Goal: Task Accomplishment & Management: Manage account settings

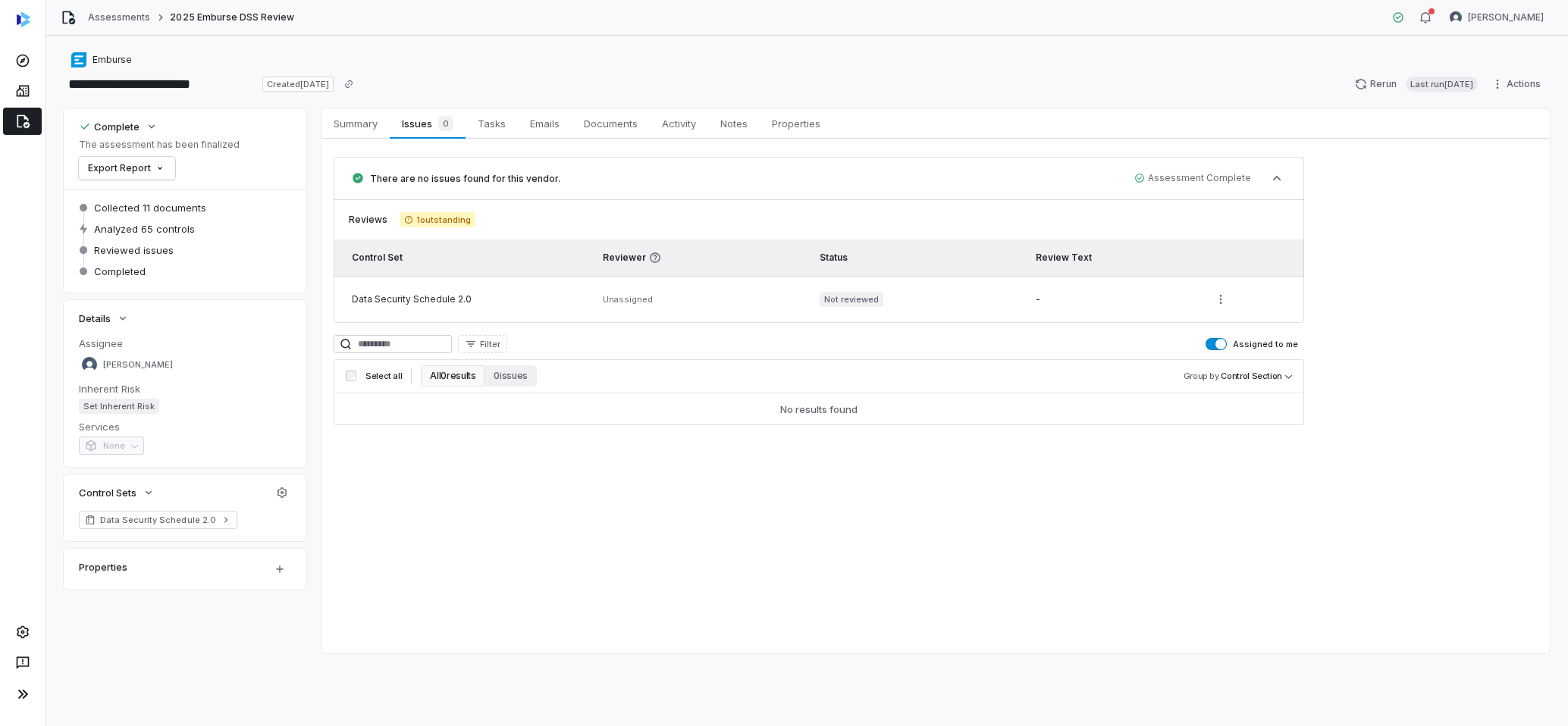
click at [444, 221] on span "1 outstanding" at bounding box center [437, 220] width 76 height 15
click at [16, 127] on icon at bounding box center [23, 122] width 13 height 14
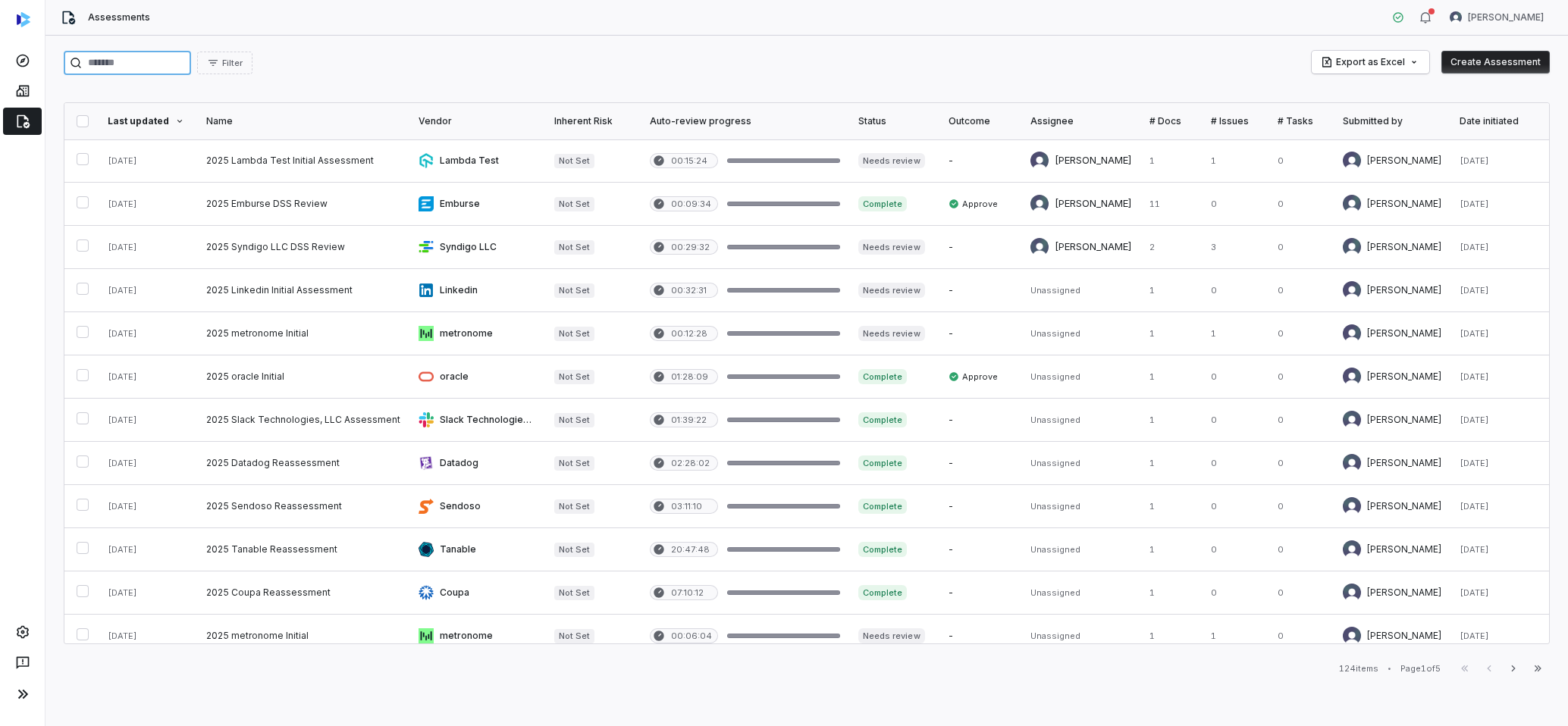
click at [134, 67] on input "search" at bounding box center [127, 63] width 127 height 24
click at [1479, 61] on button "Create Assessment" at bounding box center [1496, 62] width 108 height 23
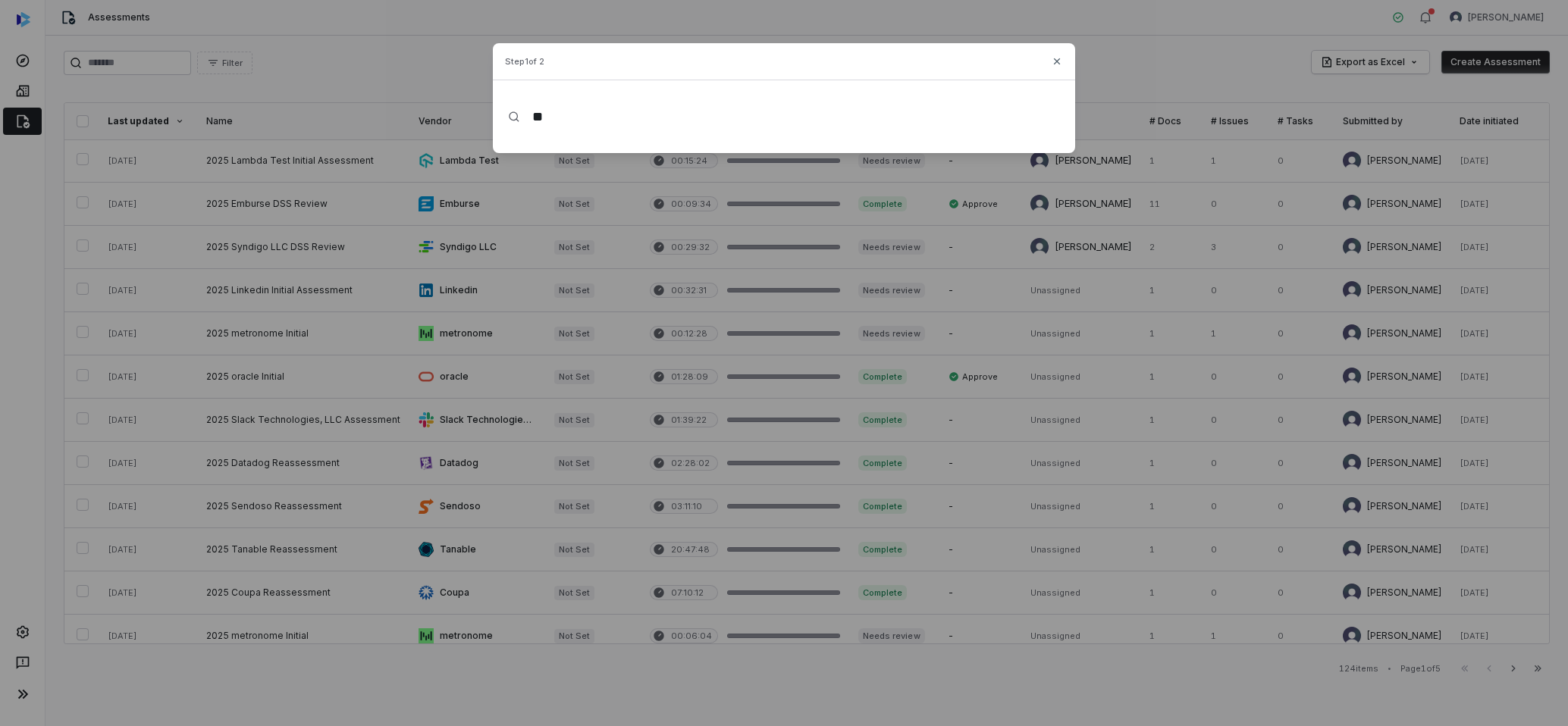
type input "*"
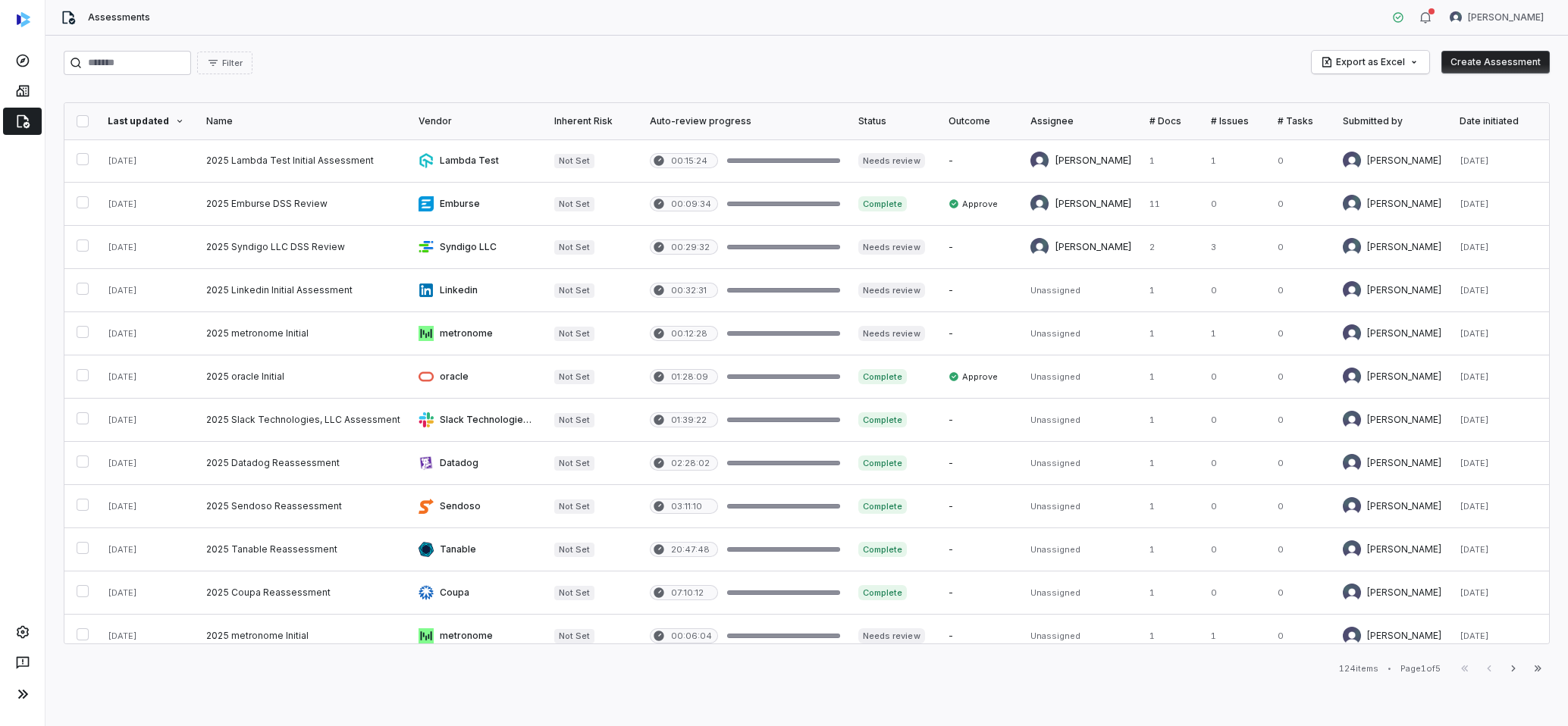
click at [24, 90] on icon at bounding box center [23, 90] width 15 height 15
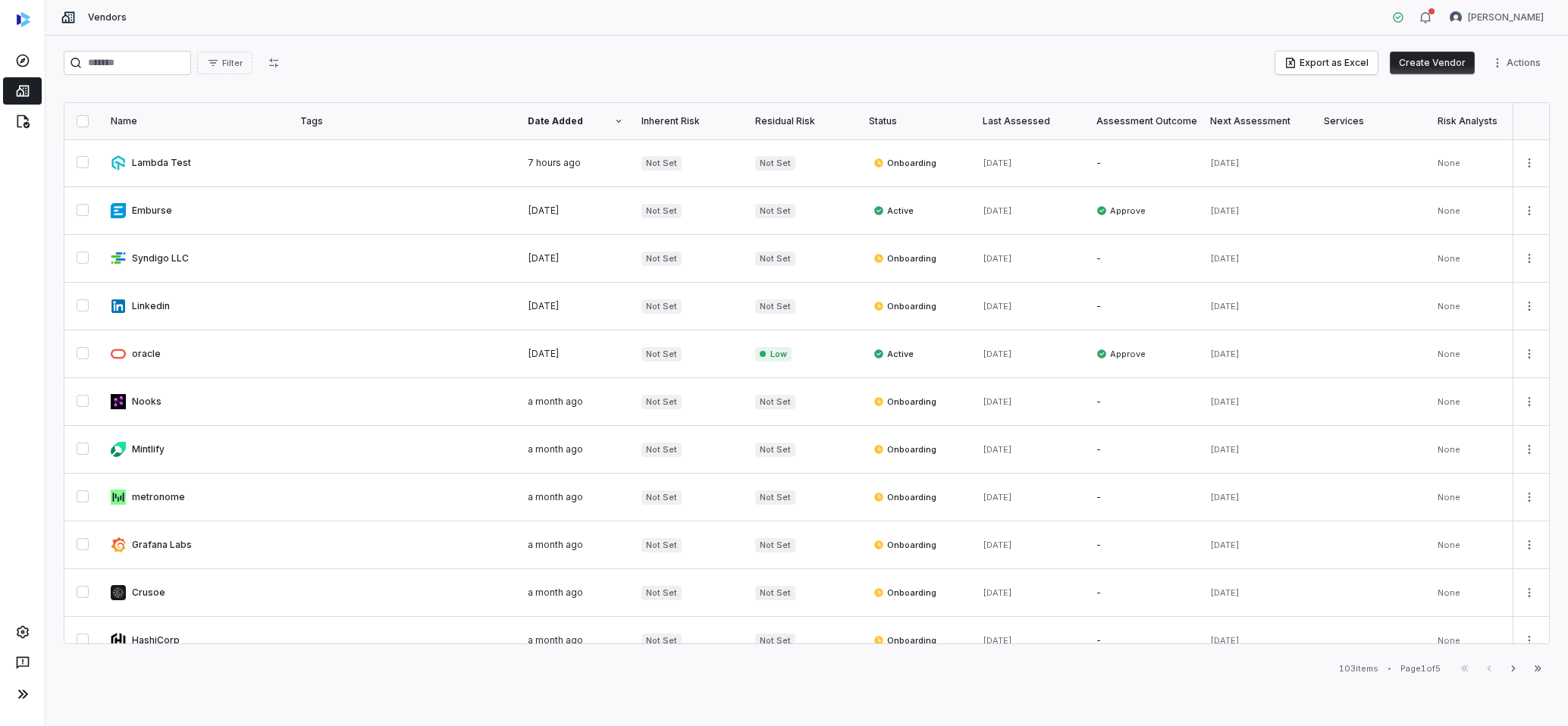
click at [1425, 60] on button "Create Vendor" at bounding box center [1432, 63] width 85 height 23
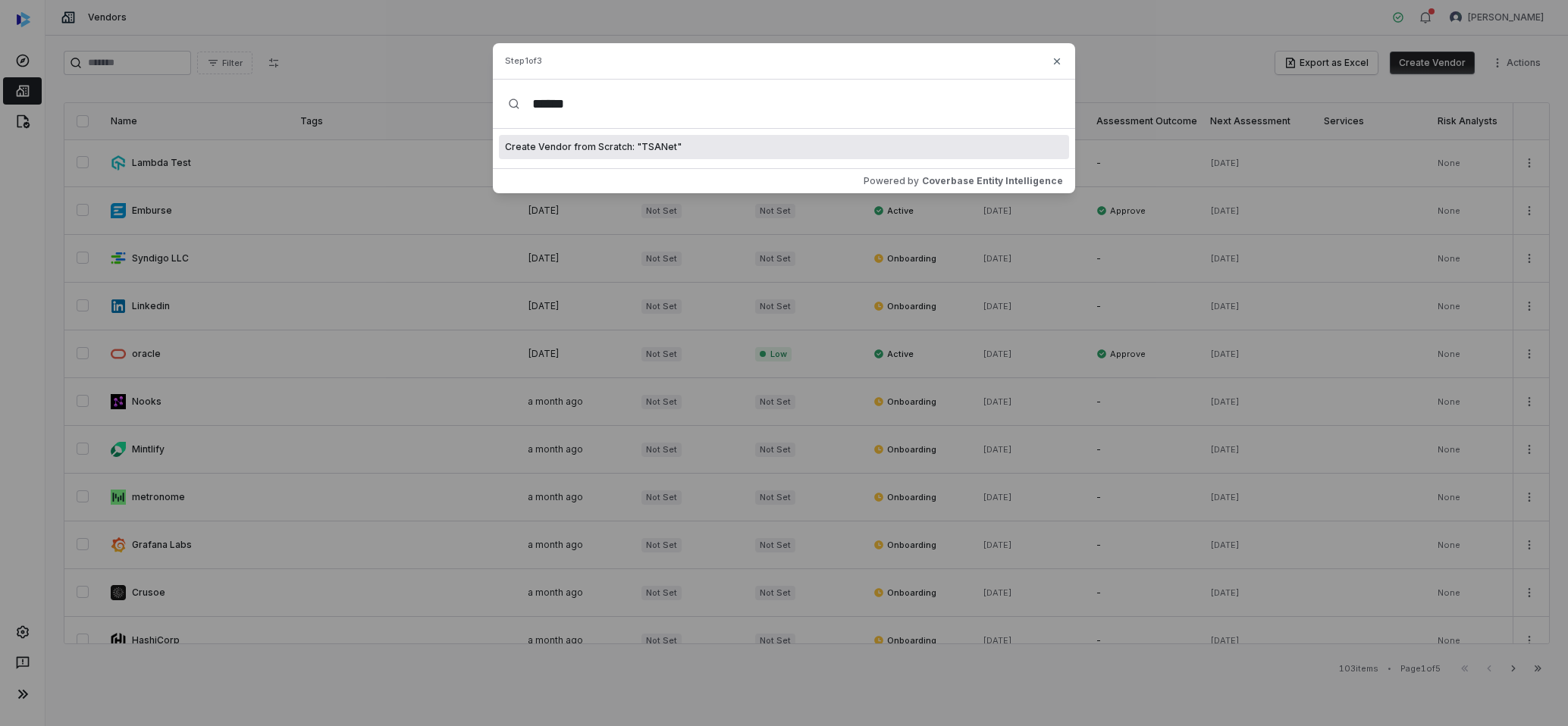
type input "******"
click at [691, 146] on div "Create Vendor from Scratch: " TSANet "" at bounding box center [784, 147] width 570 height 24
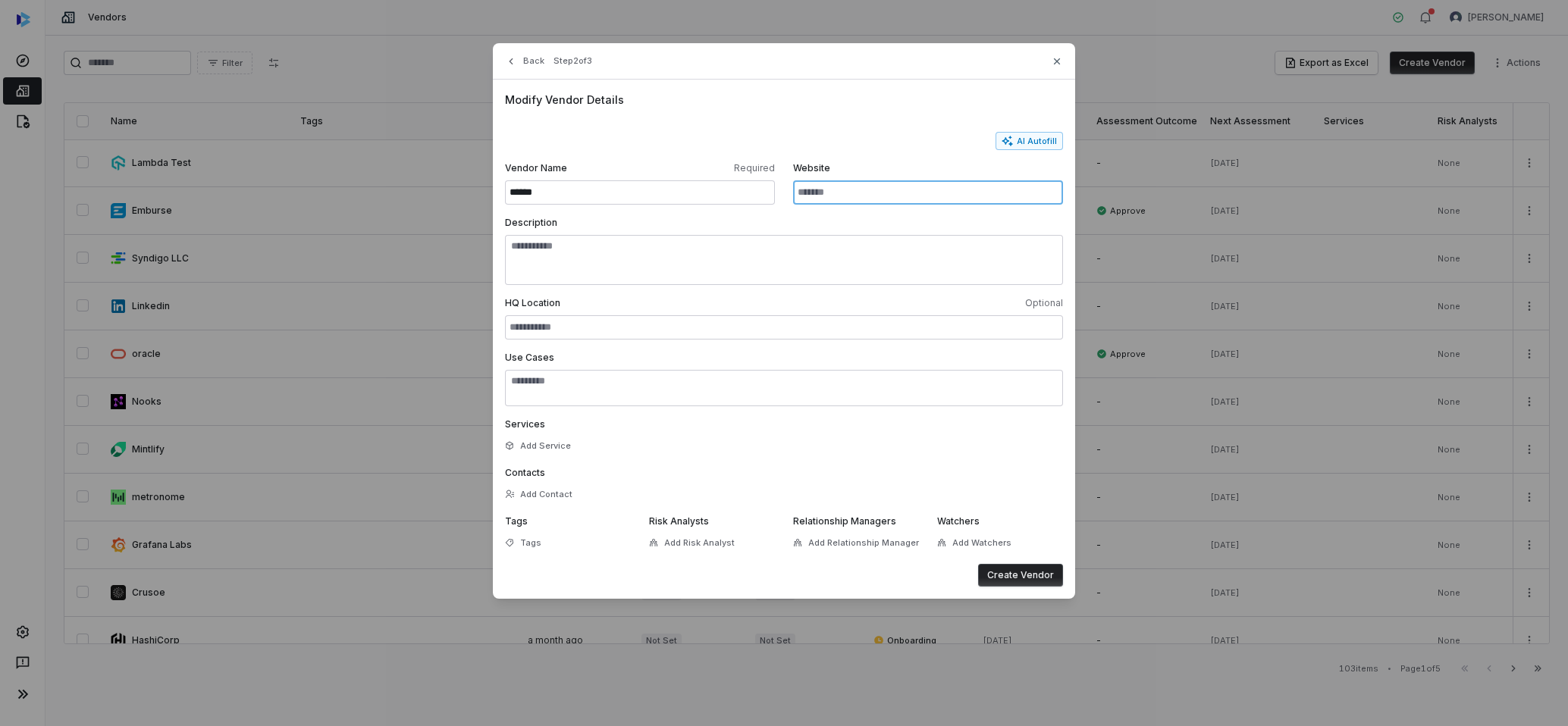
click at [869, 196] on input "Website" at bounding box center [928, 193] width 270 height 24
paste input "**********"
click at [904, 195] on input "**********" at bounding box center [928, 193] width 270 height 24
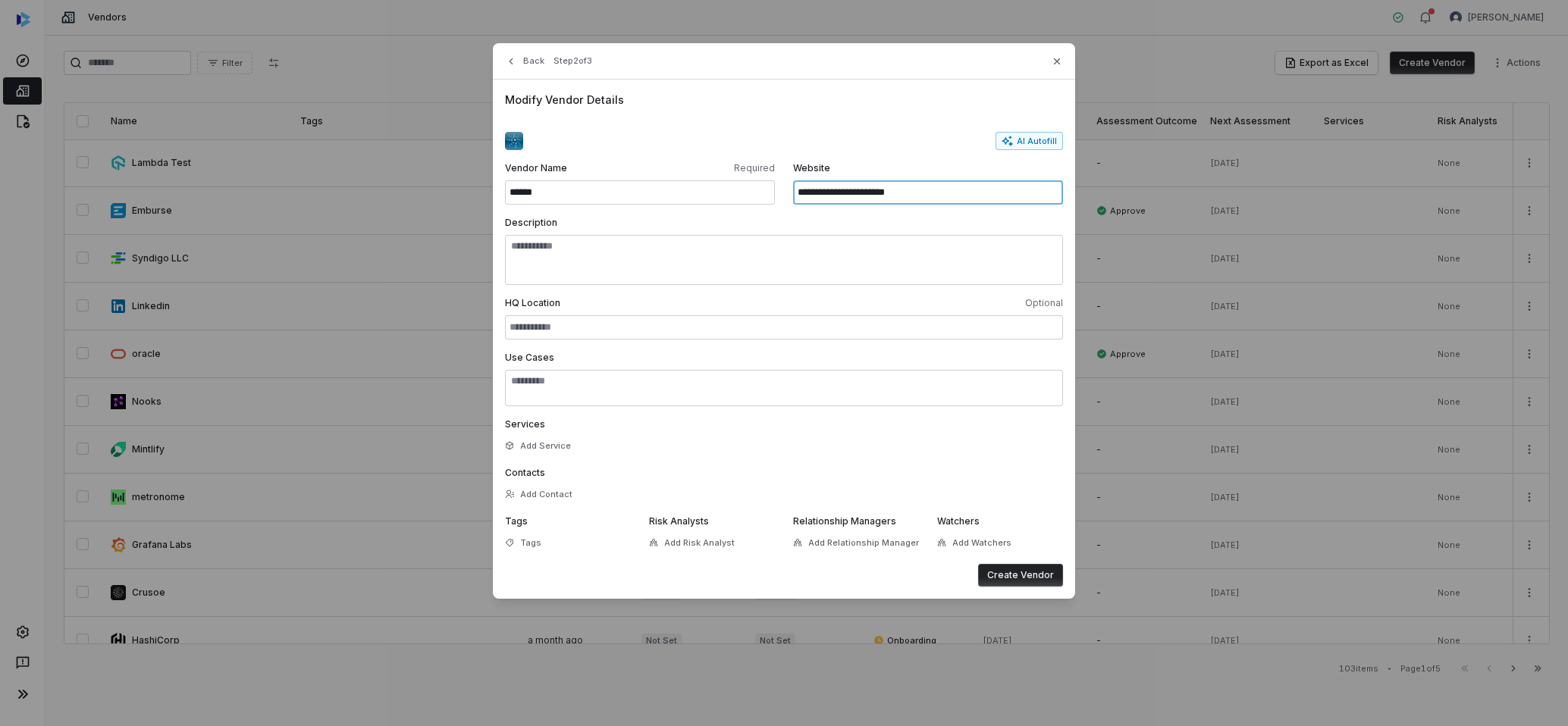
type input "**********"
click at [1017, 576] on button "Create Vendor" at bounding box center [1021, 575] width 85 height 23
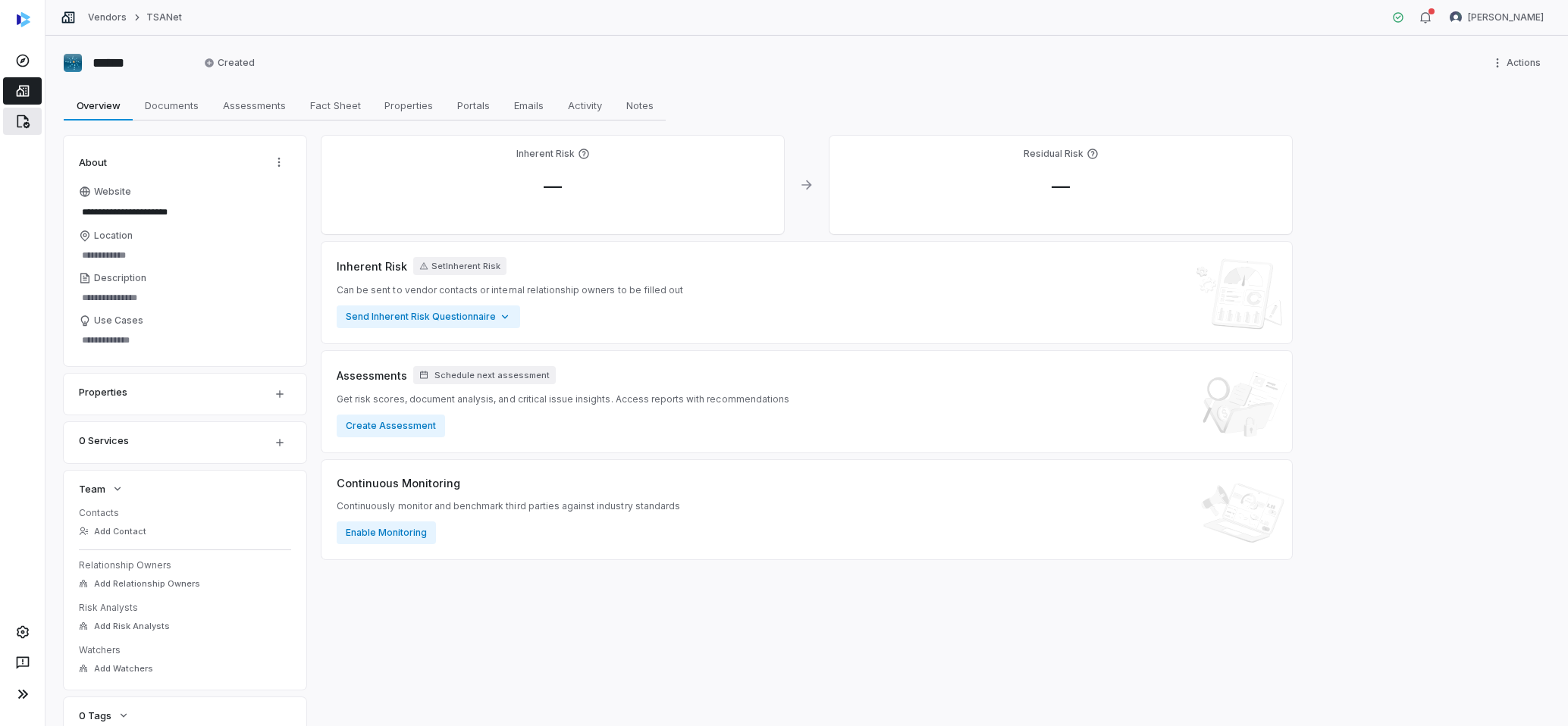
click at [28, 125] on icon at bounding box center [23, 122] width 13 height 14
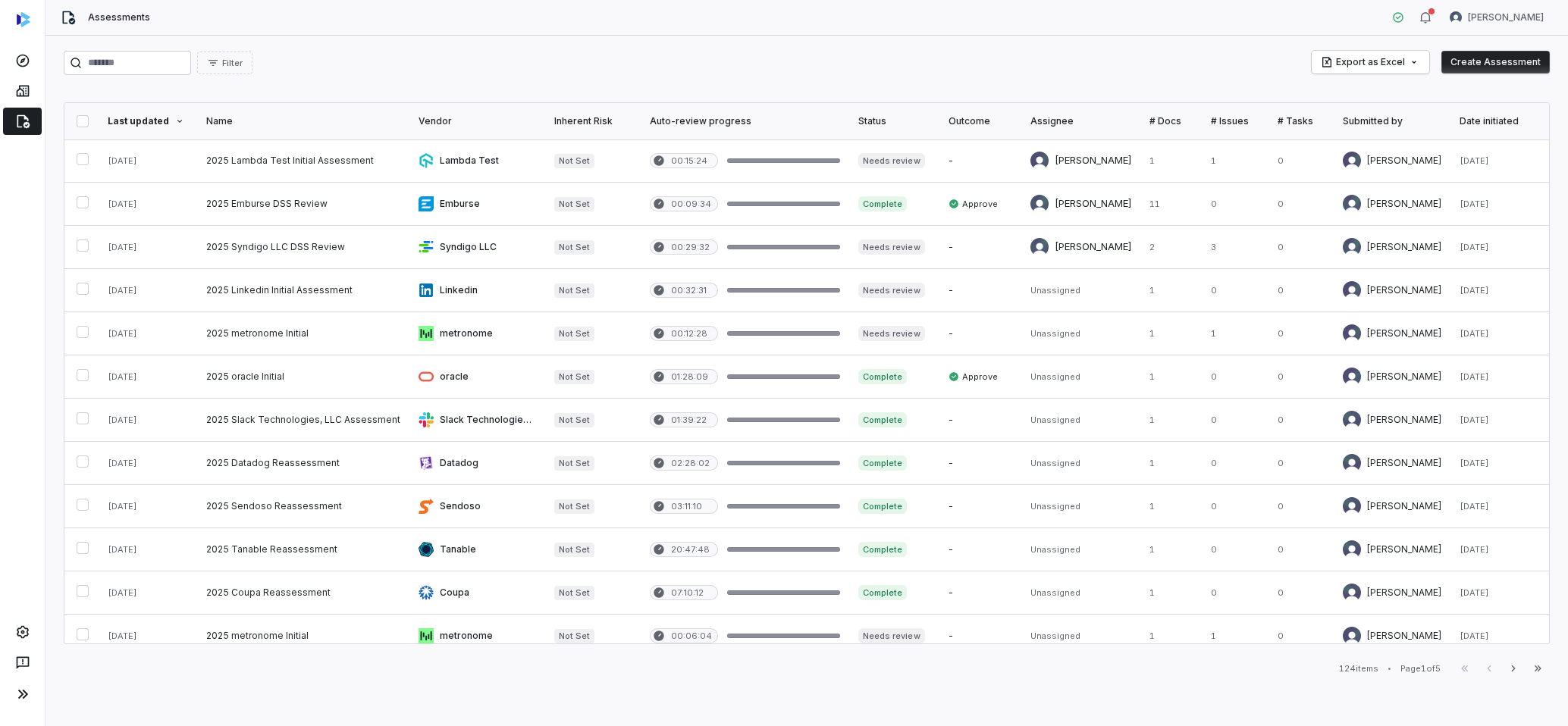
click at [1509, 61] on button "Create Assessment" at bounding box center [1496, 62] width 108 height 23
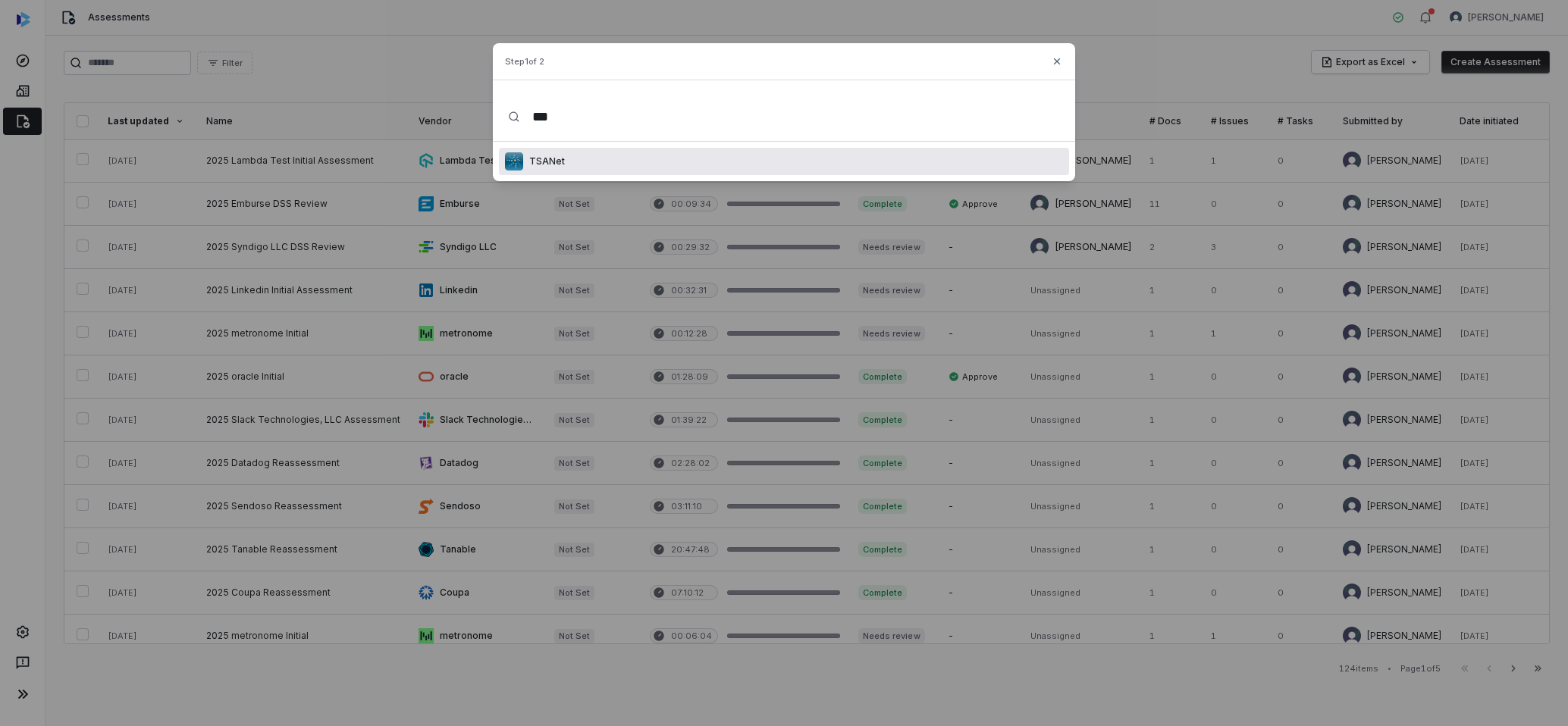
type input "***"
click at [584, 158] on div "TSANet" at bounding box center [784, 162] width 570 height 28
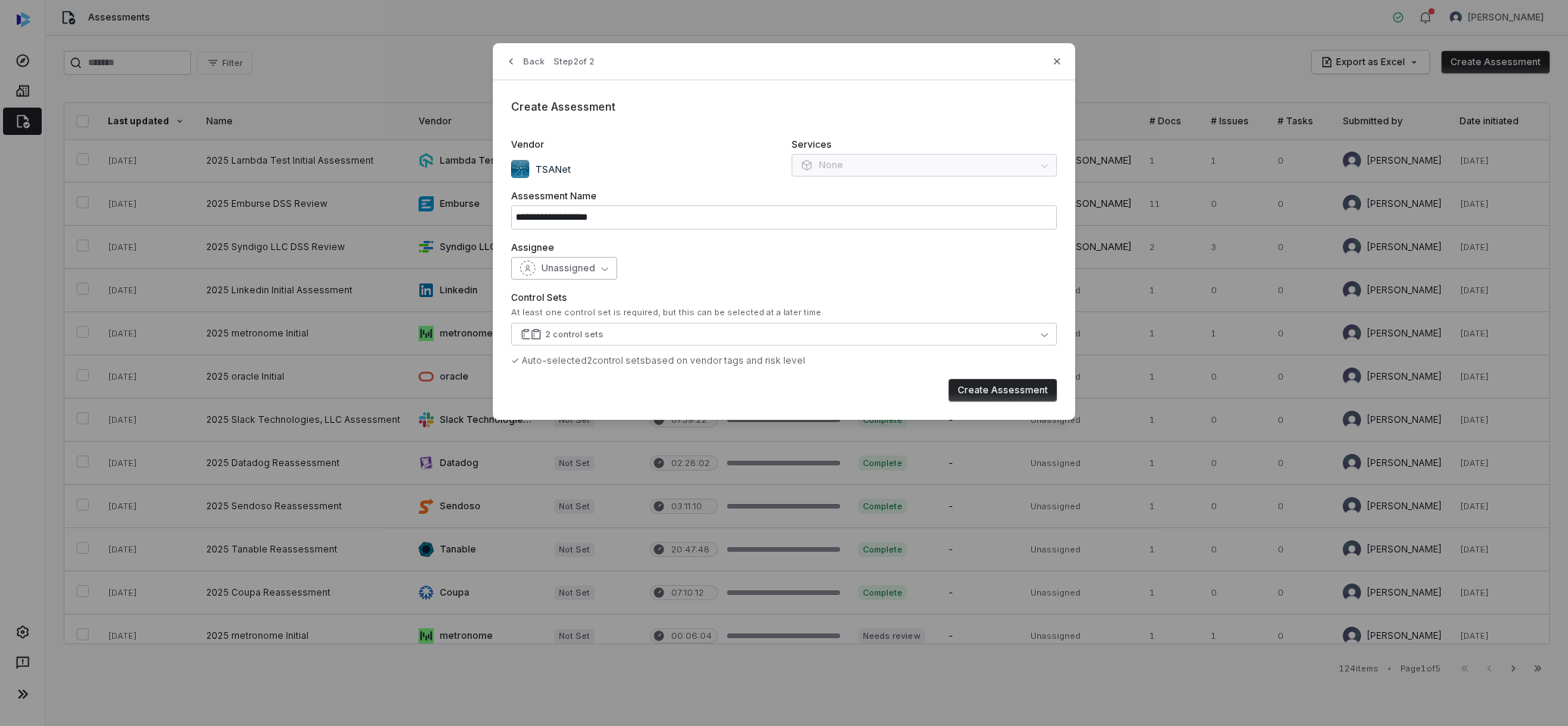
click at [602, 265] on icon "button" at bounding box center [605, 269] width 7 height 7
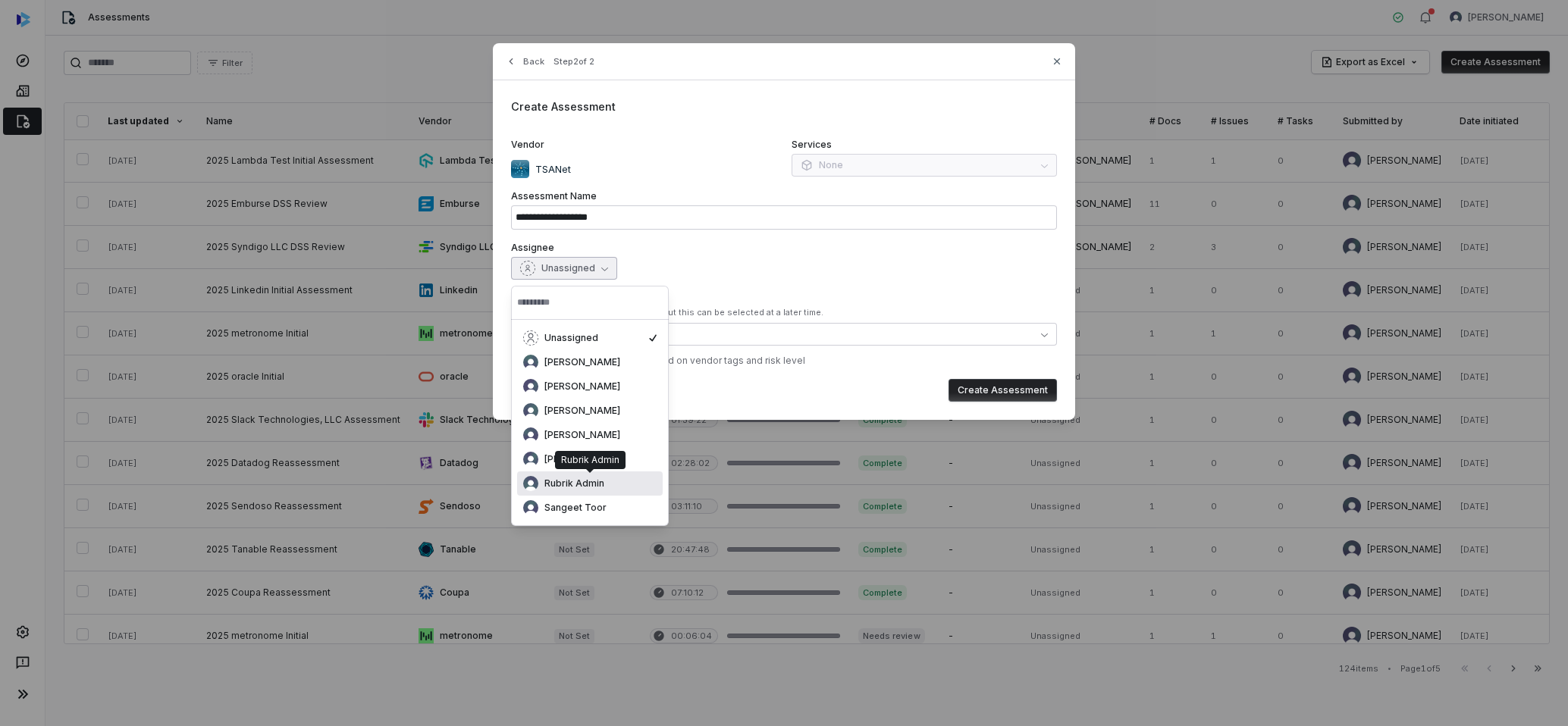
click at [591, 470] on polygon at bounding box center [589, 471] width 7 height 4
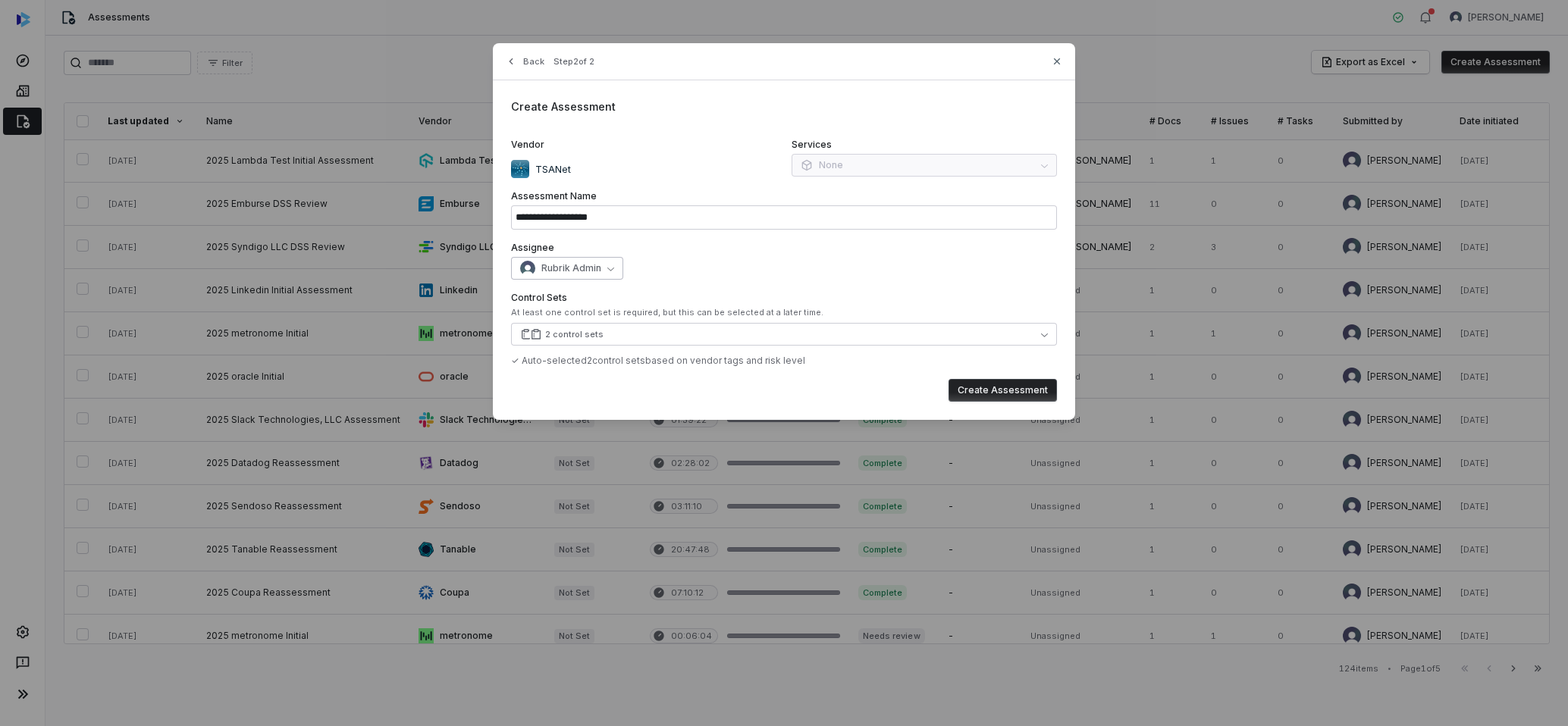
click at [602, 270] on button "Rubrik Admin" at bounding box center [567, 269] width 112 height 23
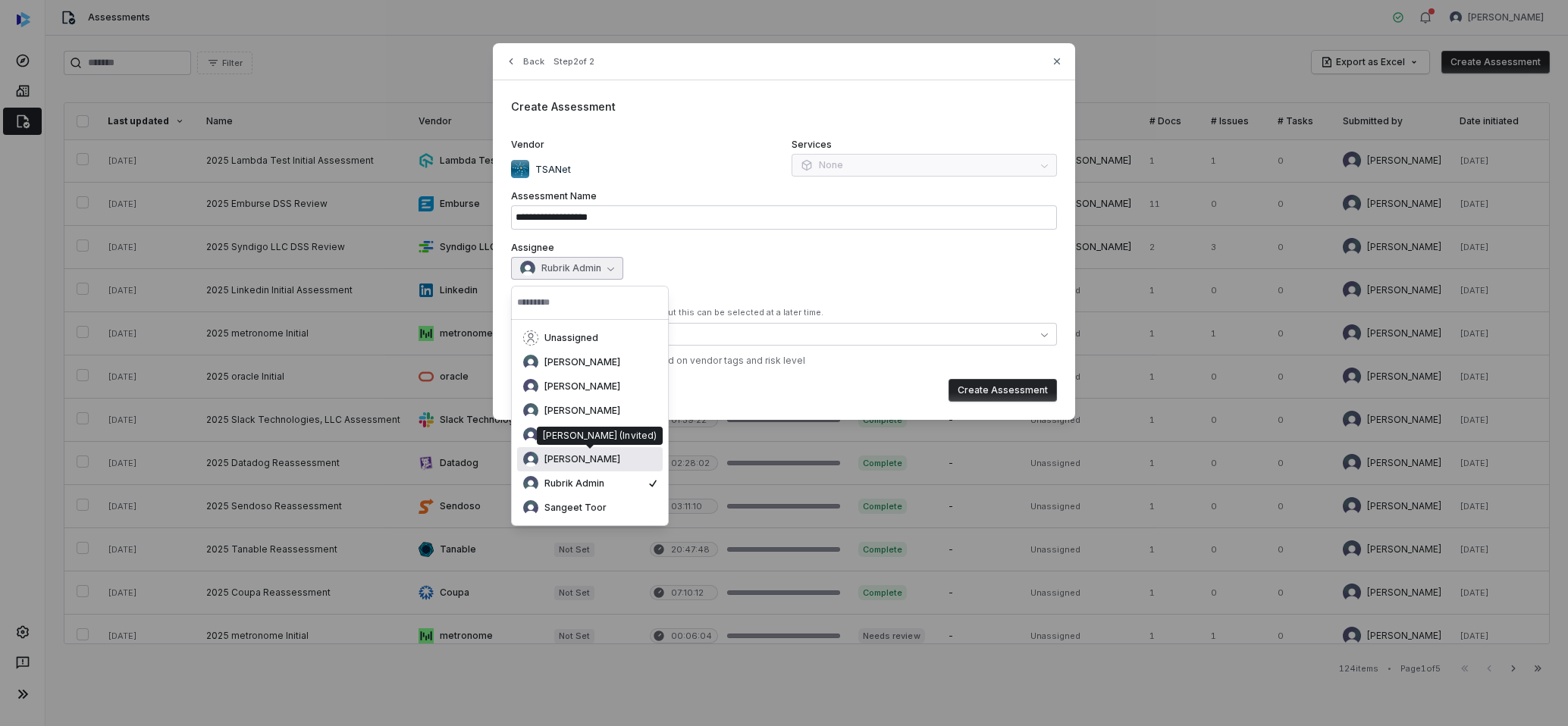
click at [598, 459] on span "[PERSON_NAME]" at bounding box center [582, 459] width 76 height 12
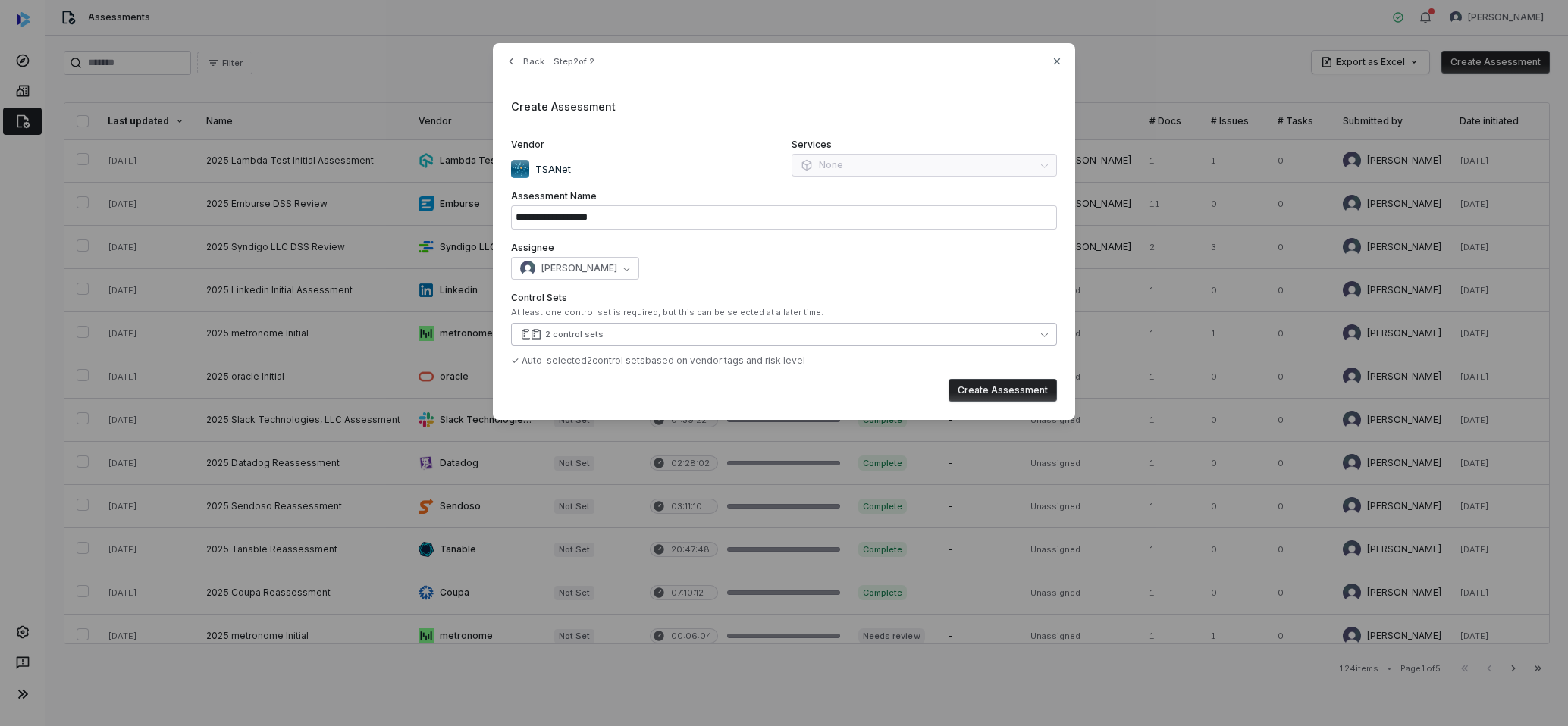
click at [1043, 334] on icon "button" at bounding box center [1045, 335] width 7 height 7
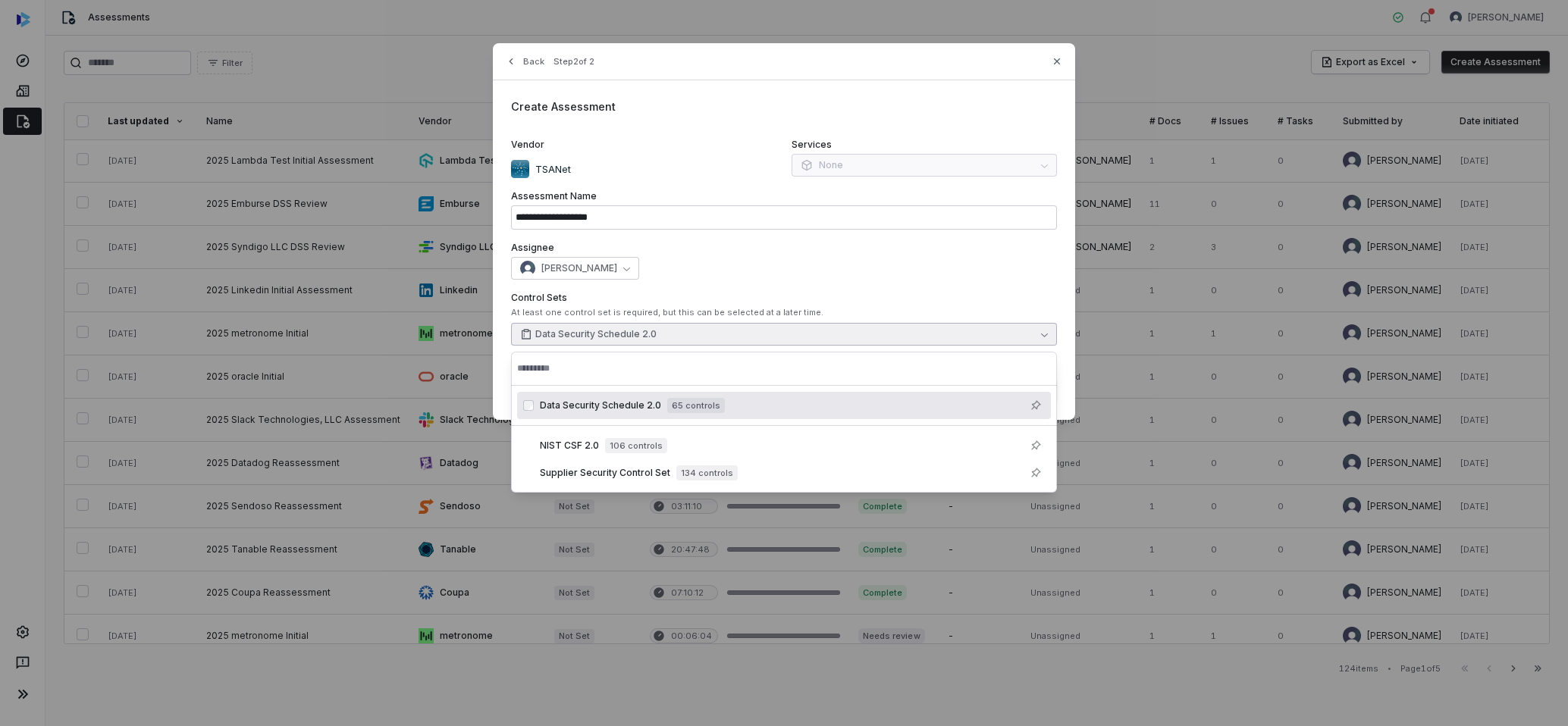
click at [979, 374] on input "text" at bounding box center [784, 368] width 534 height 33
click at [904, 263] on div "[PERSON_NAME]" at bounding box center [784, 269] width 546 height 23
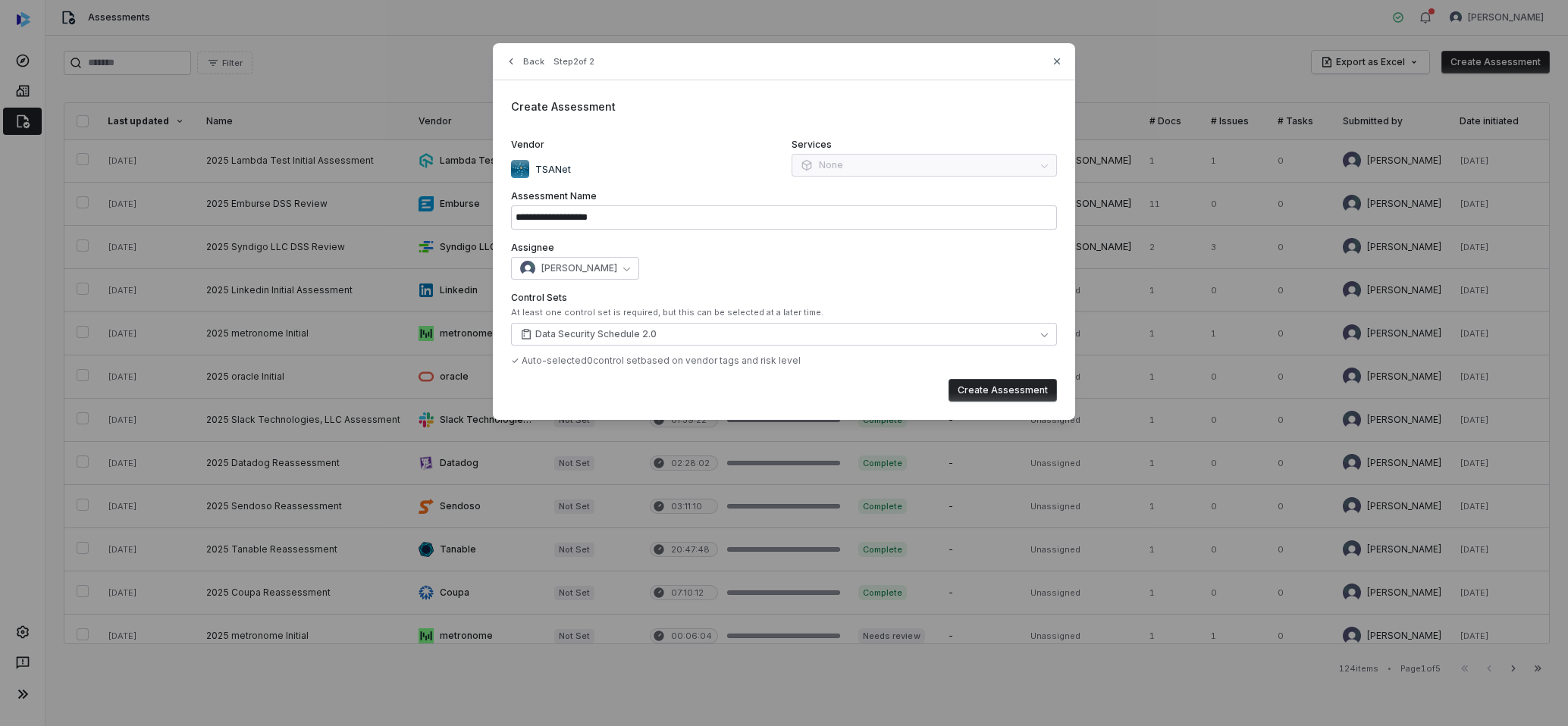
click at [996, 393] on button "Create Assessment" at bounding box center [1002, 391] width 108 height 23
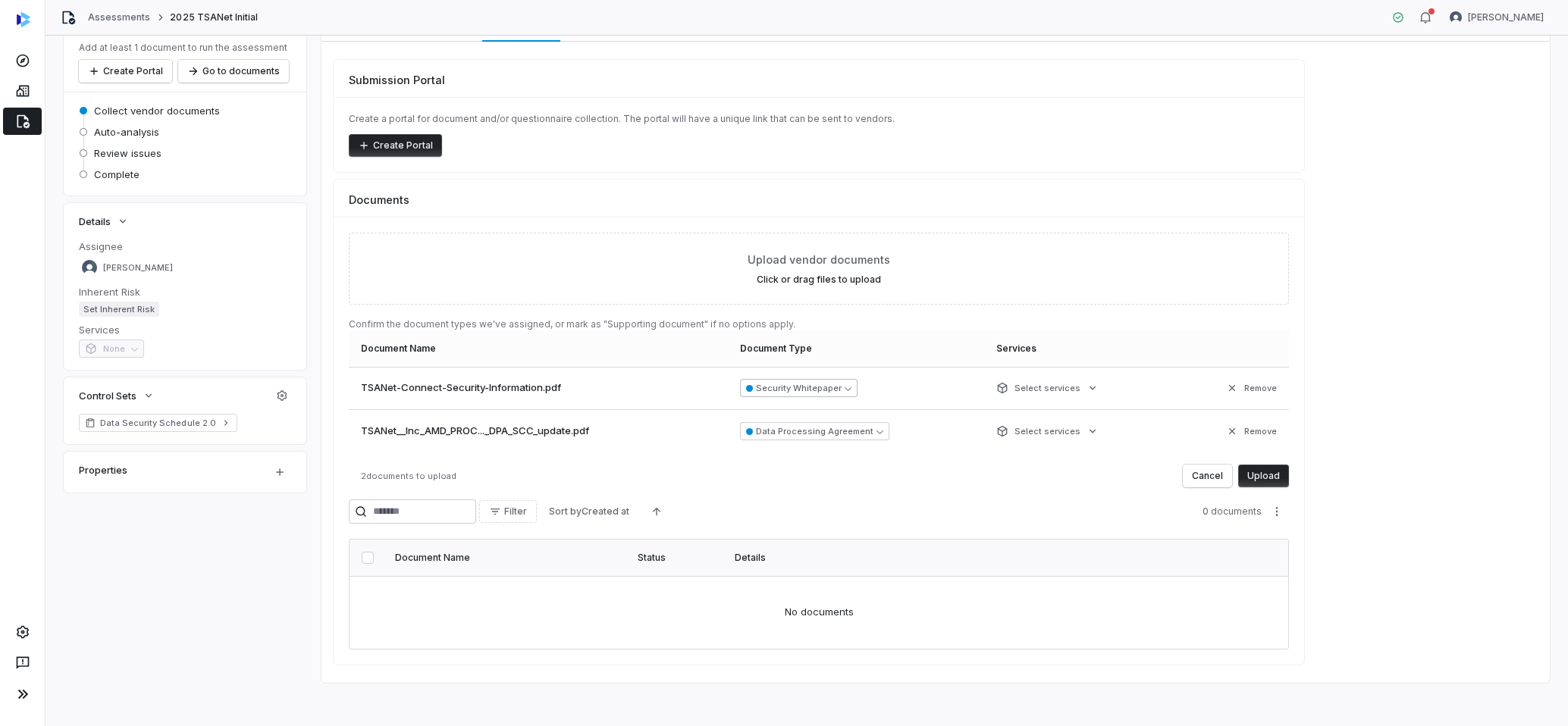
scroll to position [103, 0]
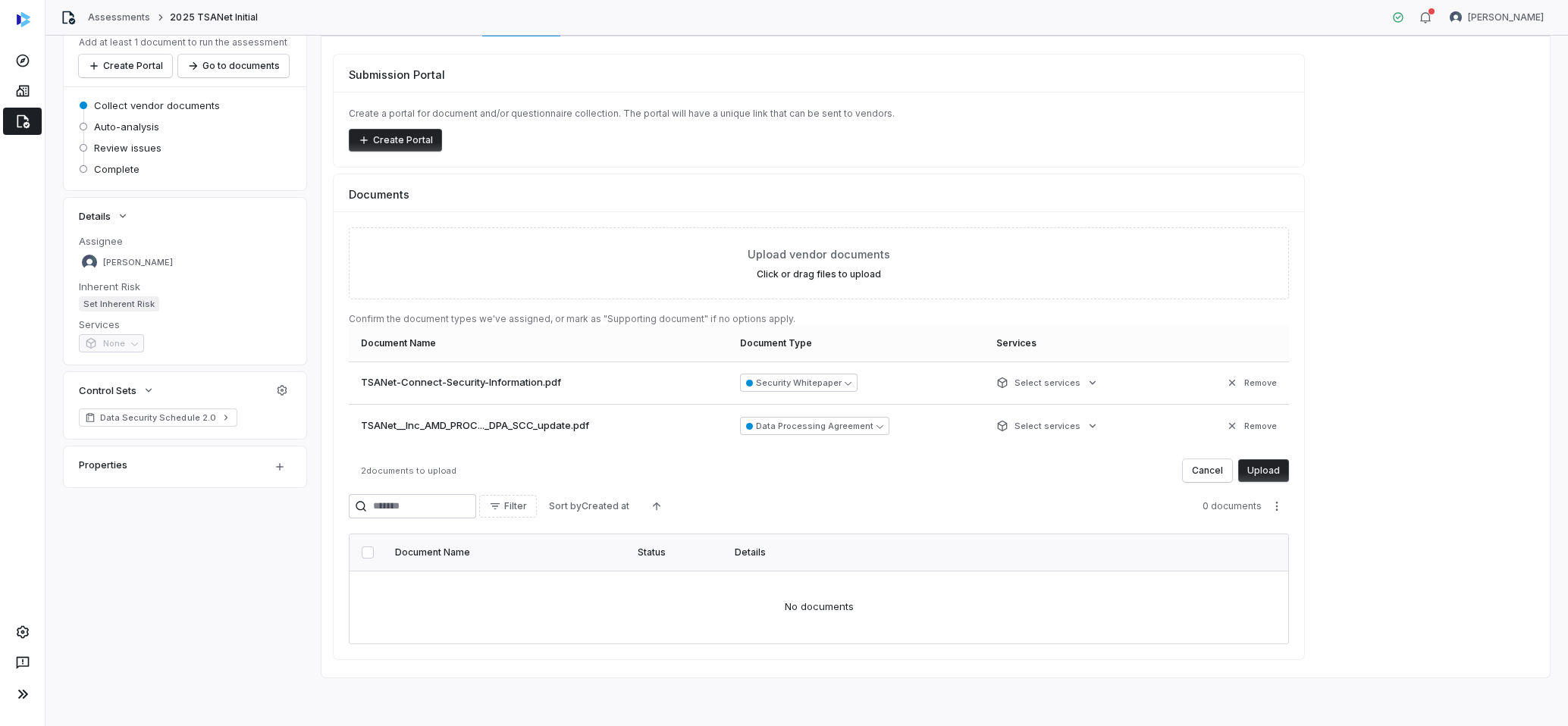
click at [1266, 473] on button "Upload" at bounding box center [1264, 470] width 50 height 23
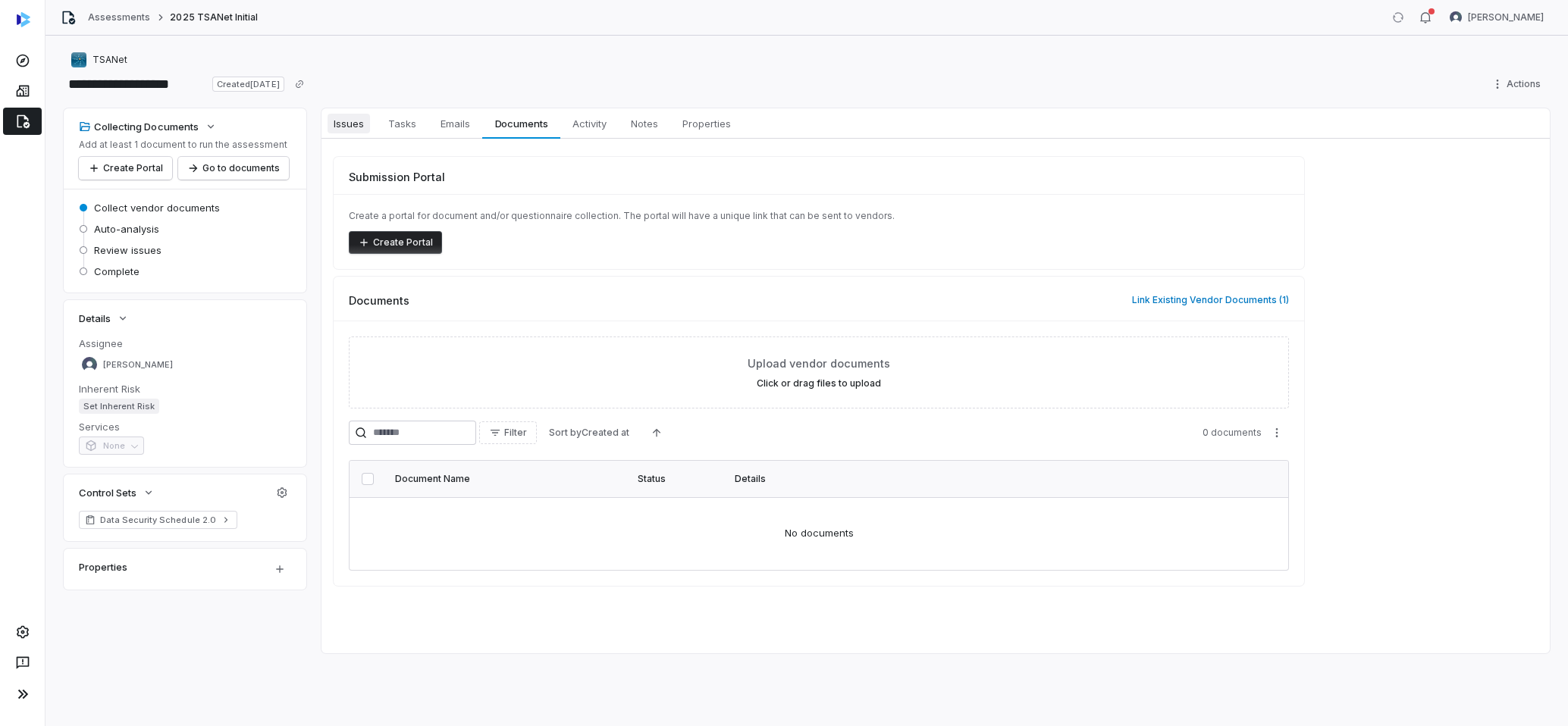
click at [364, 124] on span "Issues" at bounding box center [348, 124] width 42 height 20
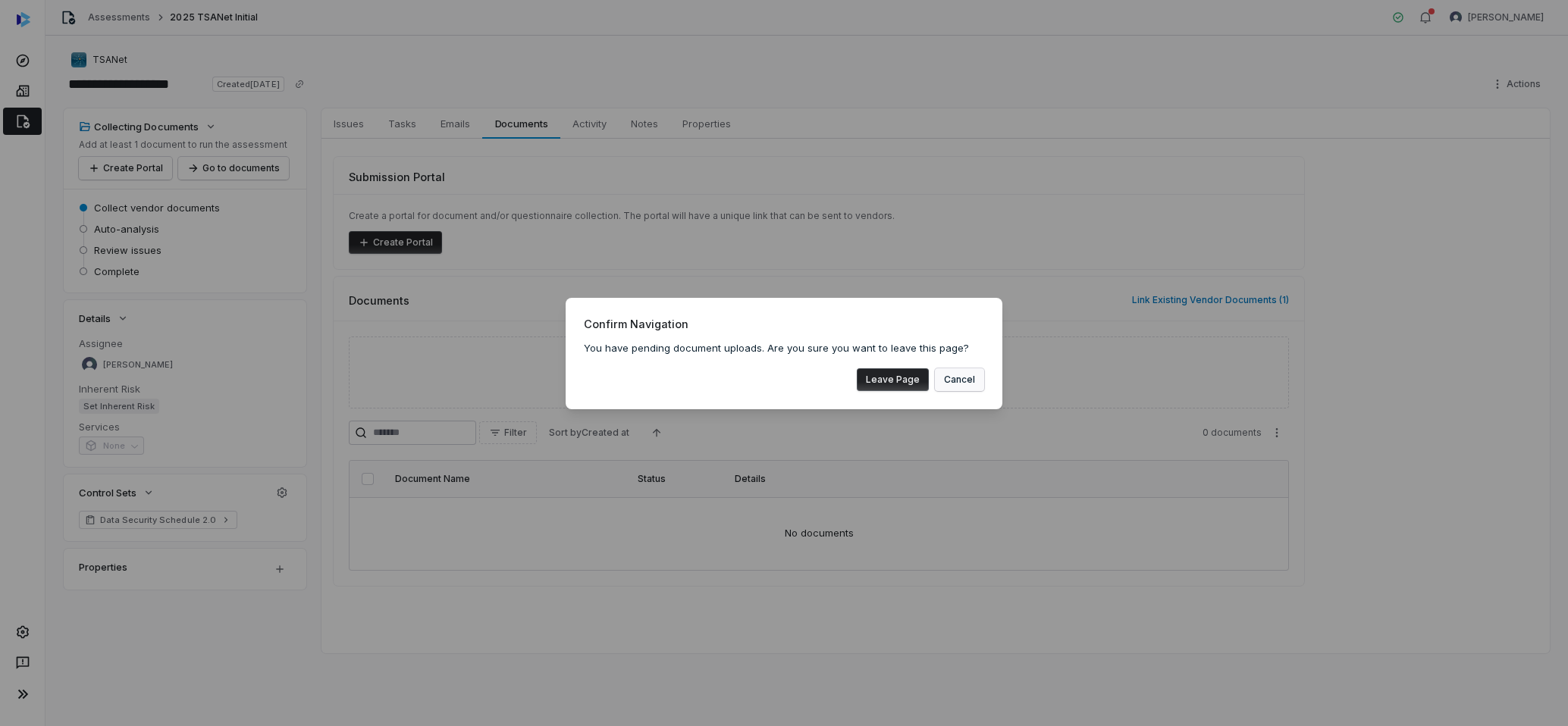
click at [975, 378] on button "Cancel" at bounding box center [959, 380] width 50 height 23
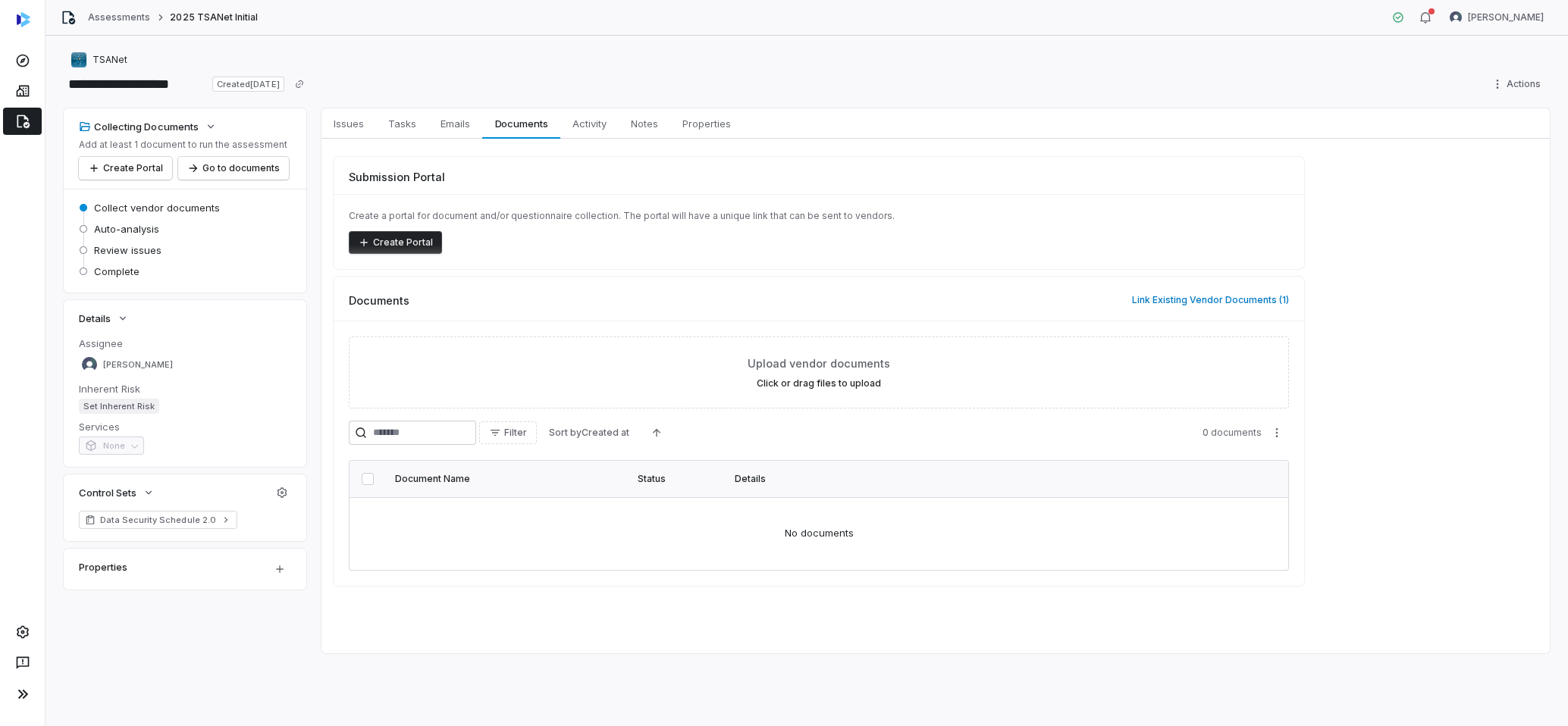
click at [937, 451] on div "Filter Sort by Created at 0 documents Document Name Status Details No documents" at bounding box center [818, 496] width 940 height 150
click at [417, 132] on span "Tasks" at bounding box center [401, 124] width 40 height 20
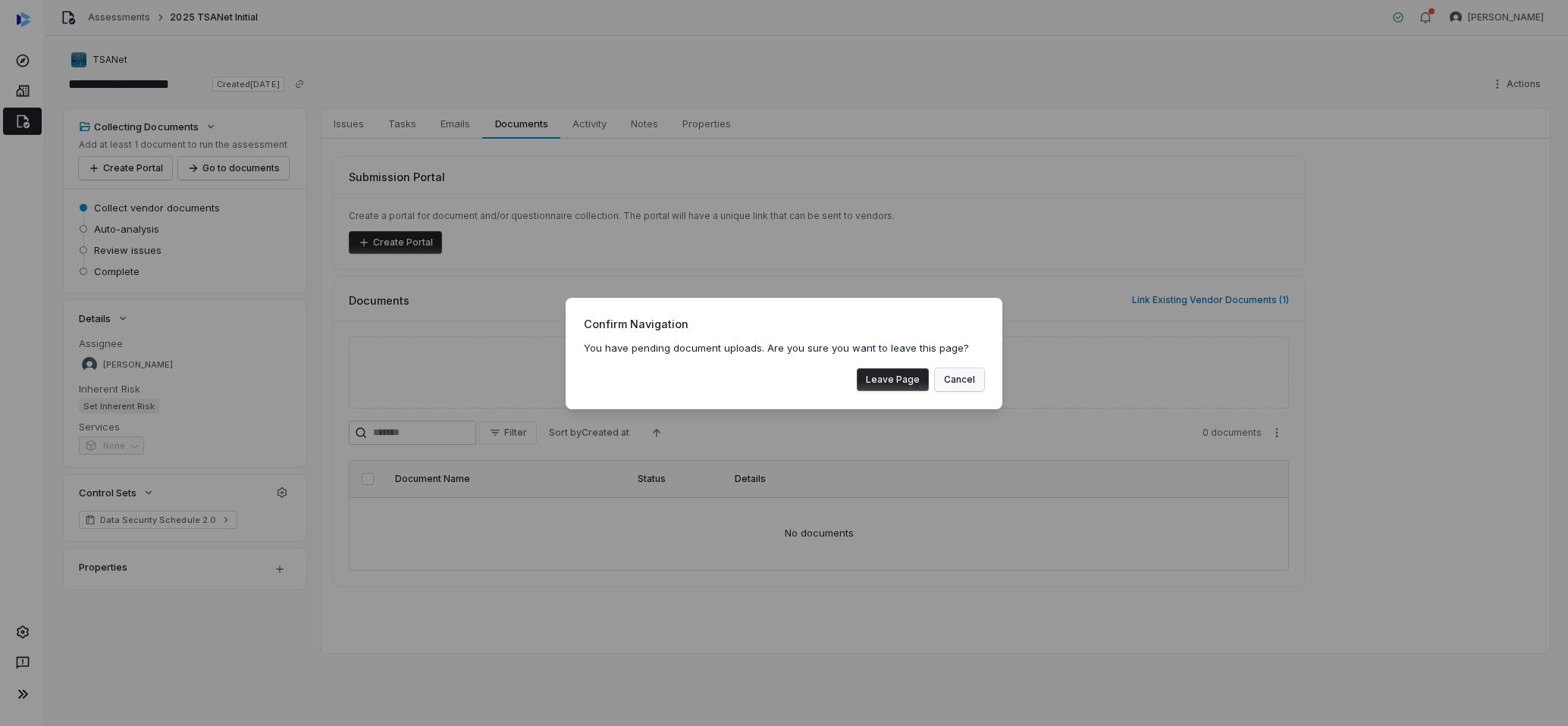
click at [961, 384] on button "Cancel" at bounding box center [959, 380] width 50 height 23
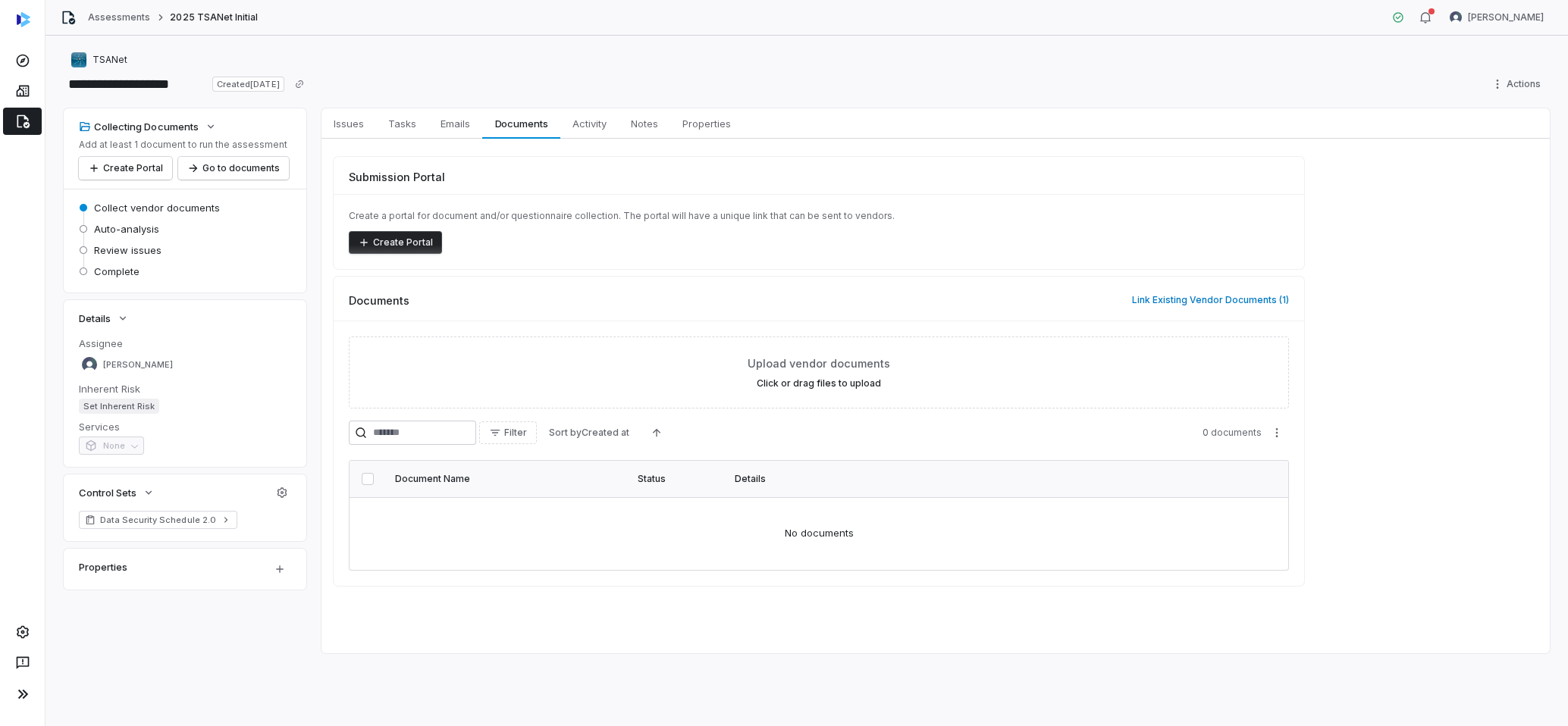
click at [1364, 400] on div "Submission Portal Create a portal for document and/or questionnaire collection.…" at bounding box center [935, 371] width 1229 height 466
click at [1441, 19] on button "button" at bounding box center [1425, 17] width 30 height 23
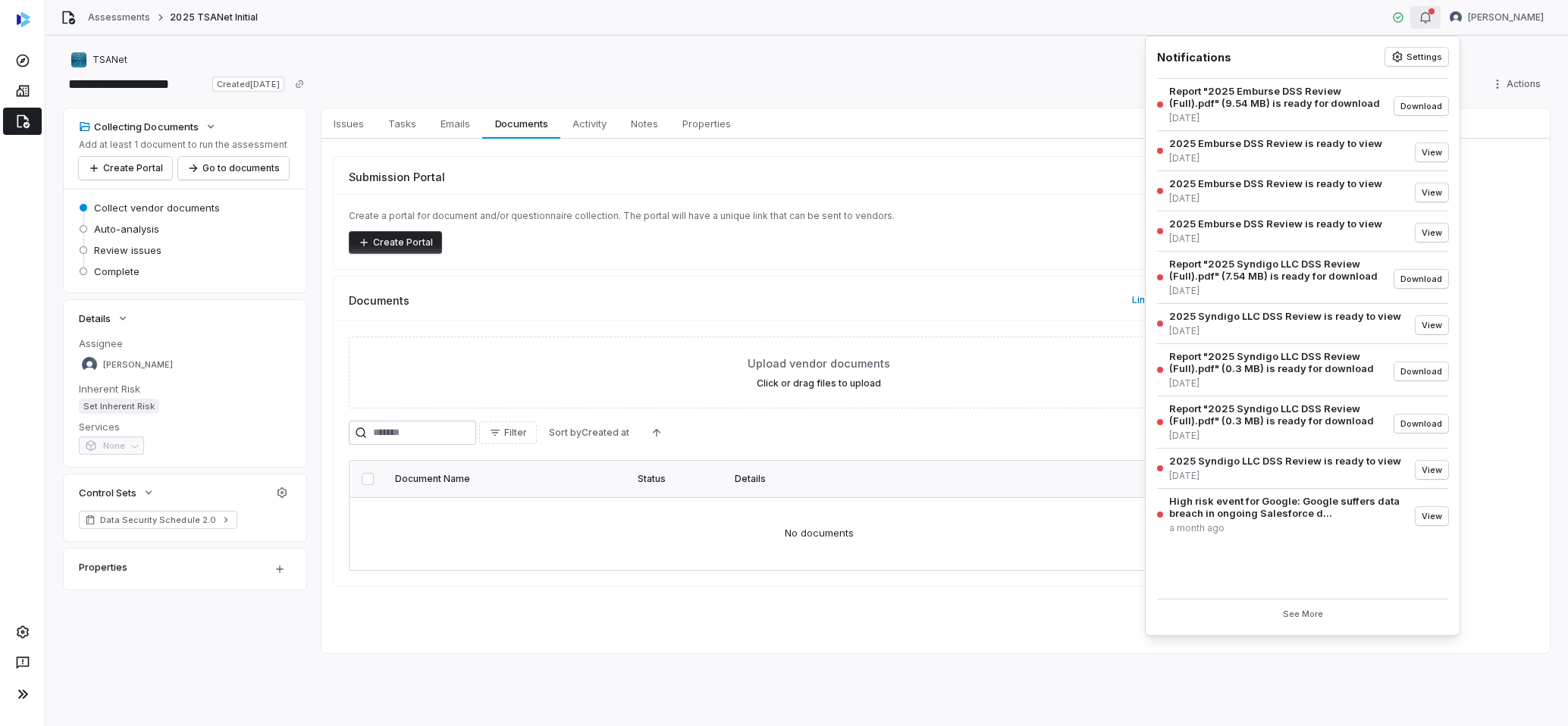
click at [1432, 17] on icon "button" at bounding box center [1426, 17] width 12 height 12
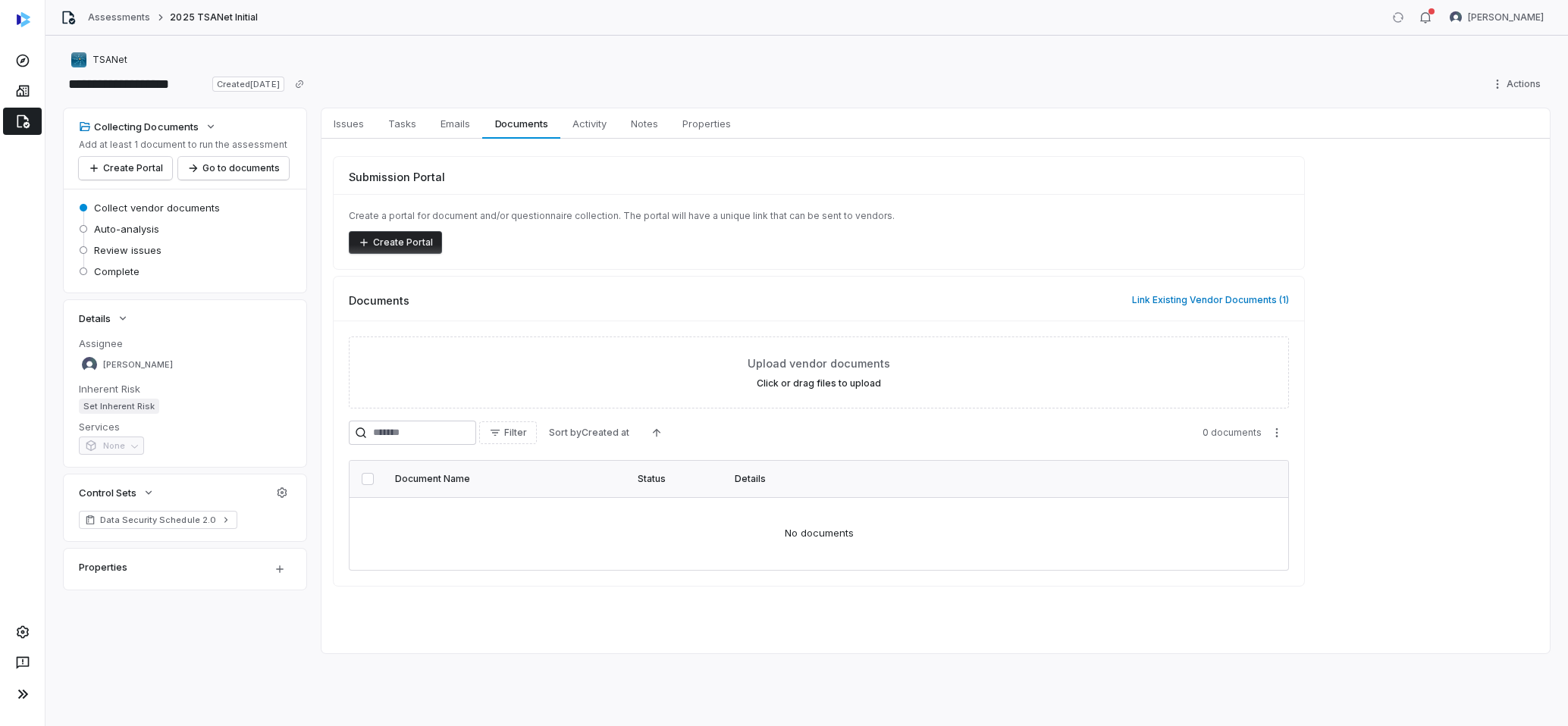
click at [794, 286] on div "Documents Link Existing Vendor Documents ( 1 )" at bounding box center [819, 294] width 970 height 35
click at [1160, 308] on button "Link Existing Vendor Documents ( 1 )" at bounding box center [1211, 300] width 166 height 32
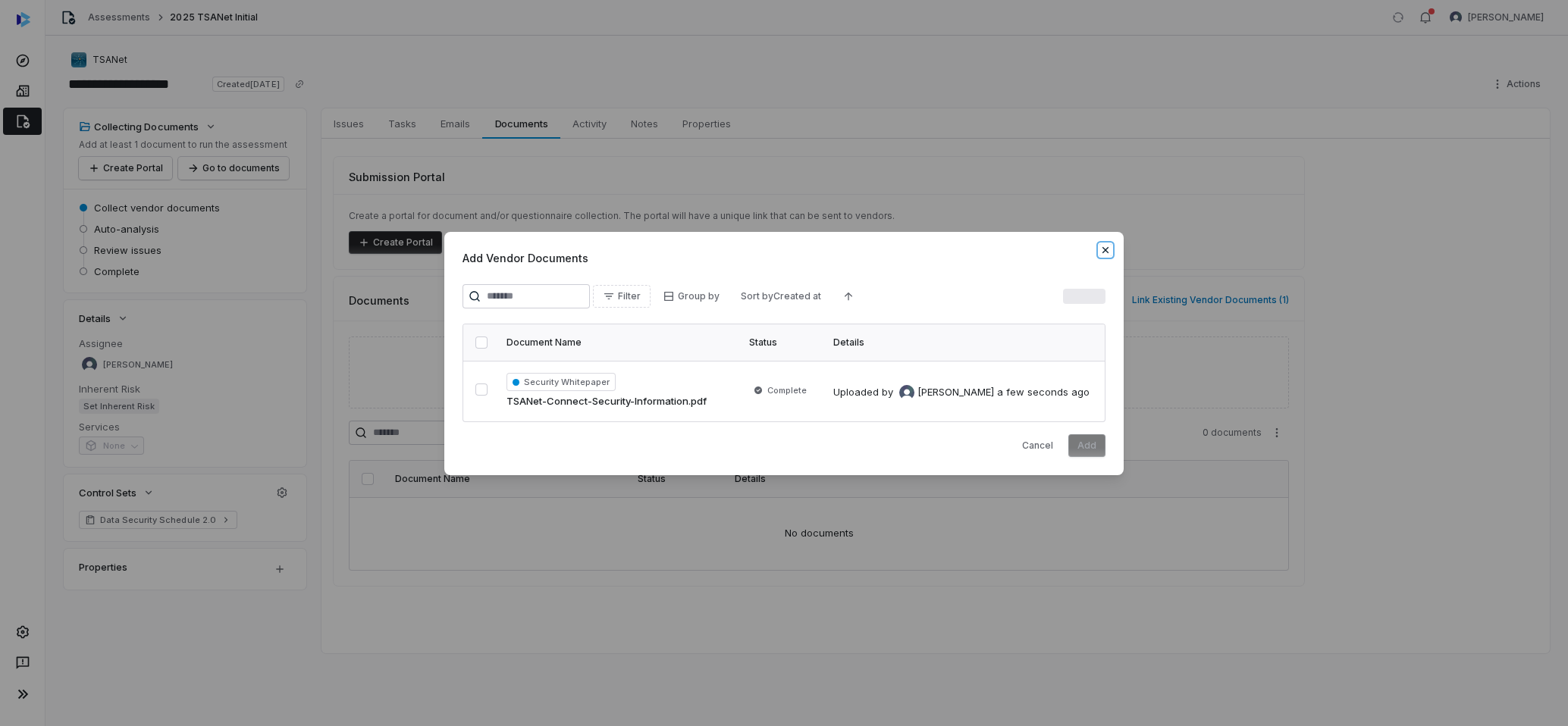
click at [1100, 251] on icon "button" at bounding box center [1106, 250] width 12 height 12
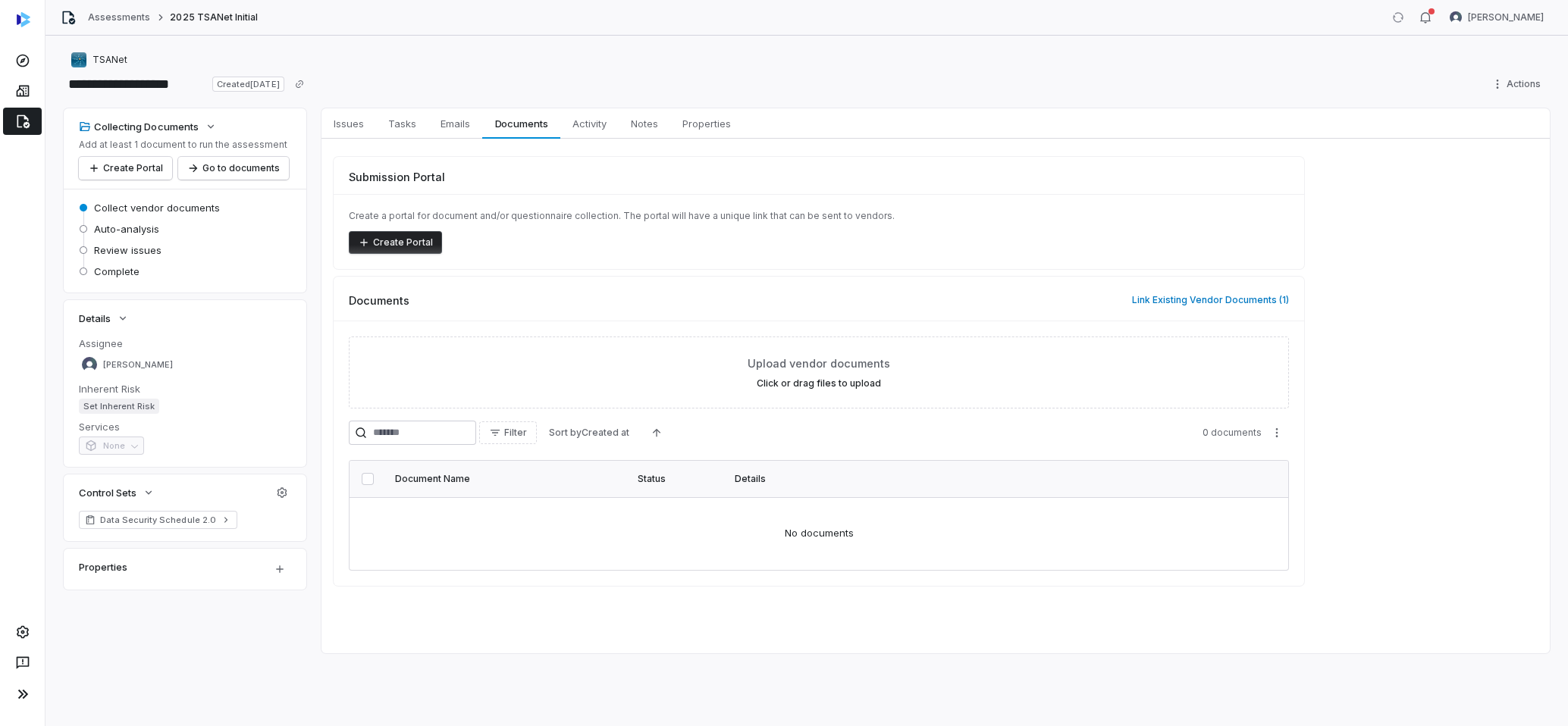
click at [1089, 301] on div "Documents Link Existing Vendor Documents ( 1 )" at bounding box center [819, 294] width 970 height 35
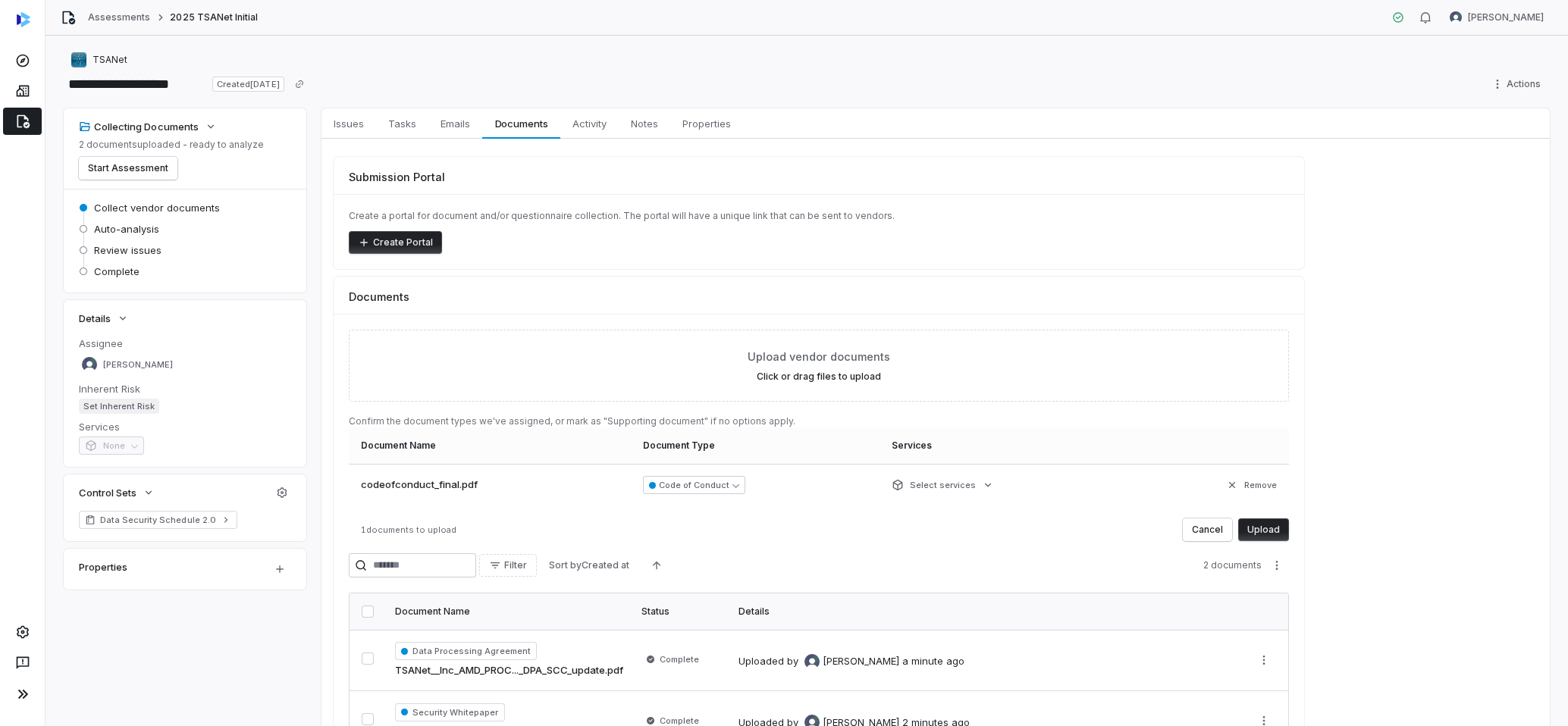
click at [1273, 523] on button "Upload" at bounding box center [1264, 530] width 50 height 23
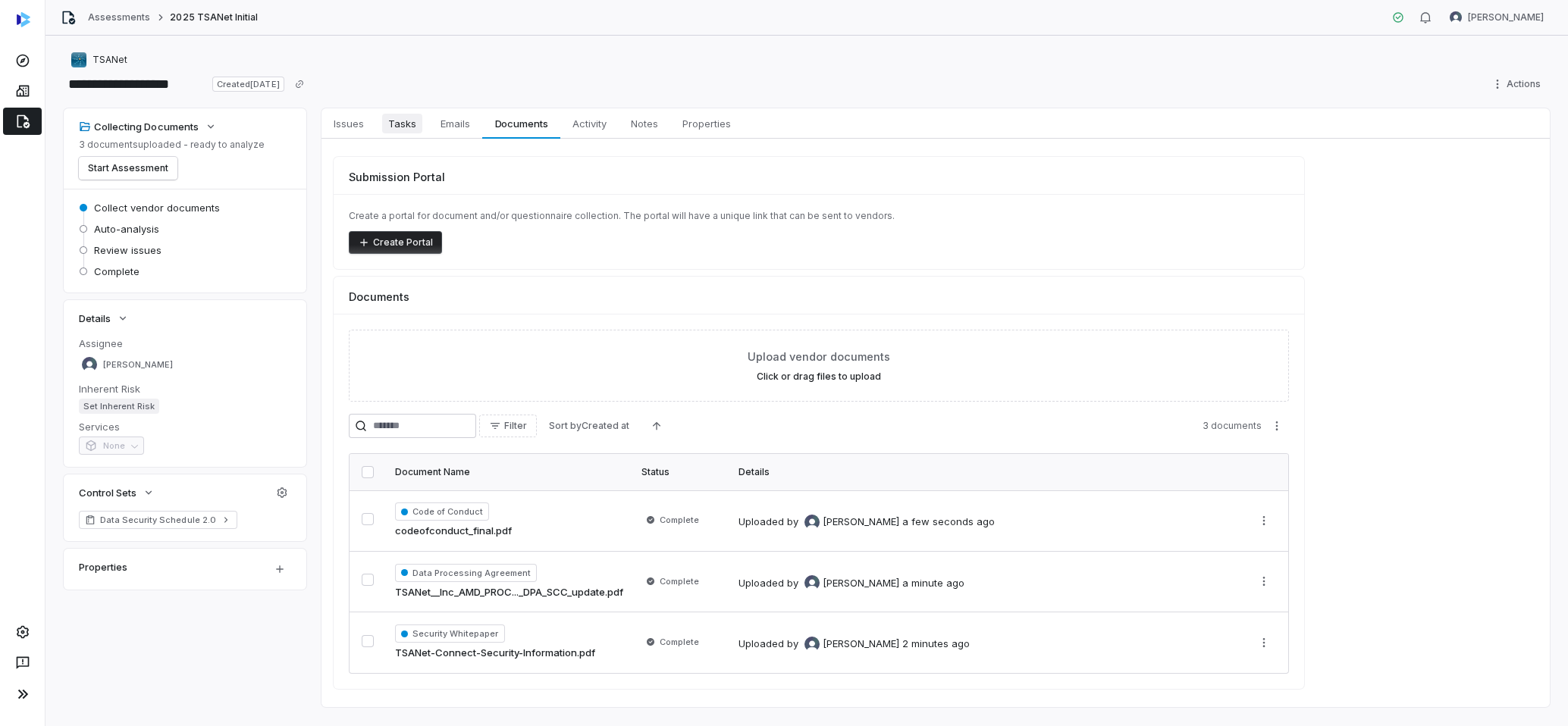
click at [387, 118] on span "Tasks" at bounding box center [401, 124] width 40 height 20
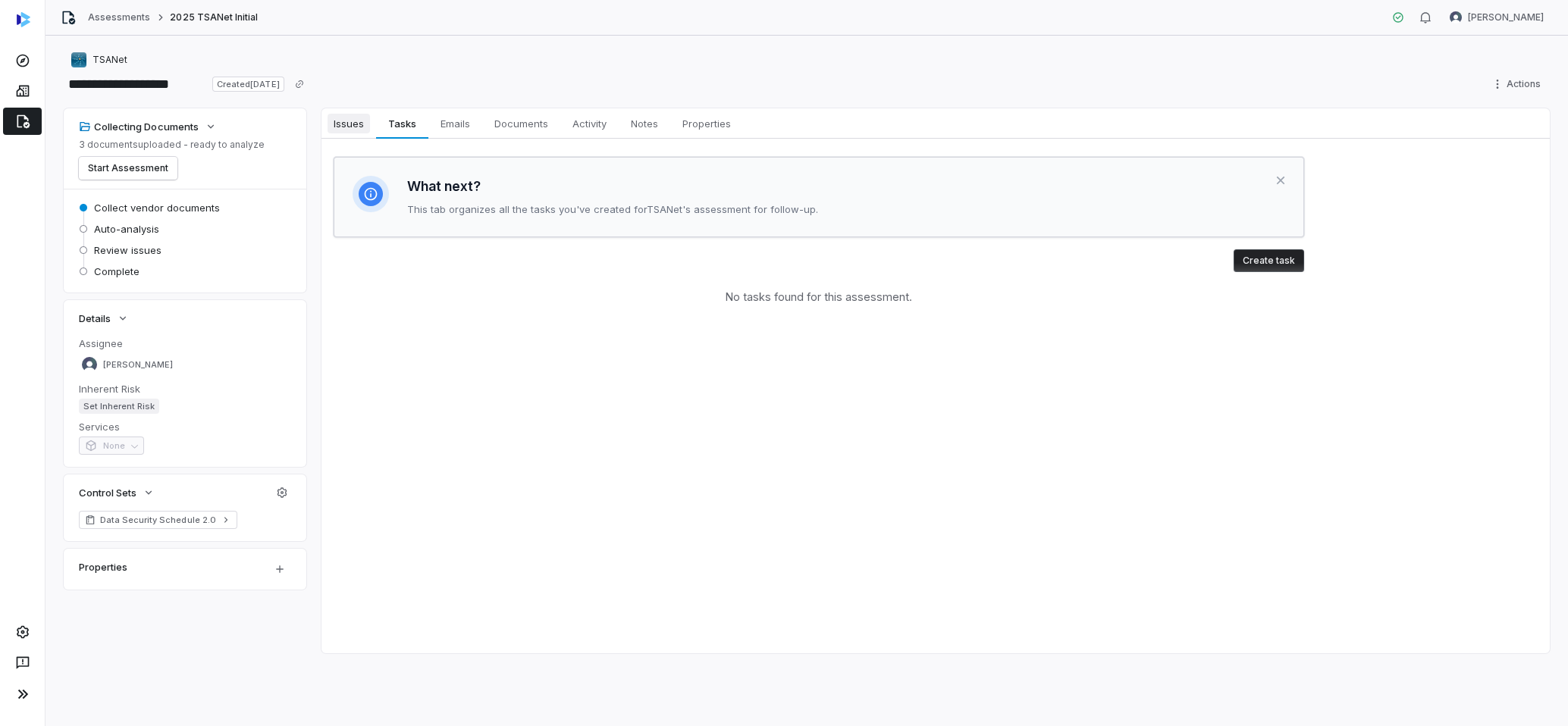
click at [331, 123] on span "Issues" at bounding box center [348, 124] width 42 height 20
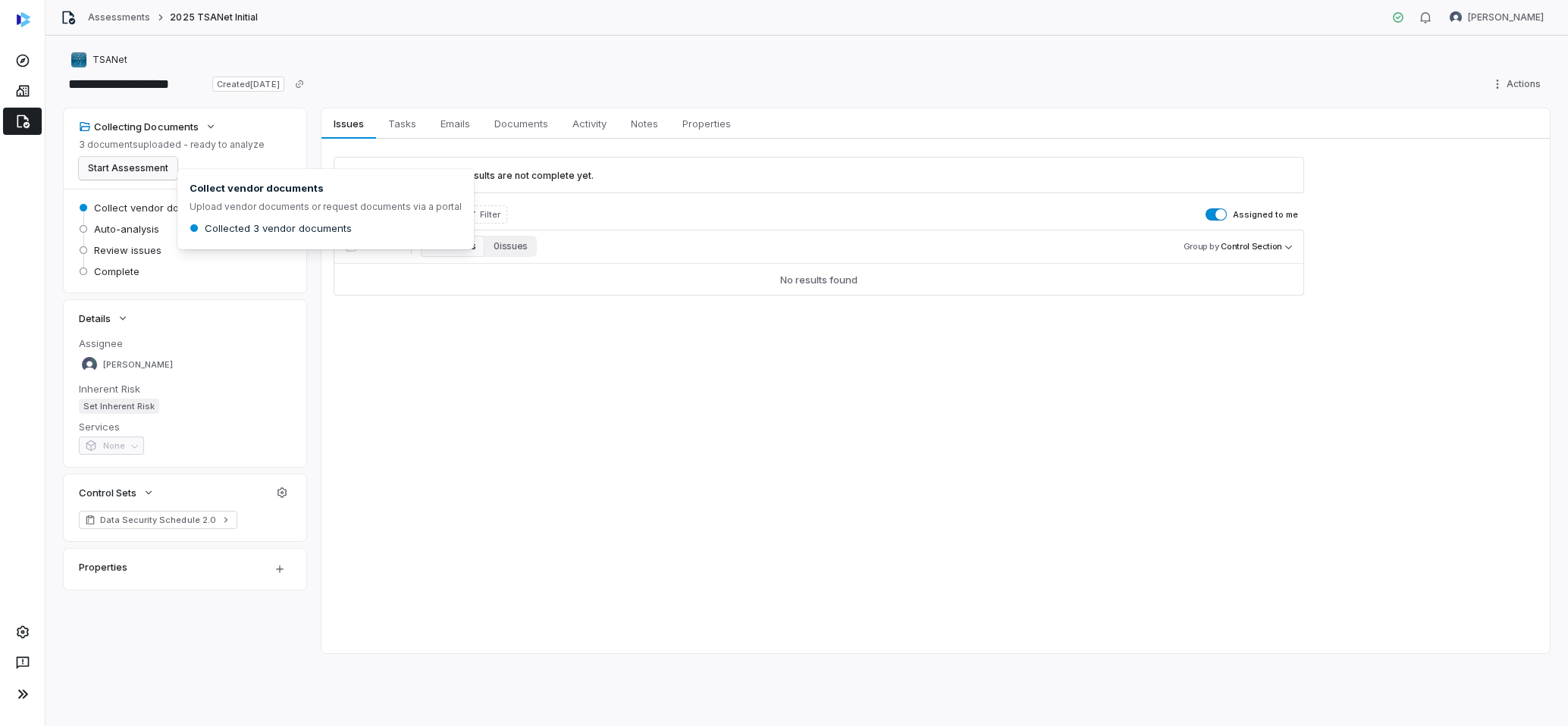
click at [158, 168] on button "Start Assessment" at bounding box center [128, 168] width 99 height 23
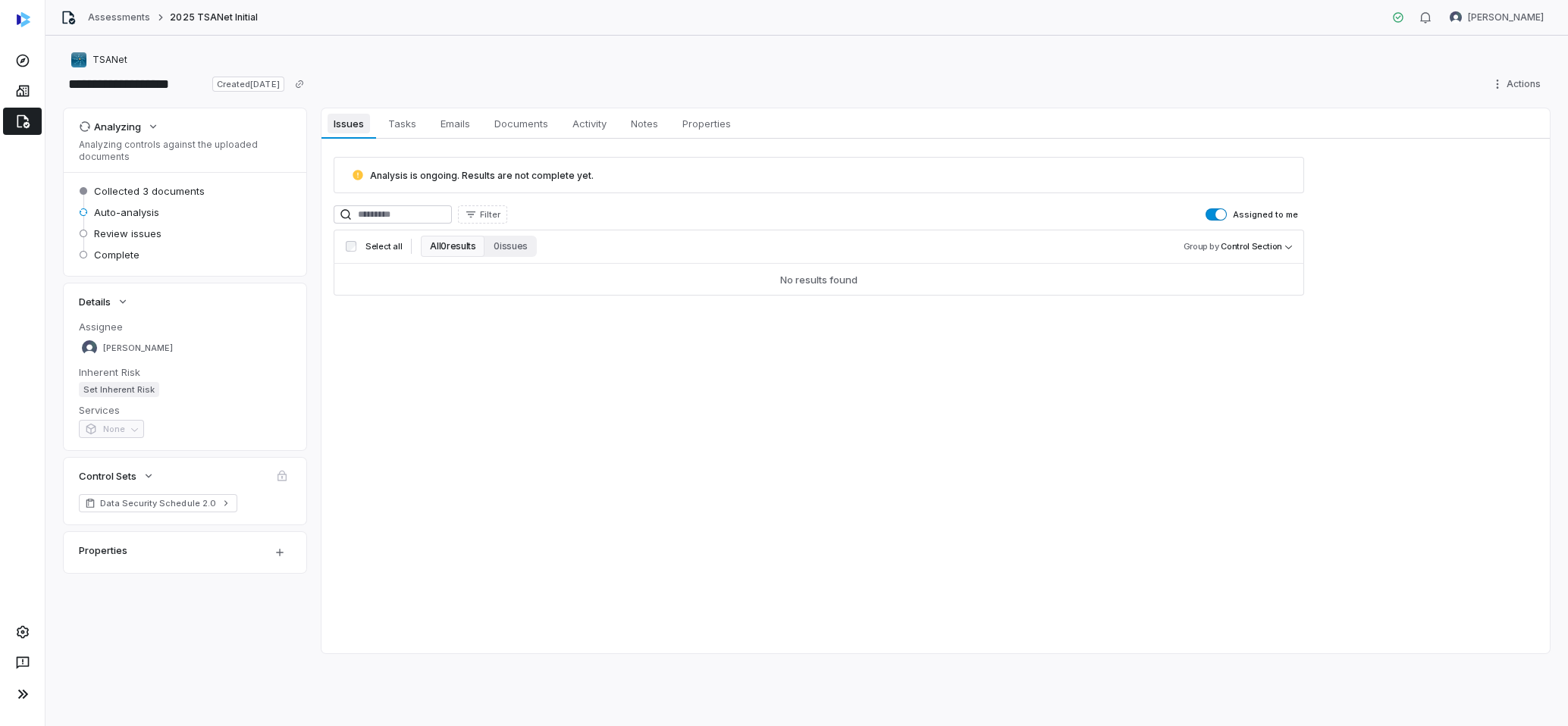
click at [339, 120] on span "Issues" at bounding box center [348, 124] width 42 height 20
click at [670, 78] on div "**********" at bounding box center [807, 84] width 1487 height 24
click at [403, 77] on div "**********" at bounding box center [807, 84] width 1487 height 24
click at [1237, 65] on div "TSANet" at bounding box center [807, 59] width 1487 height 18
click at [345, 120] on span "Issues" at bounding box center [348, 124] width 42 height 20
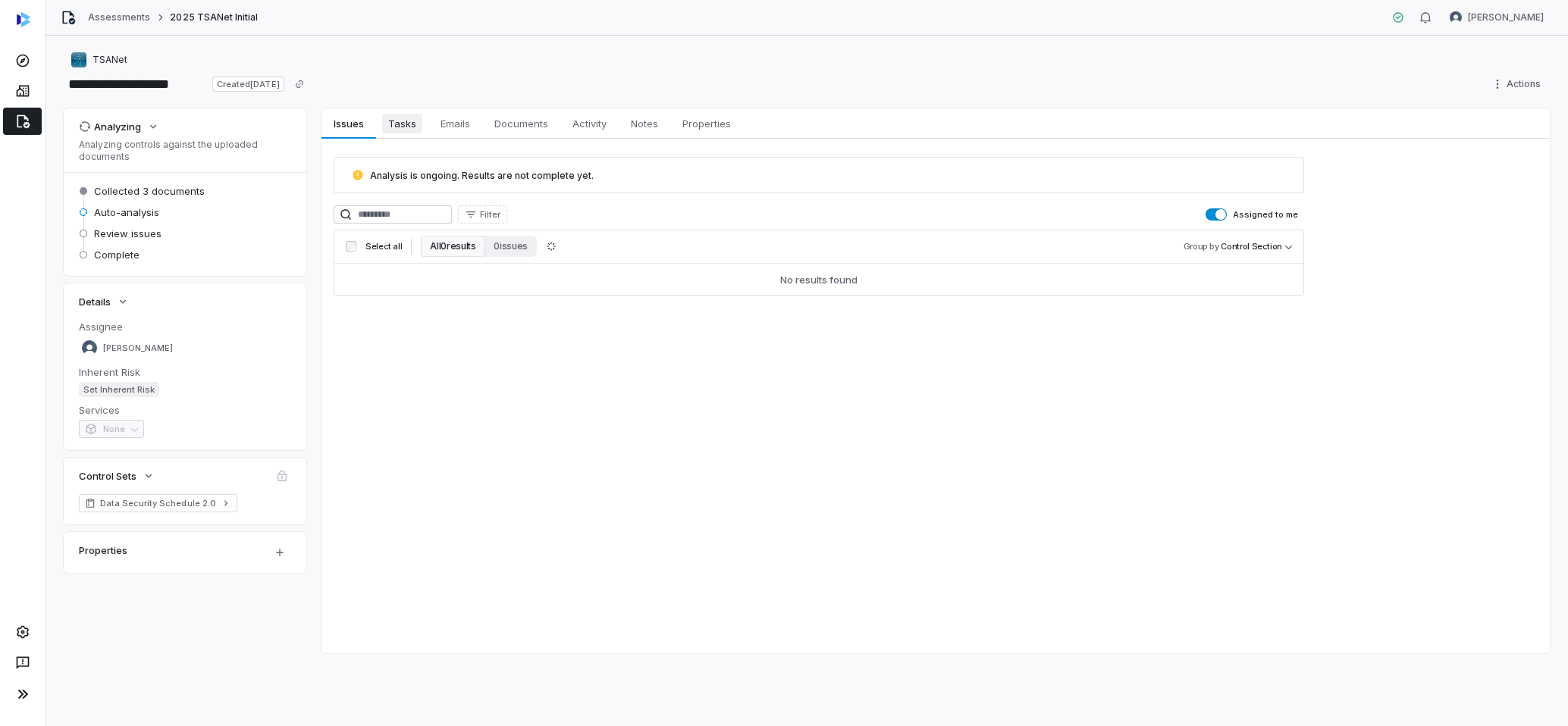
click at [383, 120] on span "Tasks" at bounding box center [401, 124] width 40 height 20
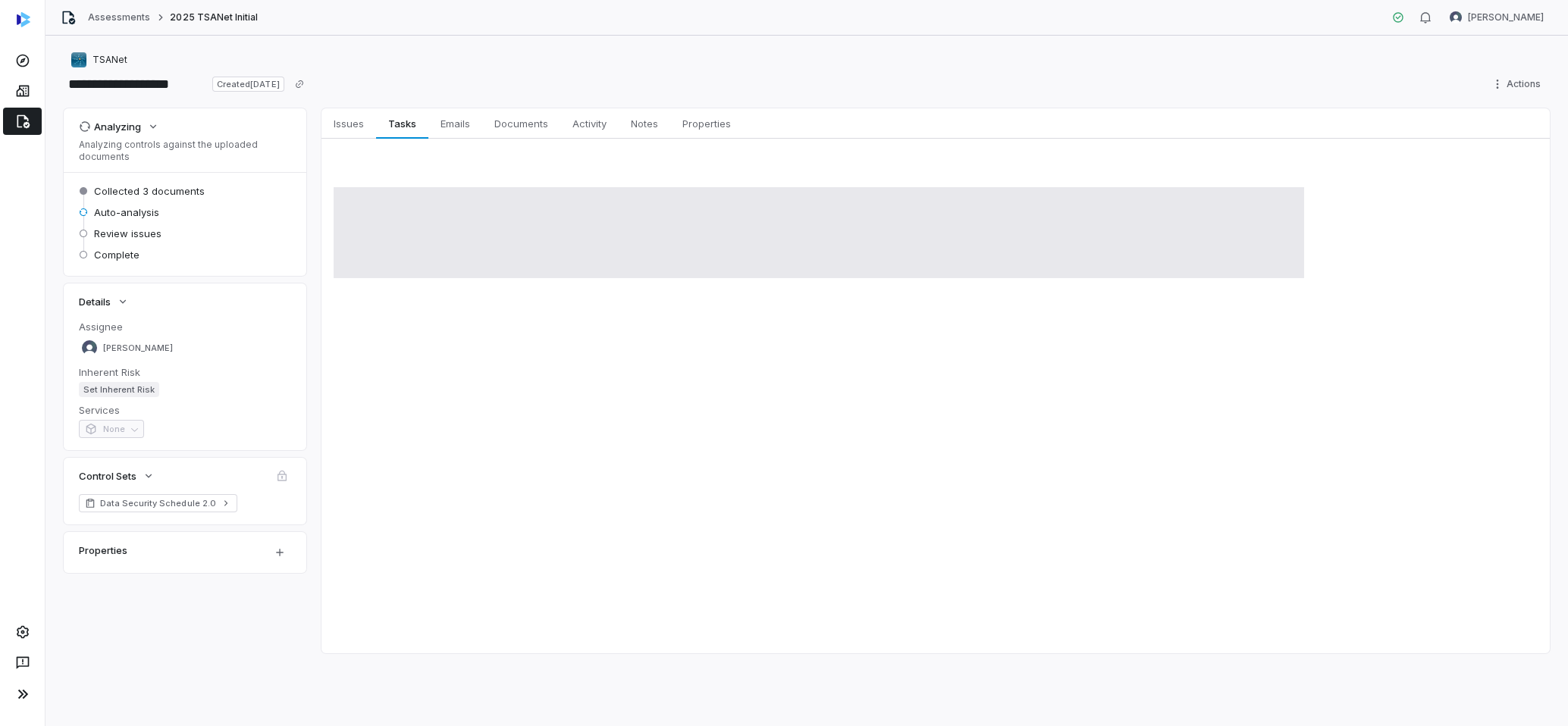
click at [18, 124] on icon at bounding box center [23, 121] width 15 height 15
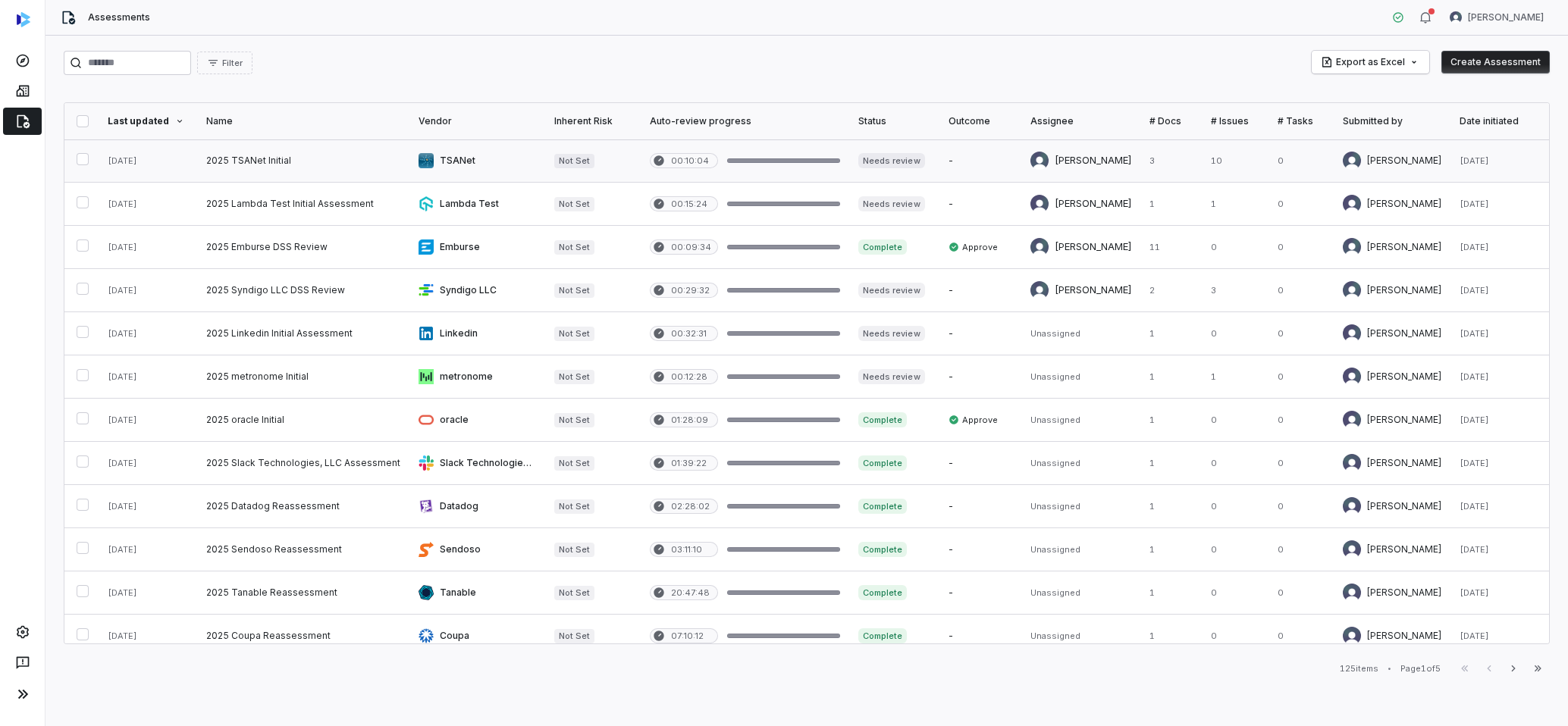
click at [254, 155] on link at bounding box center [303, 160] width 212 height 42
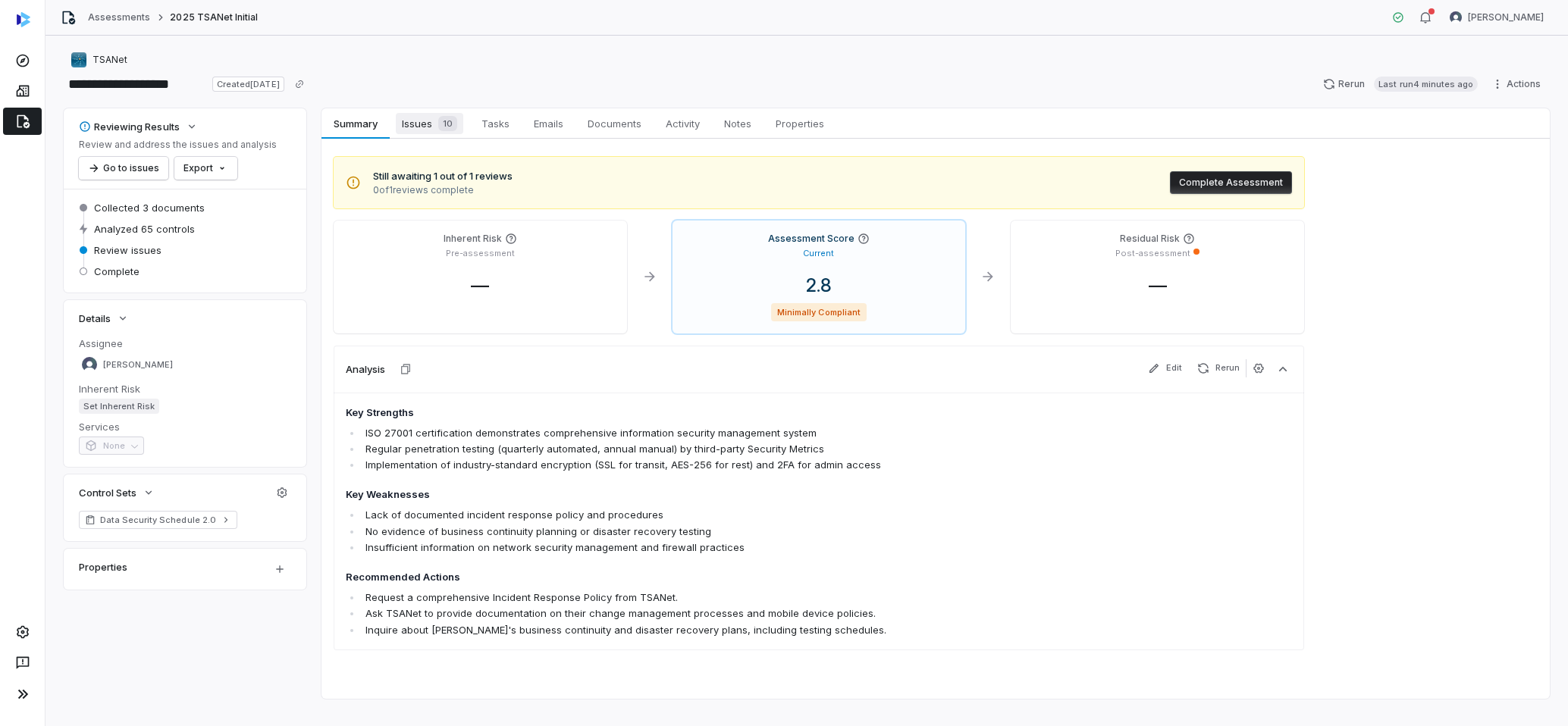
click at [424, 132] on span "Issues 10" at bounding box center [429, 124] width 68 height 21
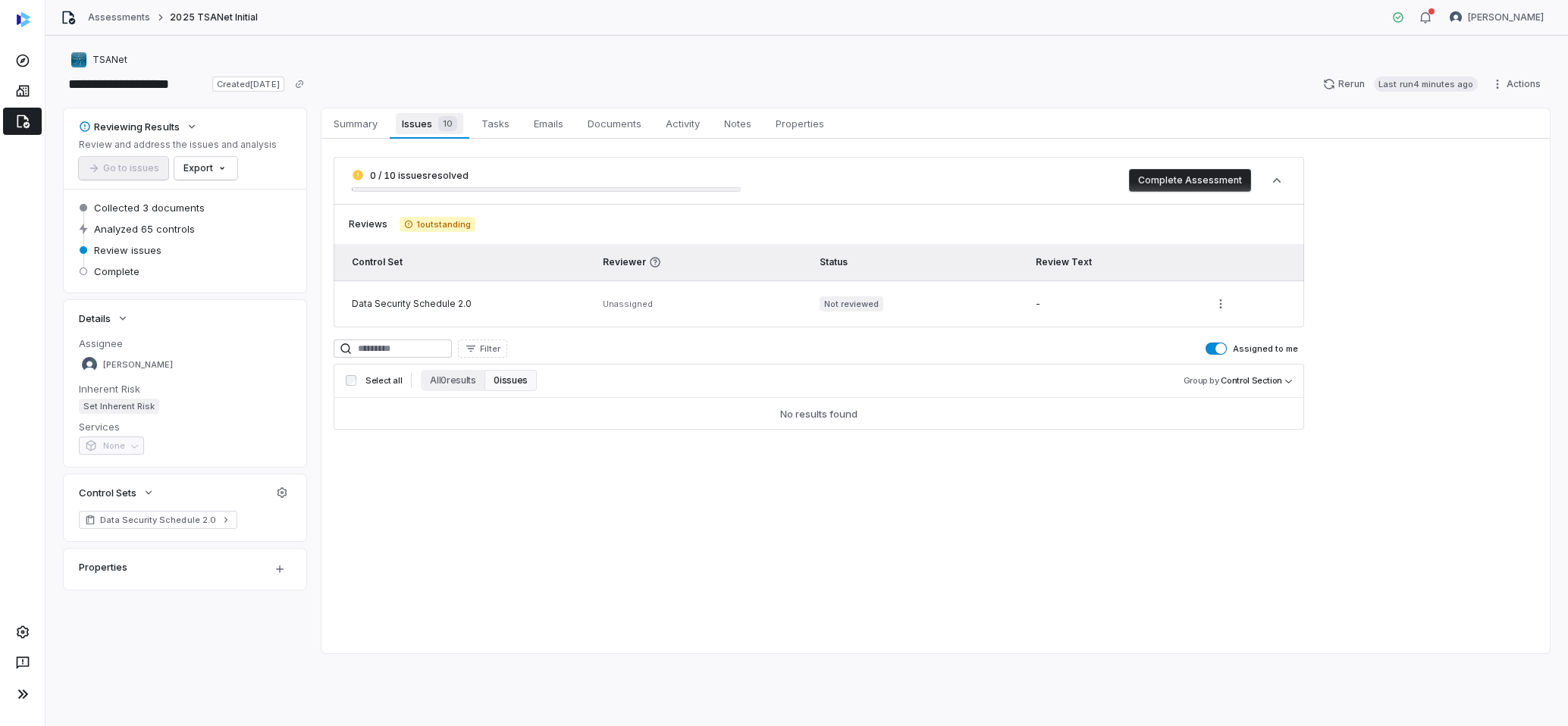
click at [414, 129] on span "Issues 10" at bounding box center [429, 124] width 67 height 21
click at [538, 229] on div "Reviews 1 outstanding" at bounding box center [819, 224] width 970 height 15
click at [358, 132] on span "Summary" at bounding box center [355, 124] width 56 height 20
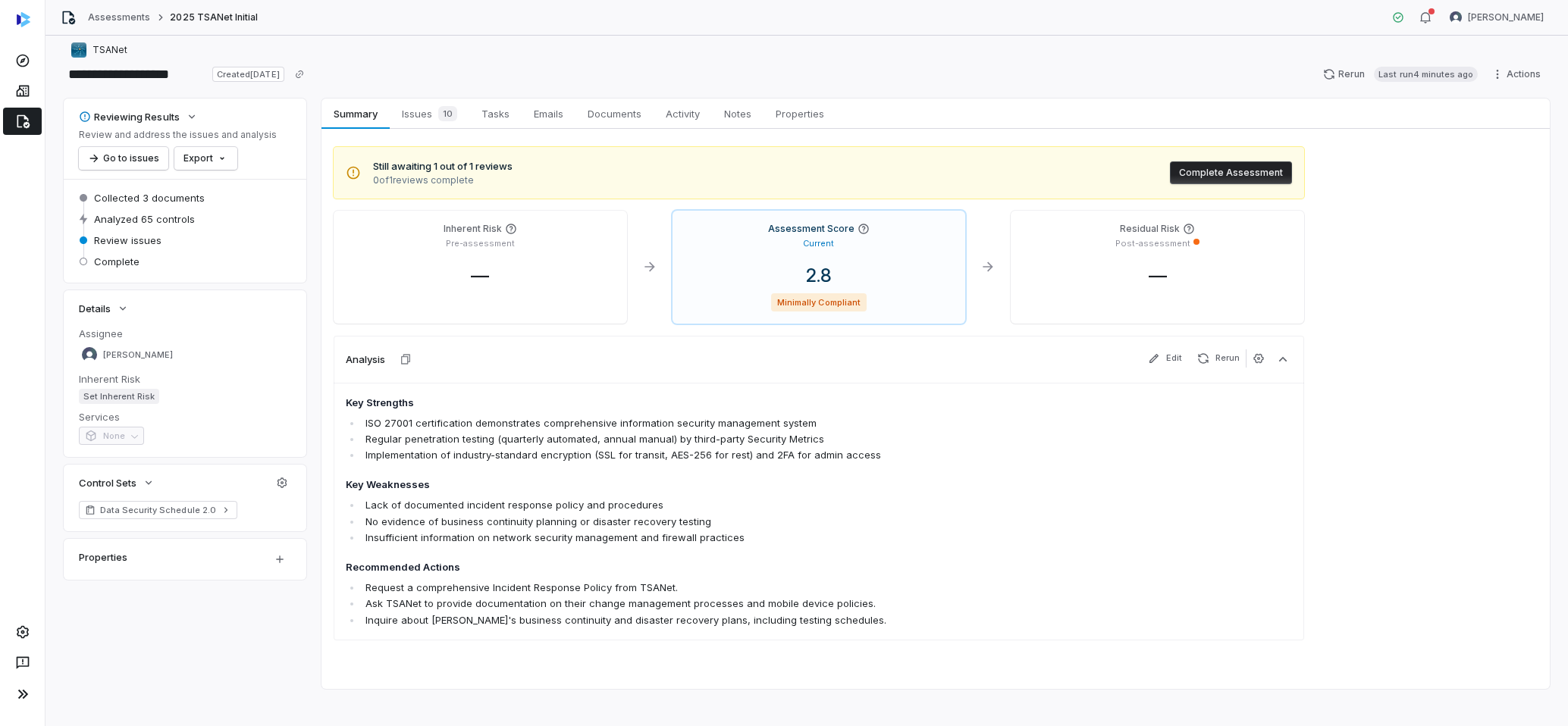
scroll to position [21, 0]
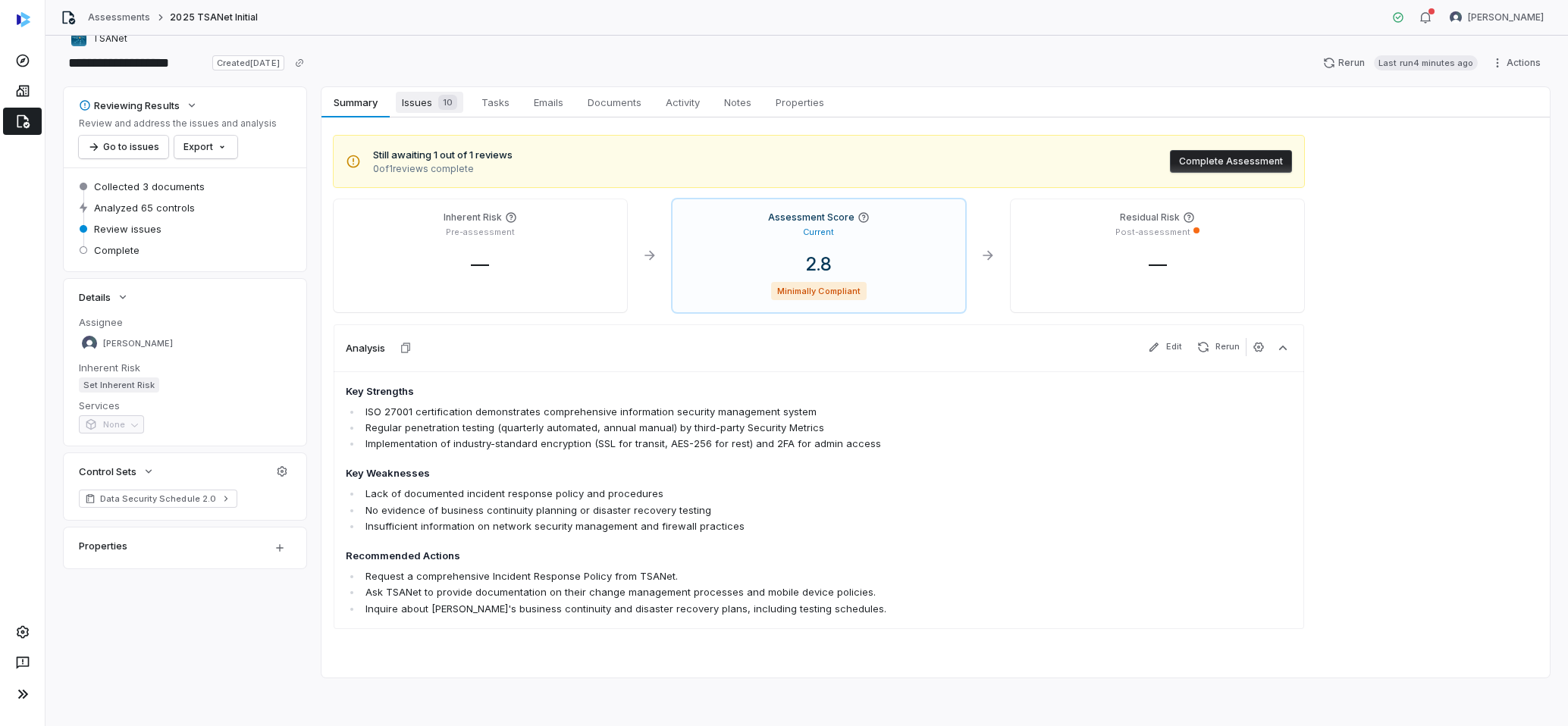
click at [430, 109] on span "Issues 10" at bounding box center [429, 103] width 68 height 21
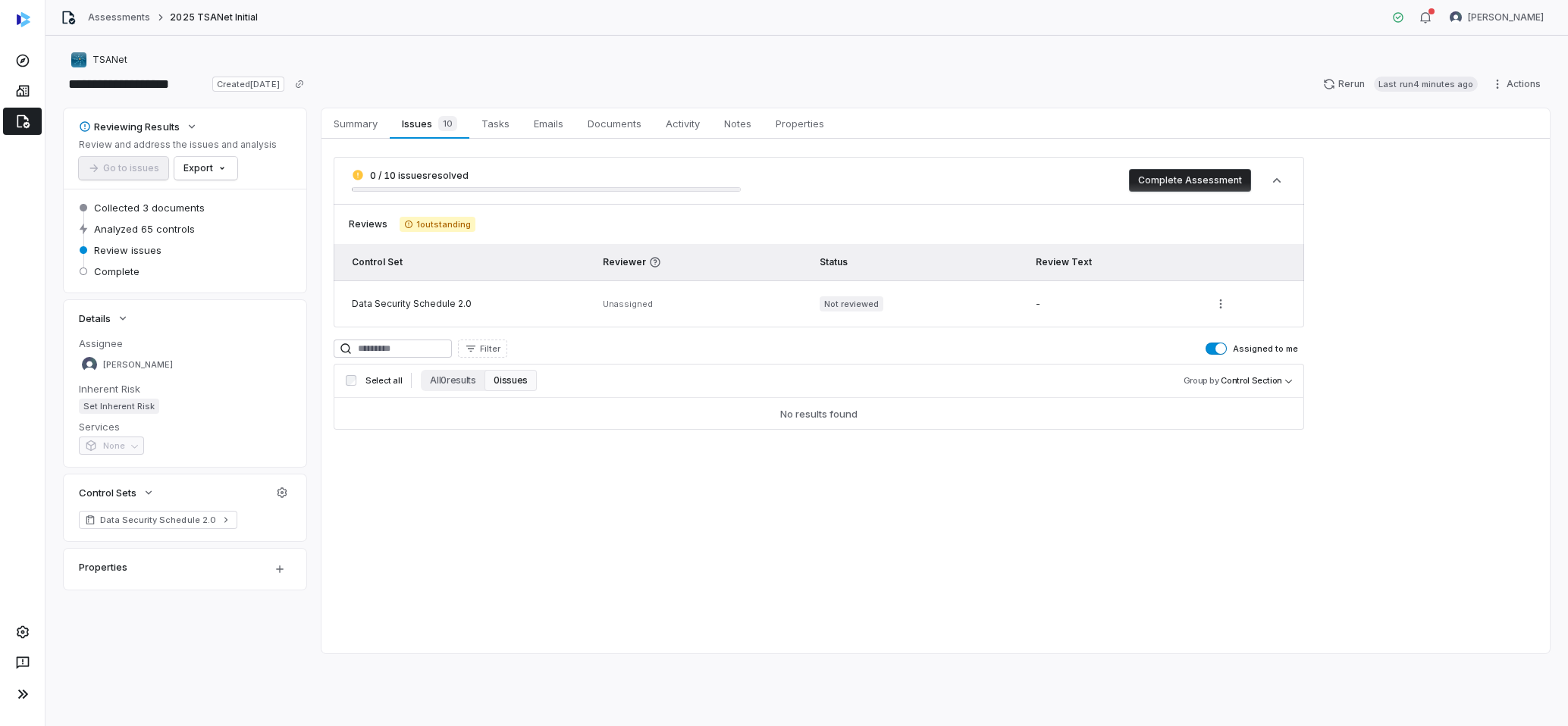
click at [496, 376] on button "0 issues" at bounding box center [510, 381] width 51 height 21
click at [337, 124] on span "Summary" at bounding box center [355, 124] width 56 height 20
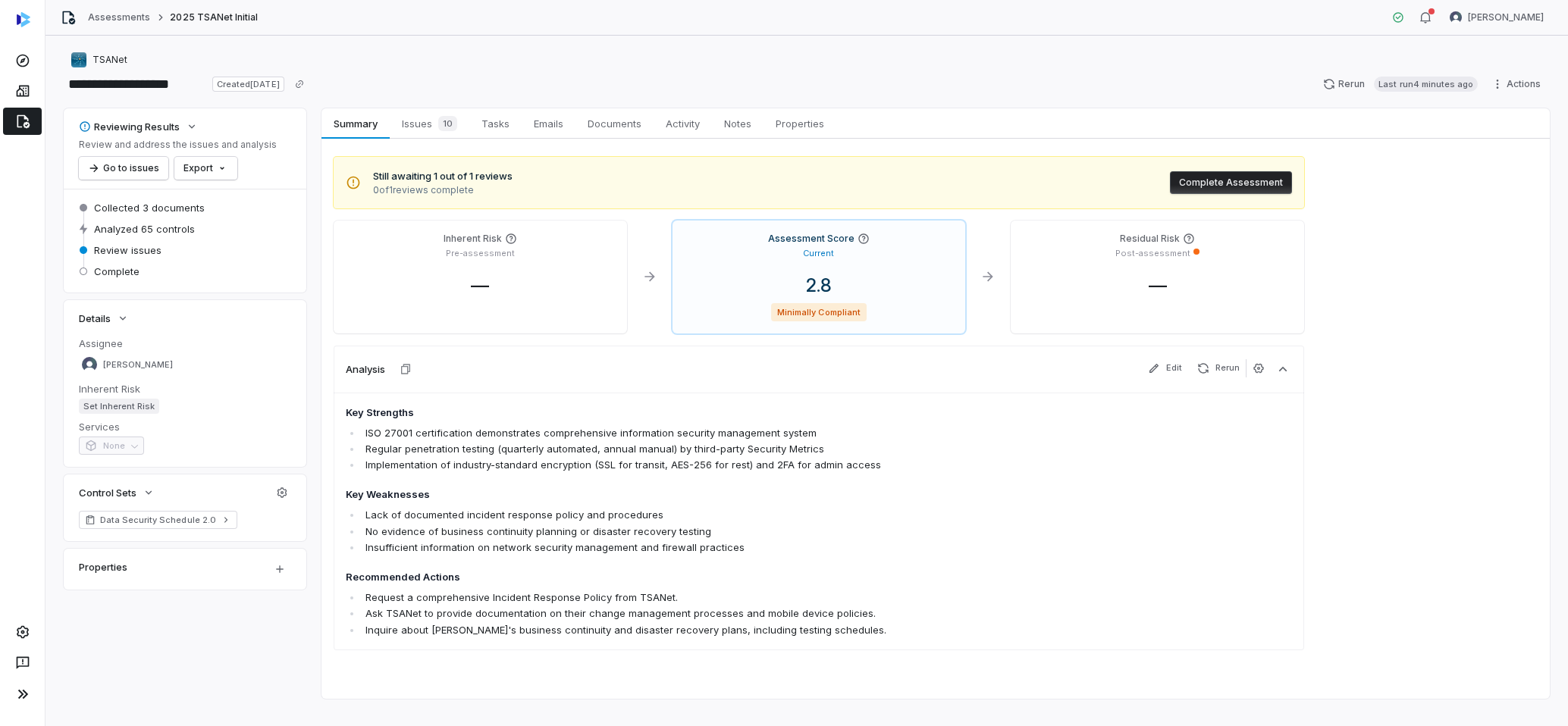
click at [24, 118] on icon at bounding box center [23, 121] width 15 height 15
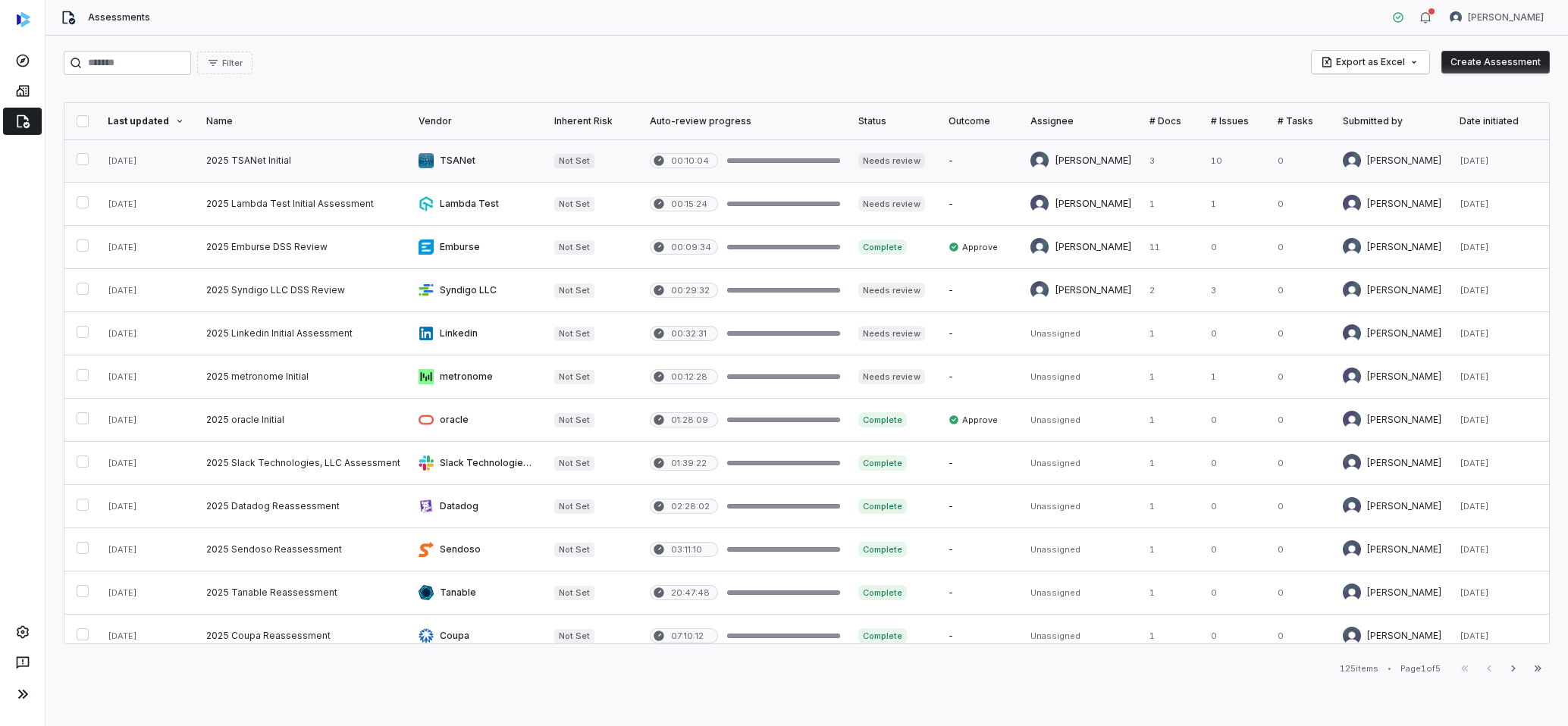
click at [229, 166] on link at bounding box center [303, 160] width 212 height 42
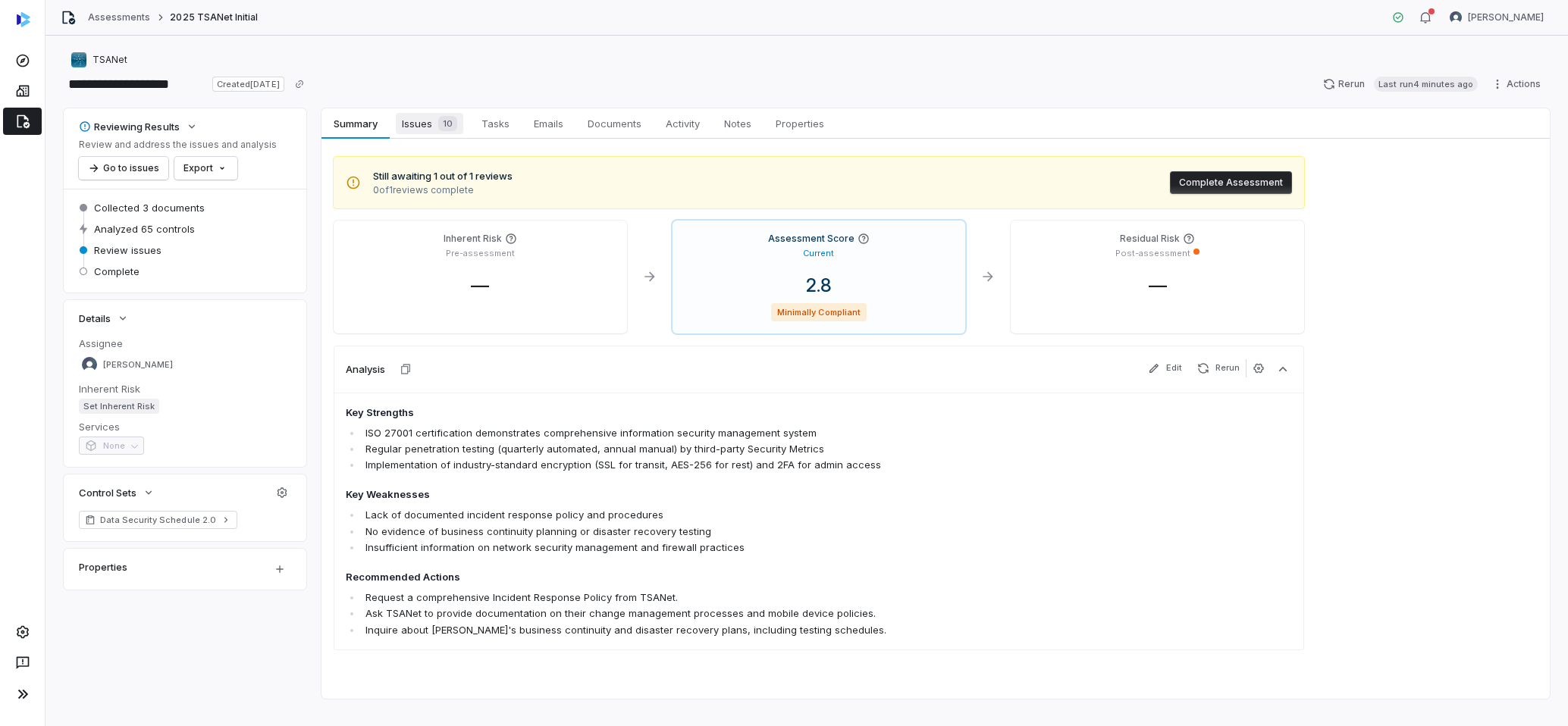
click at [430, 129] on span "Issues 10" at bounding box center [429, 124] width 68 height 21
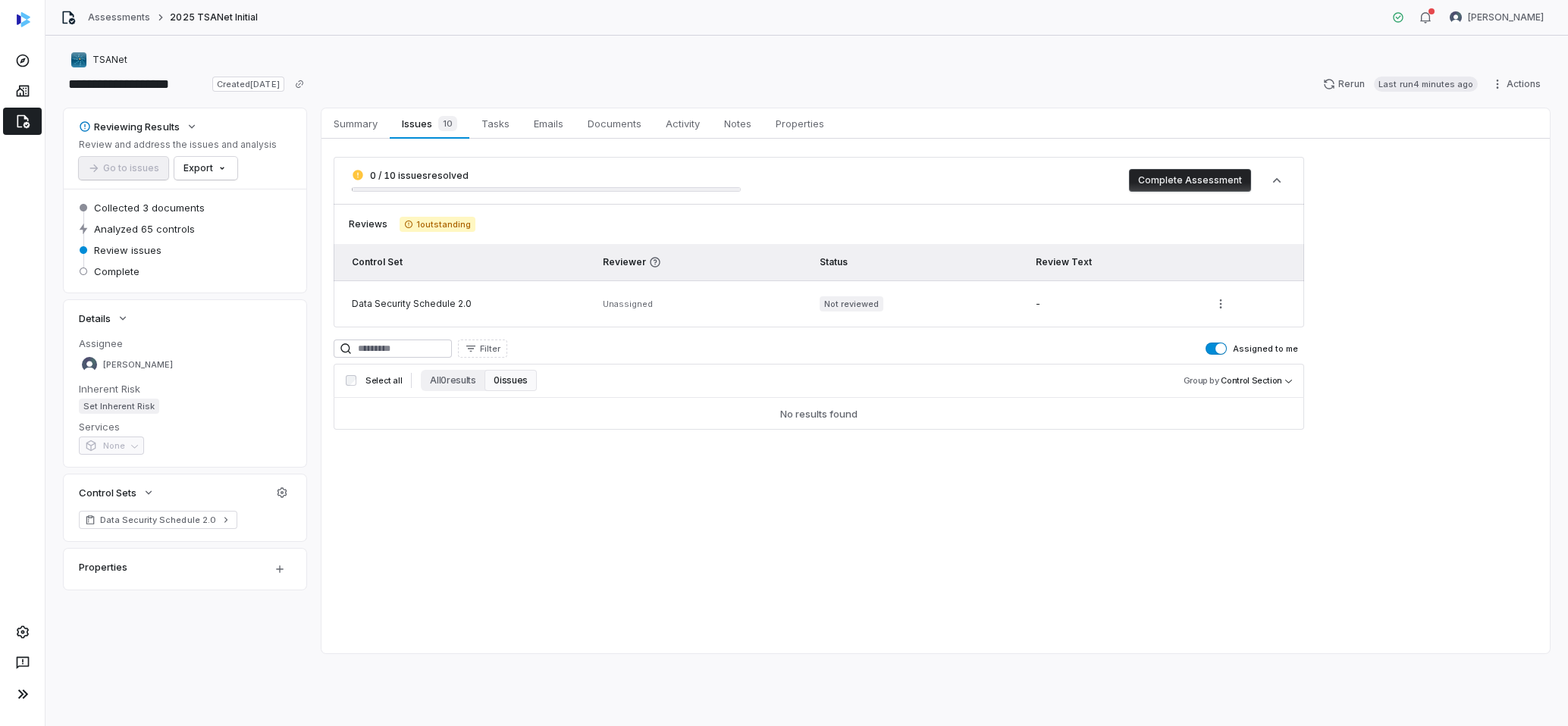
click at [515, 228] on div "Reviews 1 outstanding" at bounding box center [819, 224] width 970 height 15
click at [1285, 177] on button "button" at bounding box center [1277, 181] width 28 height 28
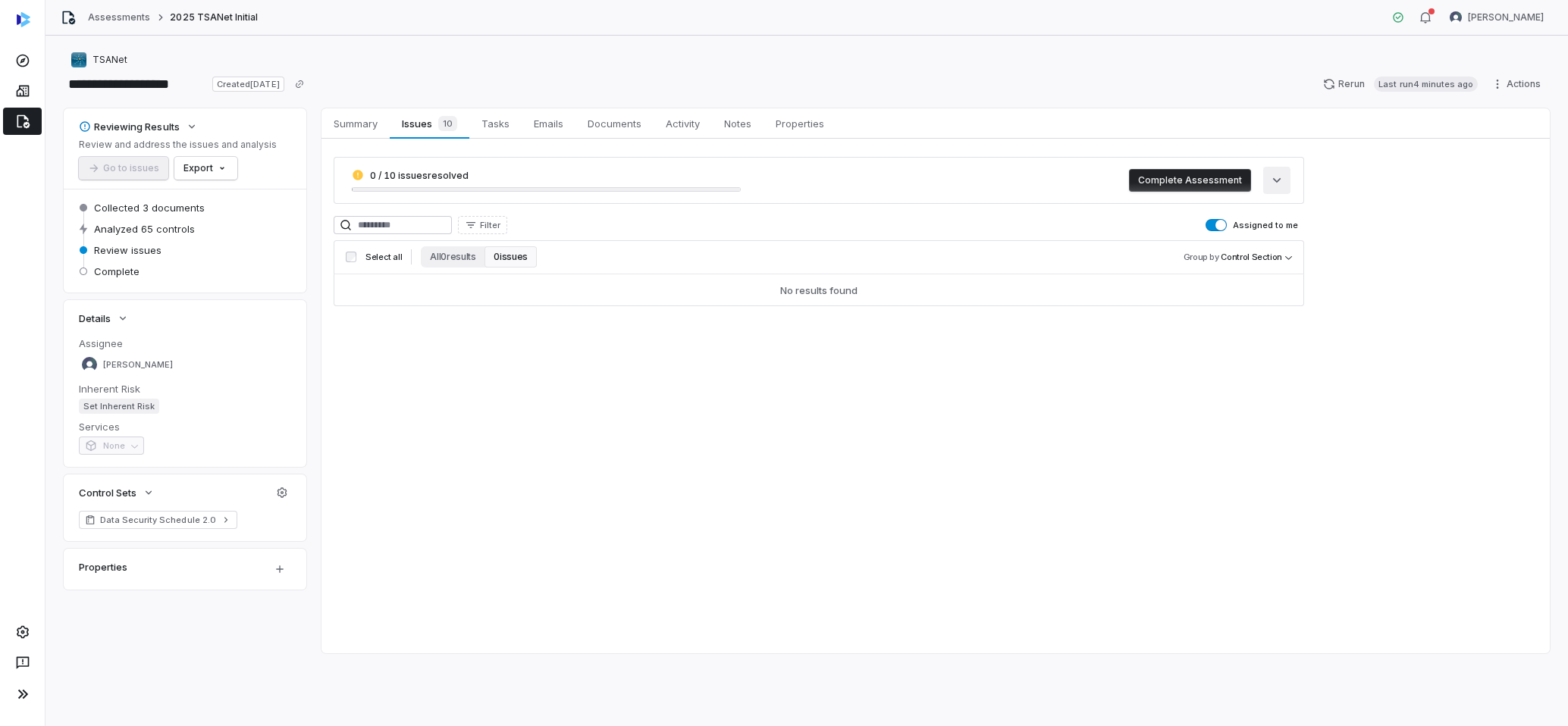
click at [1285, 177] on button "button" at bounding box center [1277, 181] width 28 height 28
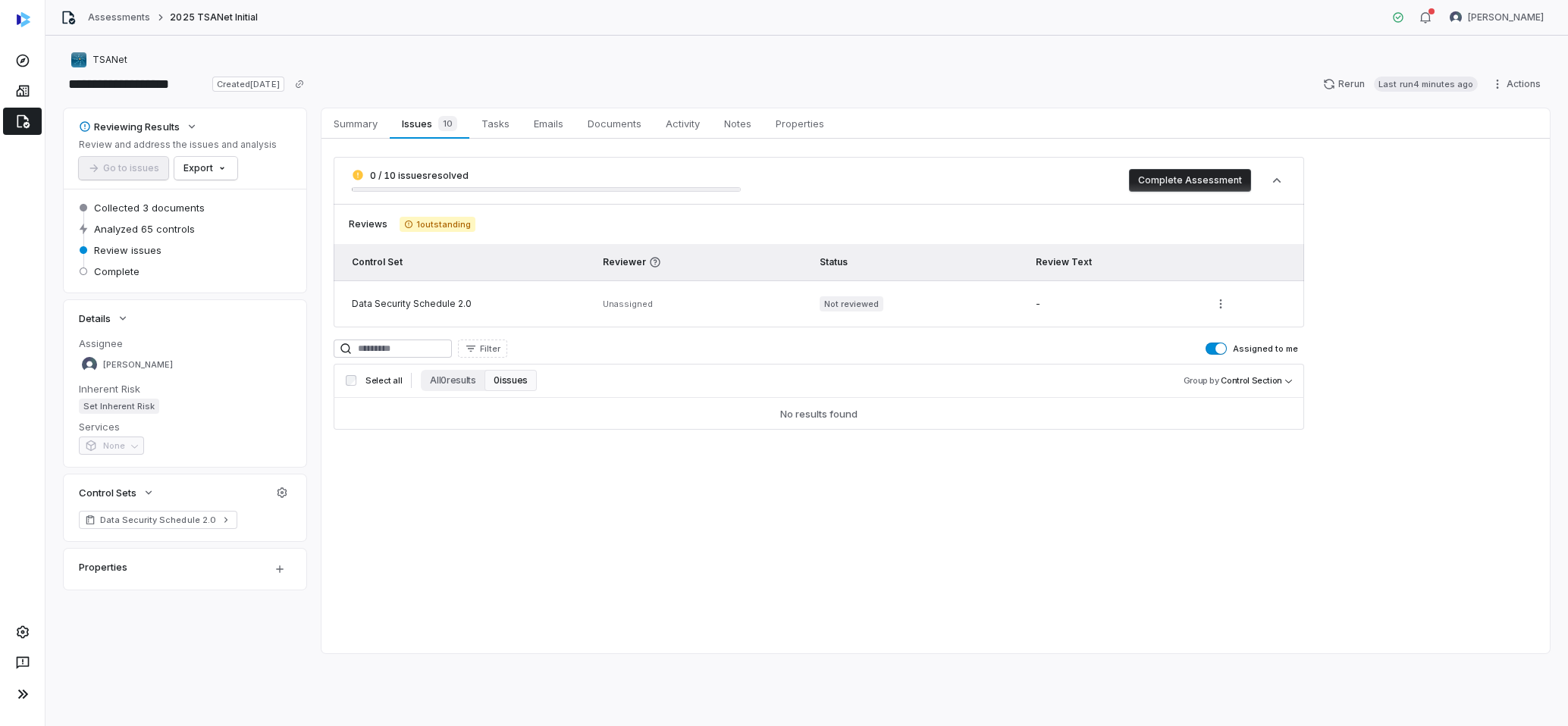
click at [516, 380] on button "0 issues" at bounding box center [510, 381] width 51 height 21
click at [14, 17] on div at bounding box center [22, 23] width 45 height 46
click at [221, 172] on html "**********" at bounding box center [784, 363] width 1568 height 726
click at [223, 195] on div "Export as PDF" at bounding box center [231, 201] width 107 height 24
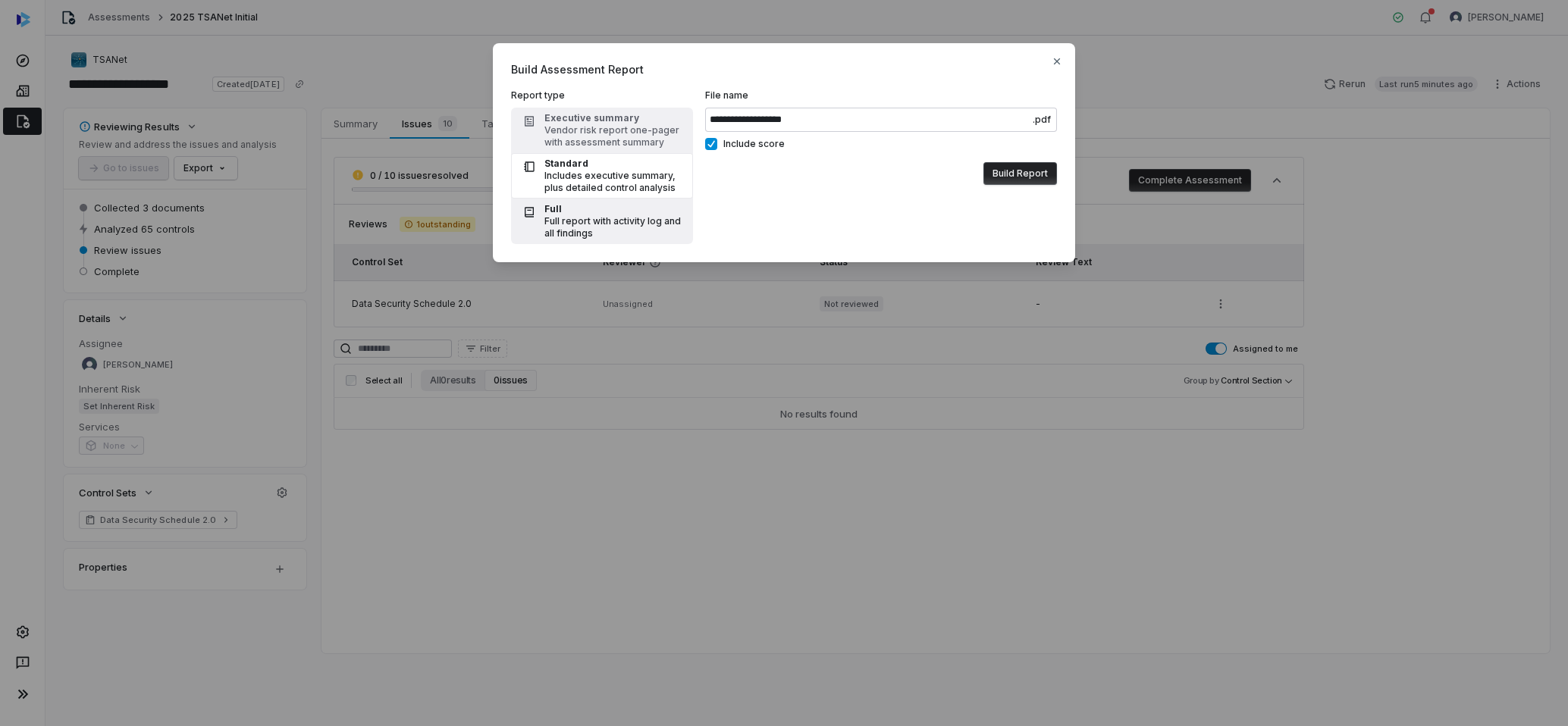
click at [617, 209] on div "Full" at bounding box center [614, 209] width 139 height 12
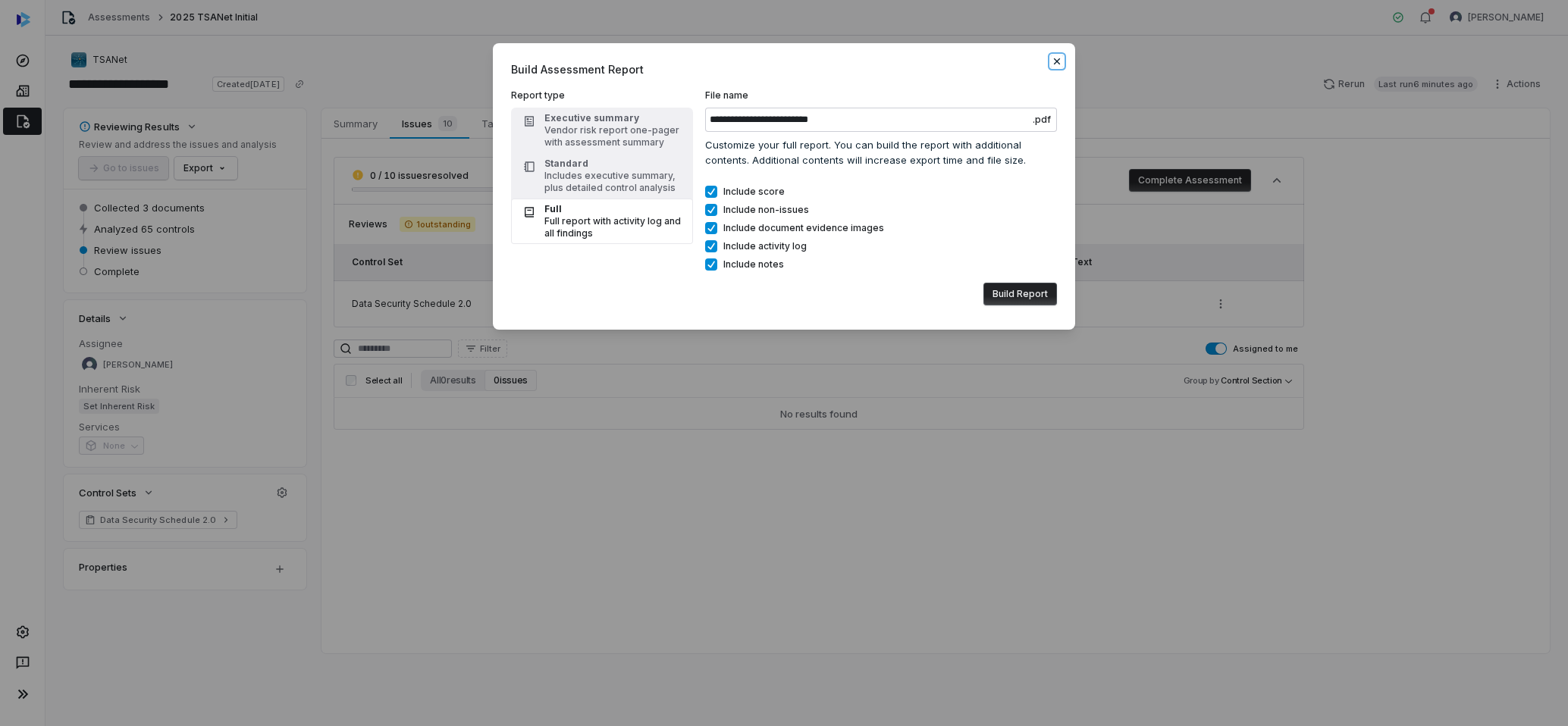
click at [1059, 61] on icon "button" at bounding box center [1057, 61] width 12 height 12
type input "**********"
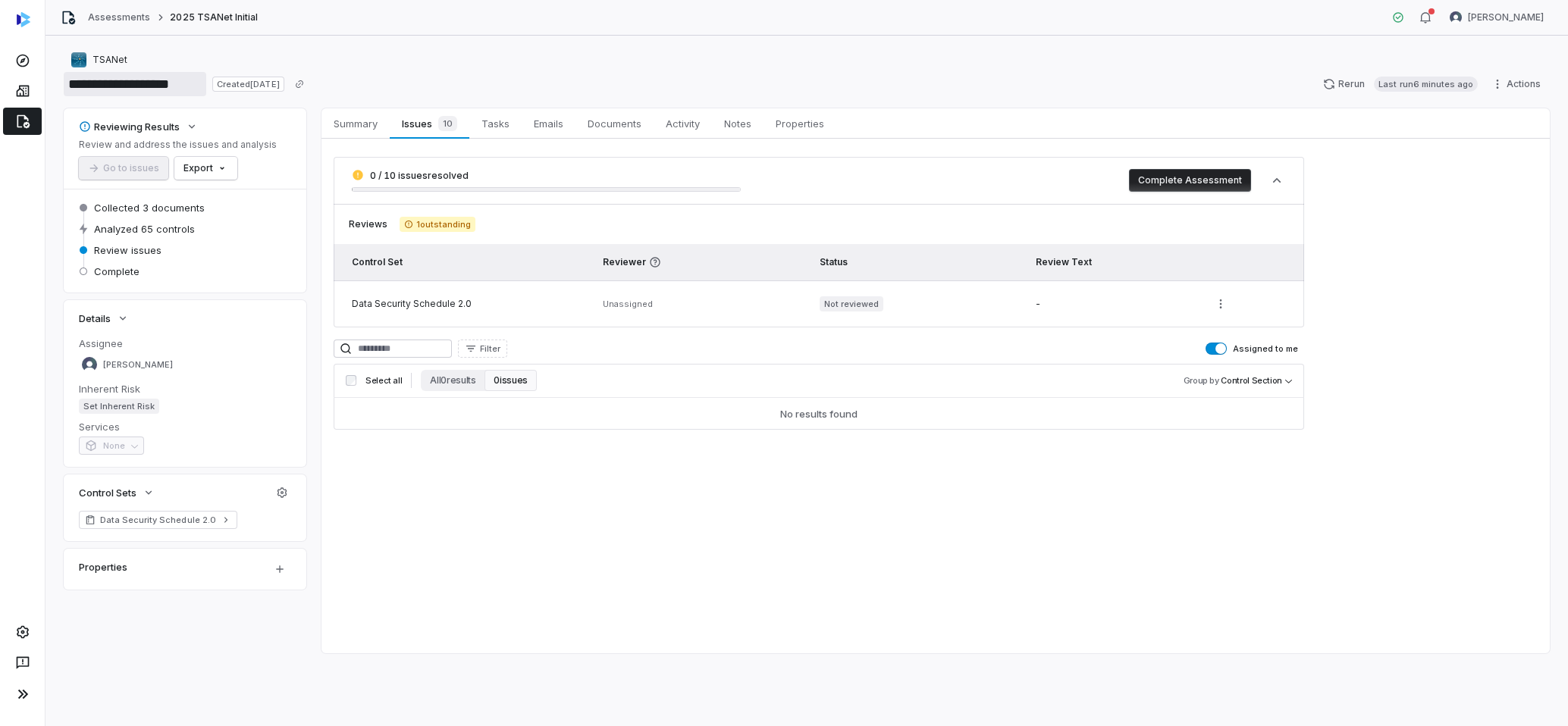
click at [169, 89] on input "**********" at bounding box center [134, 84] width 142 height 24
drag, startPoint x: 195, startPoint y: 80, endPoint x: 218, endPoint y: 94, distance: 26.9
click at [160, 87] on input "**********" at bounding box center [134, 84] width 142 height 24
type input "**********"
click at [225, 165] on html "**********" at bounding box center [784, 363] width 1568 height 726
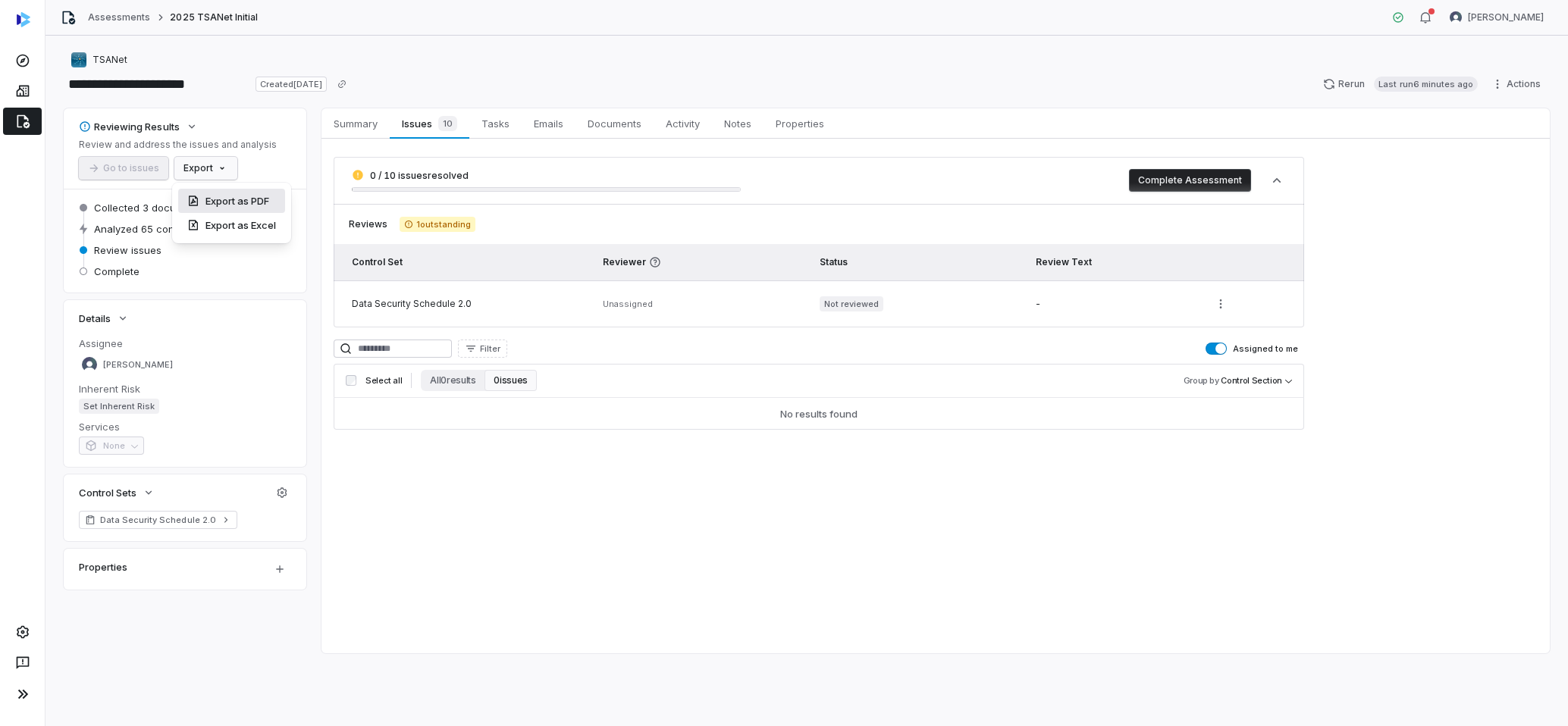
click at [243, 196] on div "Export as PDF" at bounding box center [231, 201] width 107 height 24
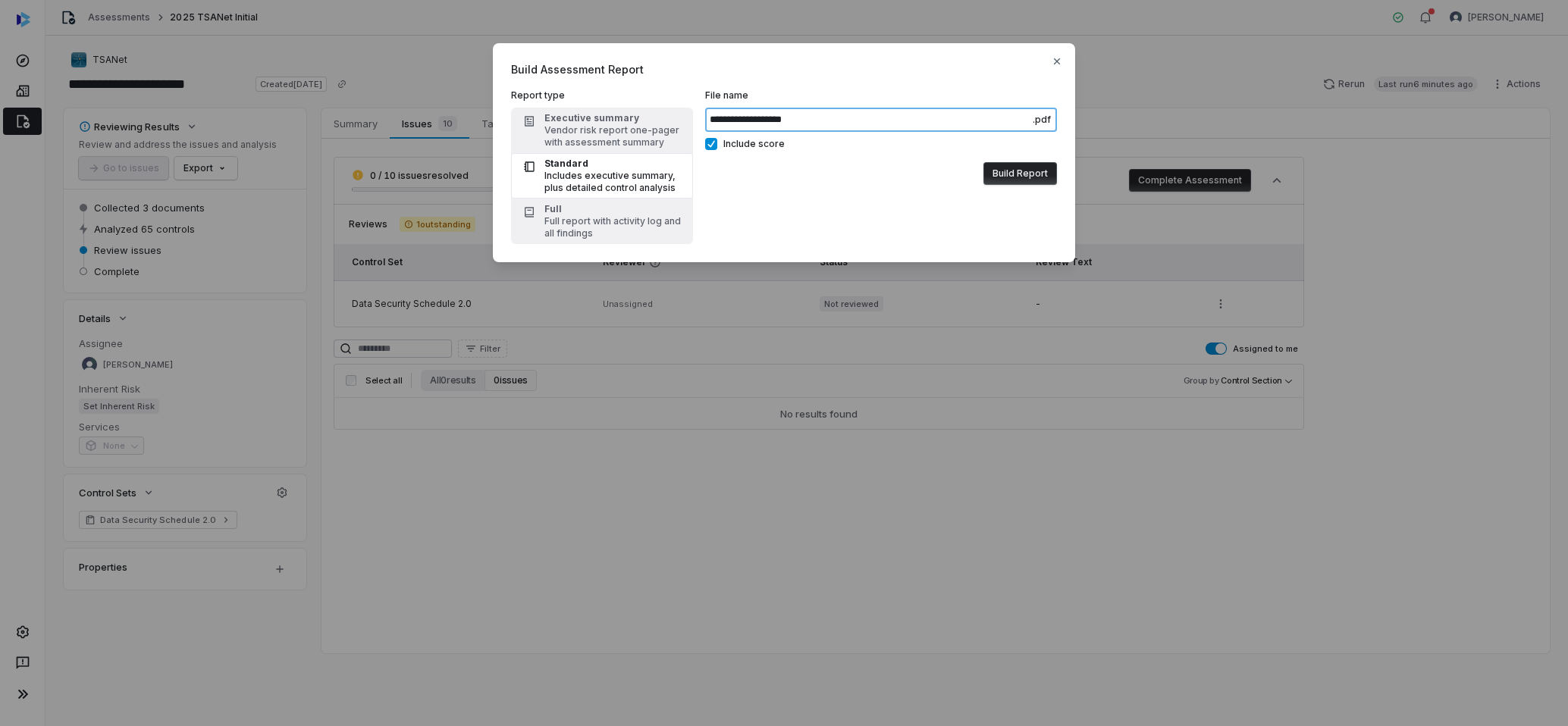
click at [826, 118] on input "**********" at bounding box center [881, 120] width 352 height 24
click at [1008, 178] on button "Build Report" at bounding box center [1020, 173] width 73 height 23
click at [607, 206] on div "Full" at bounding box center [614, 209] width 139 height 12
type input "**********"
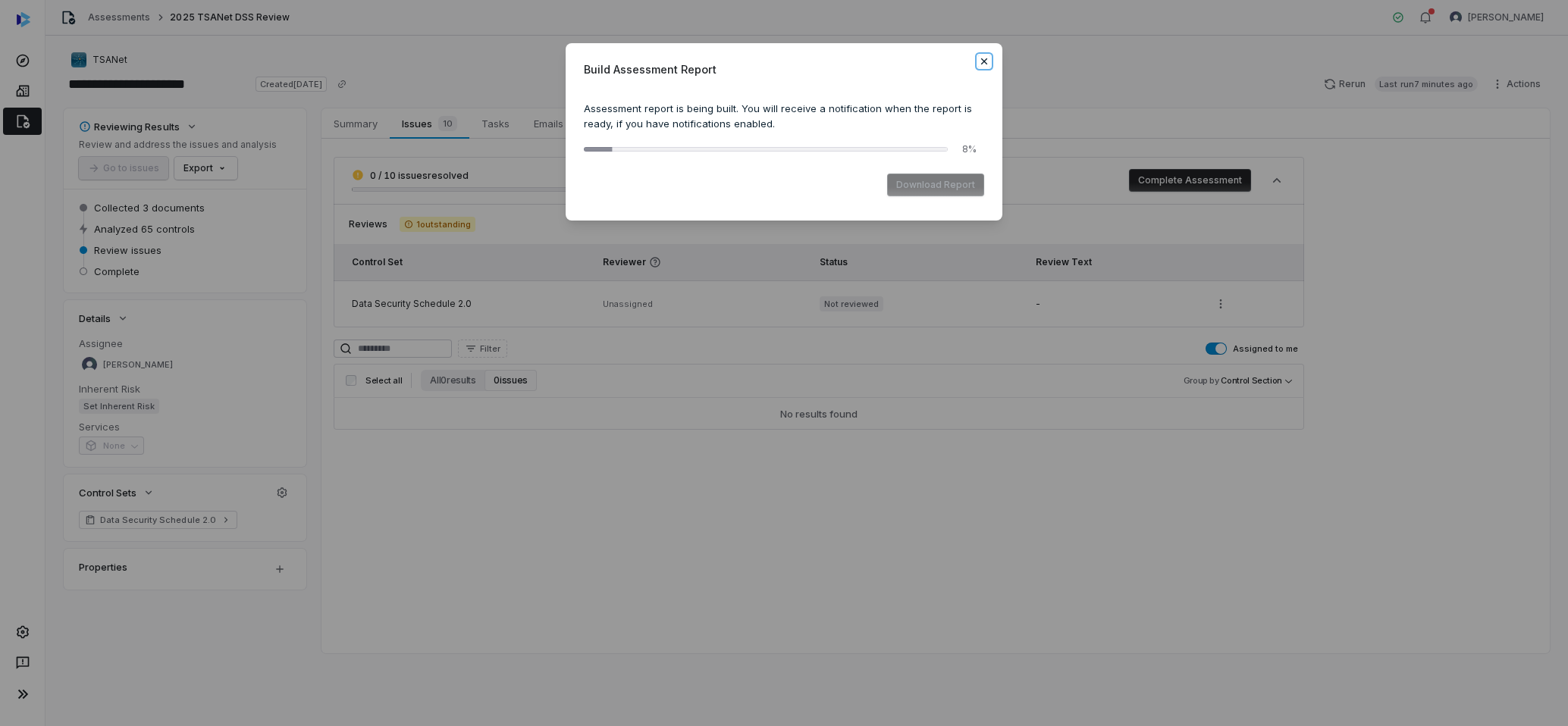
click at [986, 58] on icon "button" at bounding box center [984, 61] width 12 height 12
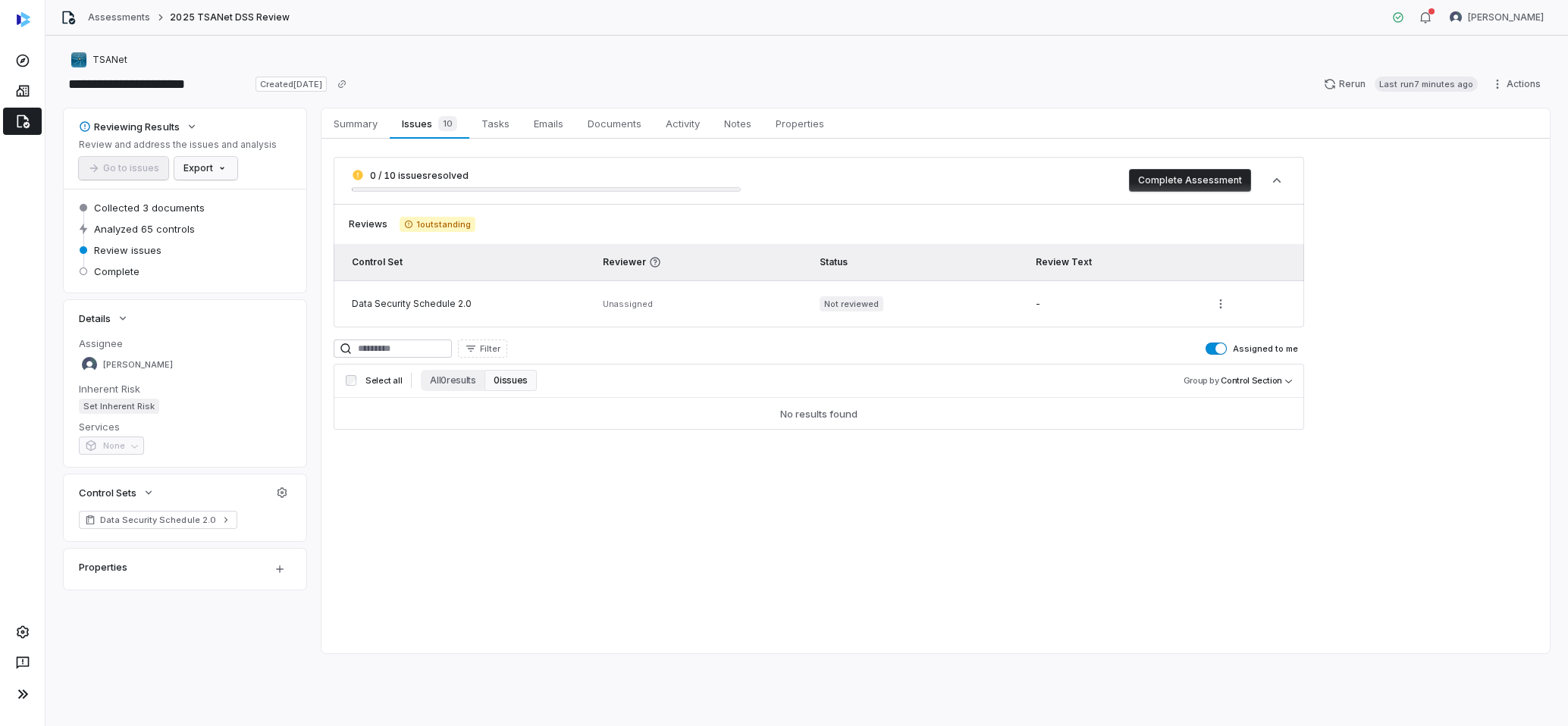
click at [226, 172] on html "**********" at bounding box center [784, 363] width 1568 height 726
click at [238, 199] on div "Export as PDF" at bounding box center [231, 201] width 107 height 24
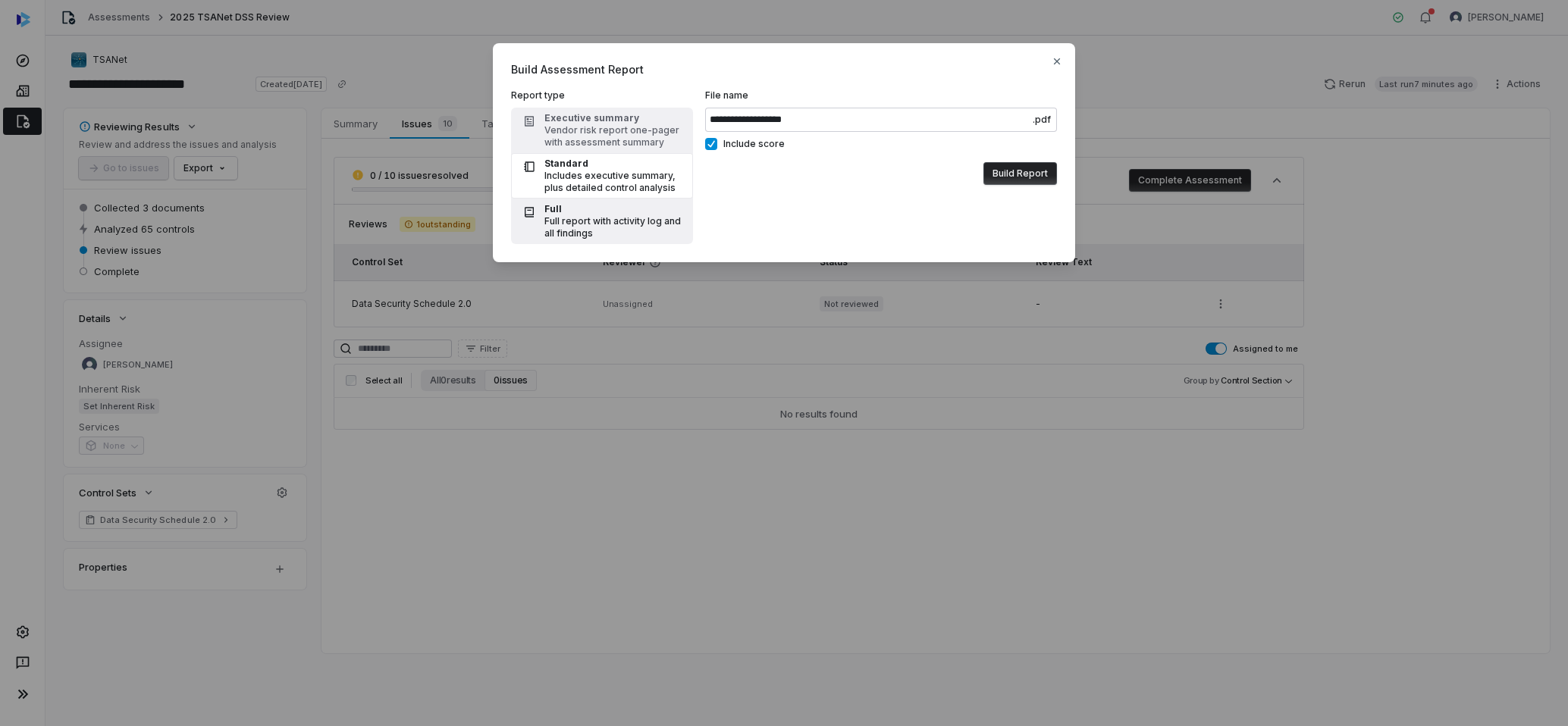
click at [614, 203] on button "Full Full report with activity log and all findings" at bounding box center [602, 221] width 182 height 46
type input "**********"
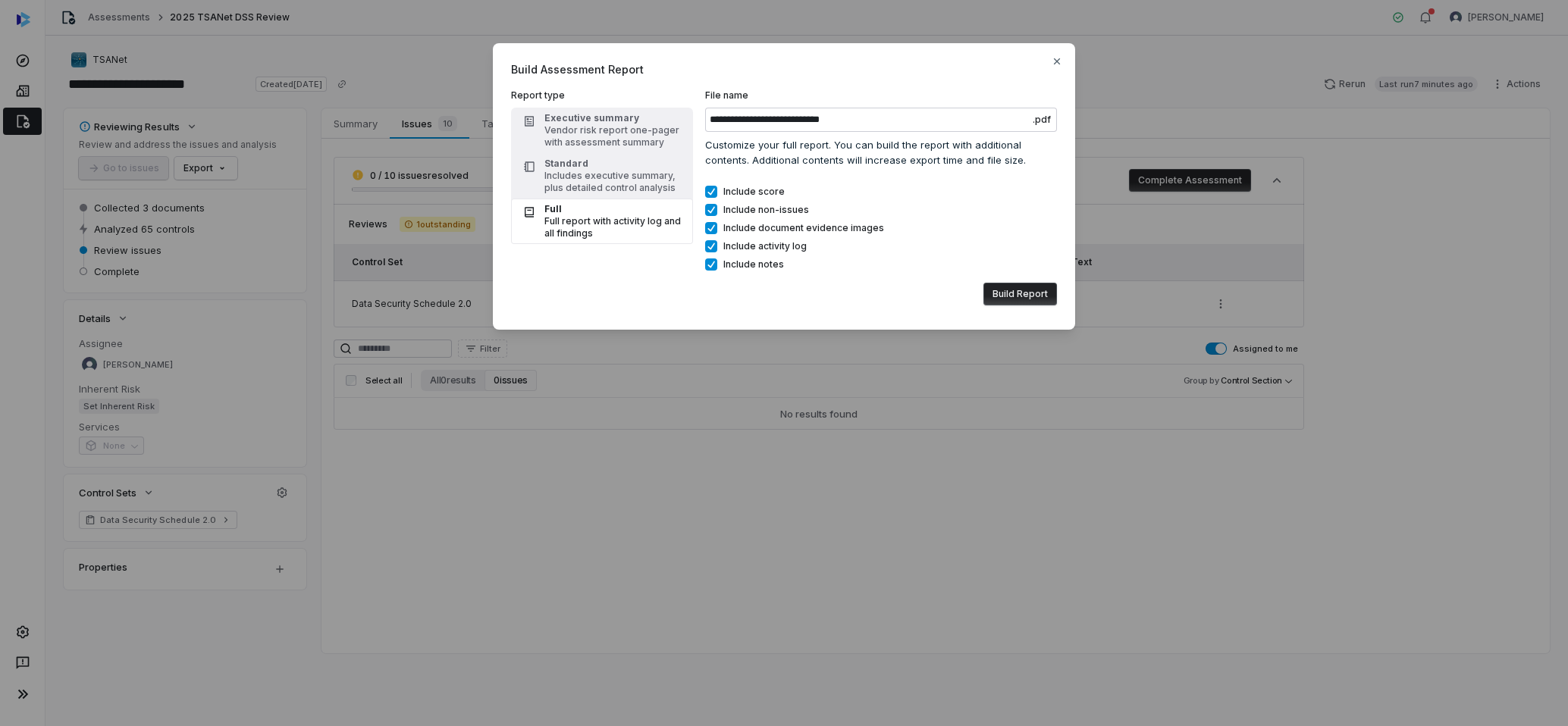
click at [1034, 299] on button "Build Report" at bounding box center [1020, 294] width 73 height 23
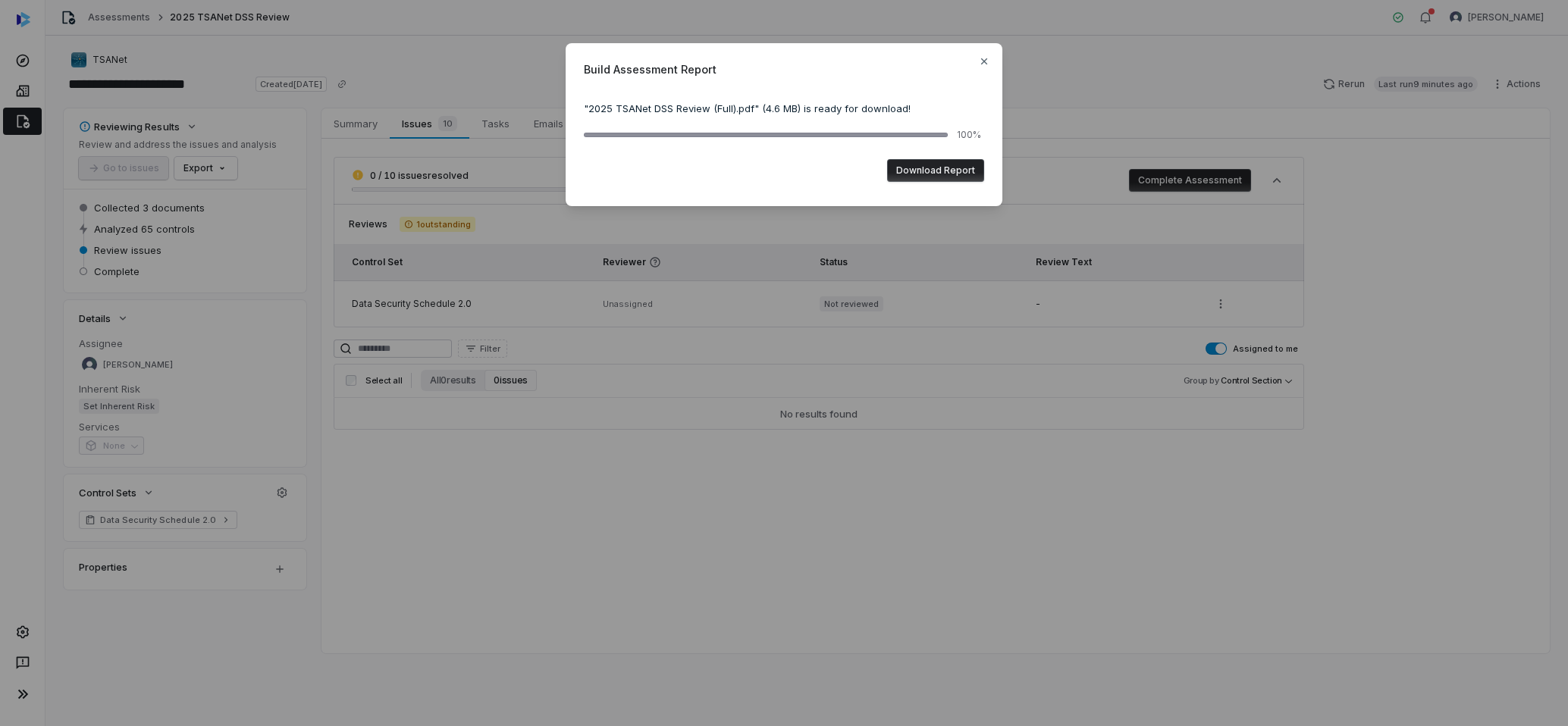
click at [967, 168] on button "Download Report" at bounding box center [935, 171] width 97 height 23
click at [981, 66] on icon "button" at bounding box center [984, 61] width 12 height 12
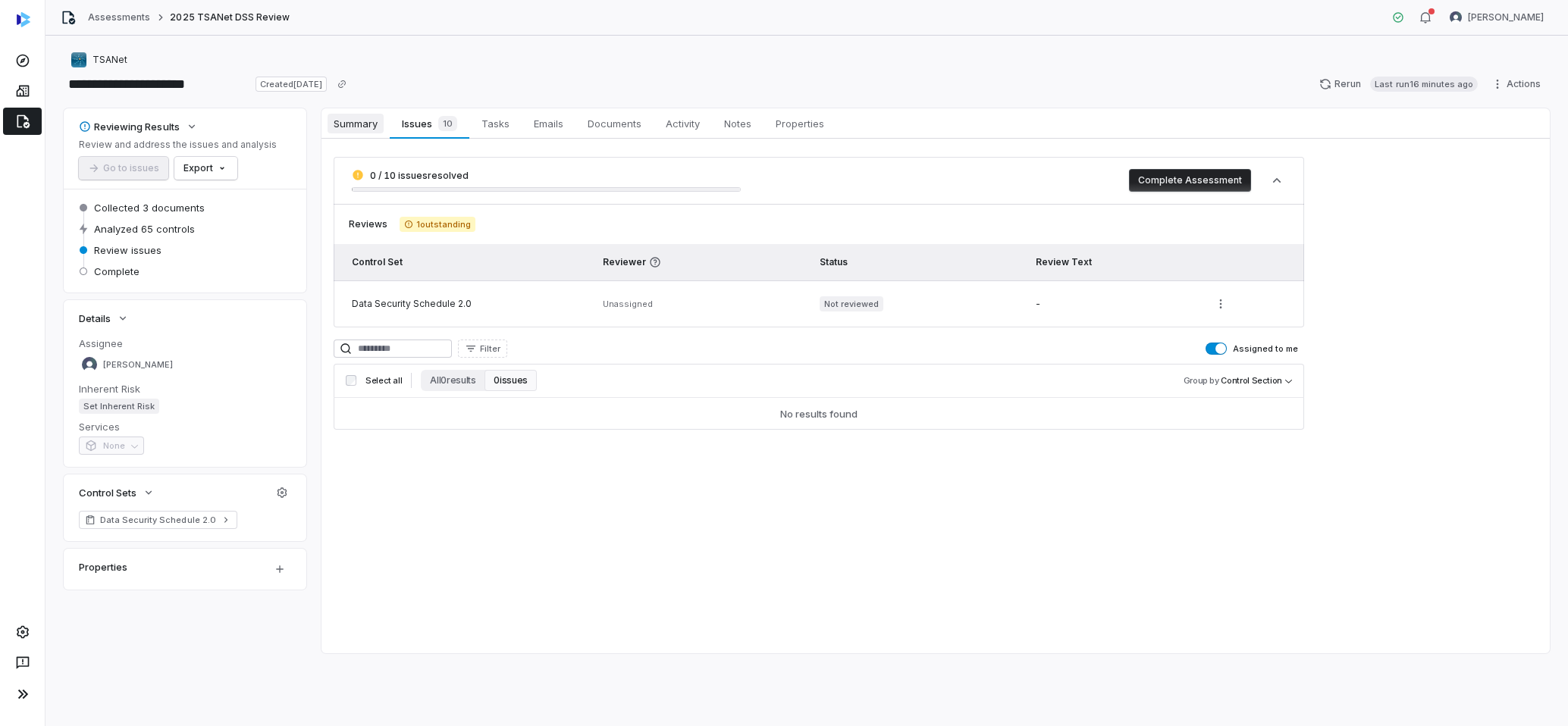
click at [377, 118] on span "Summary" at bounding box center [355, 124] width 56 height 20
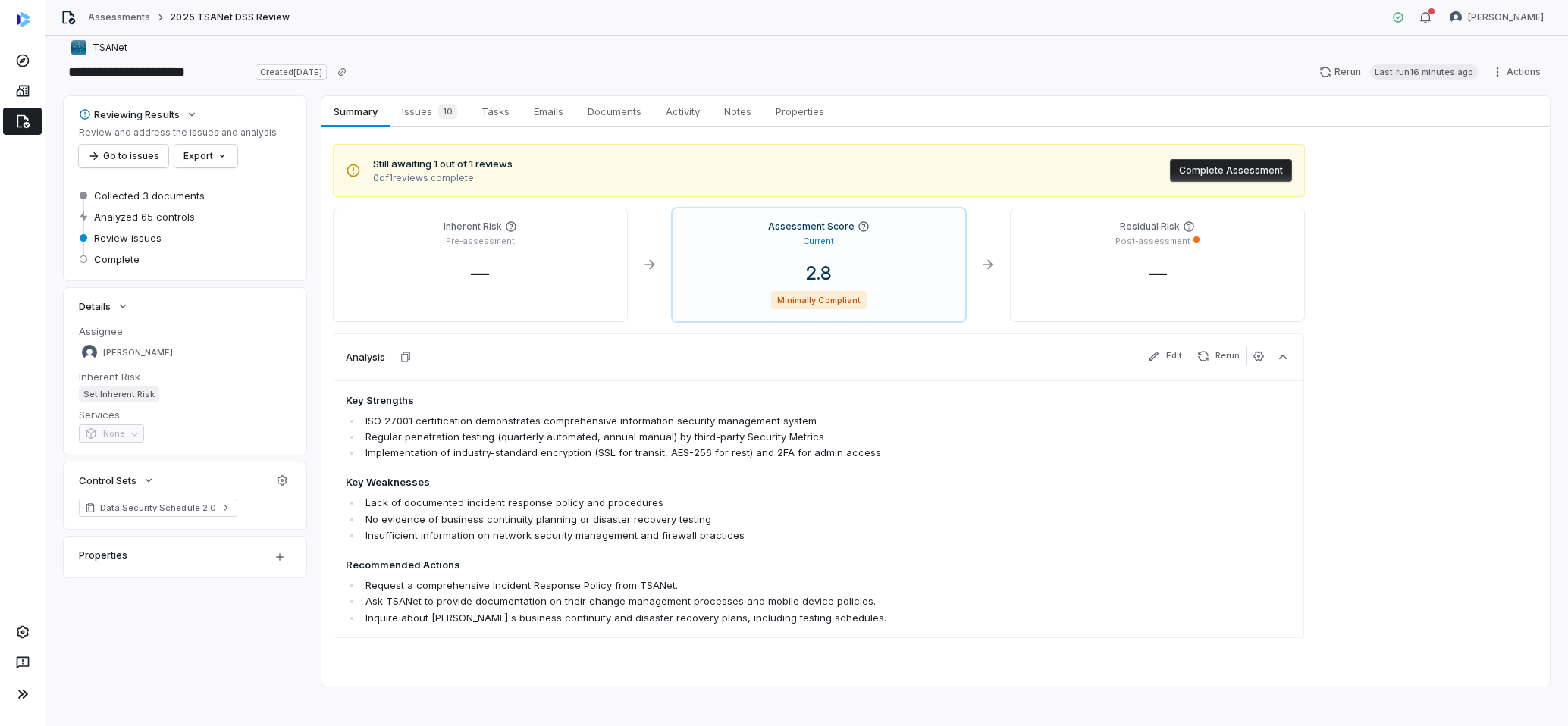
scroll to position [21, 0]
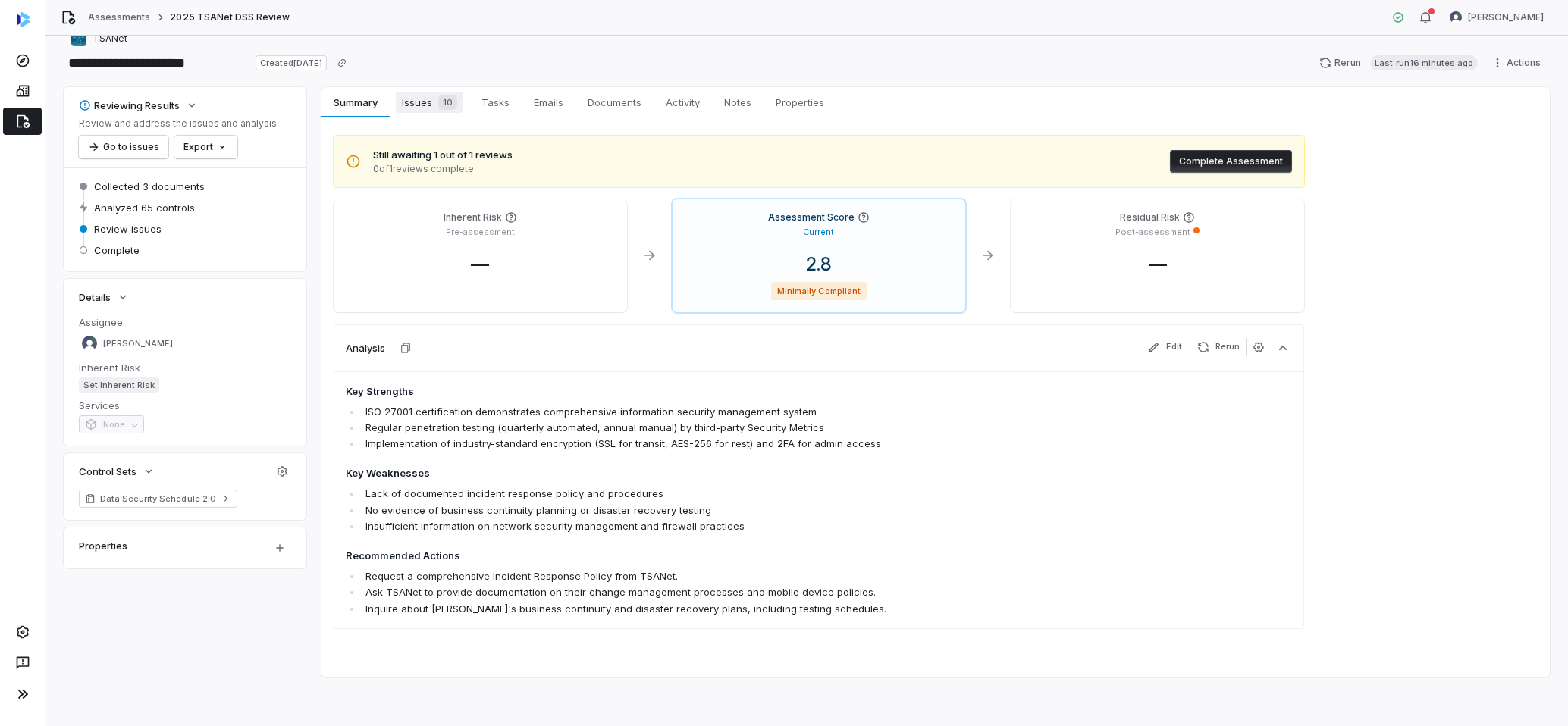
click at [419, 101] on span "Issues 10" at bounding box center [429, 103] width 68 height 21
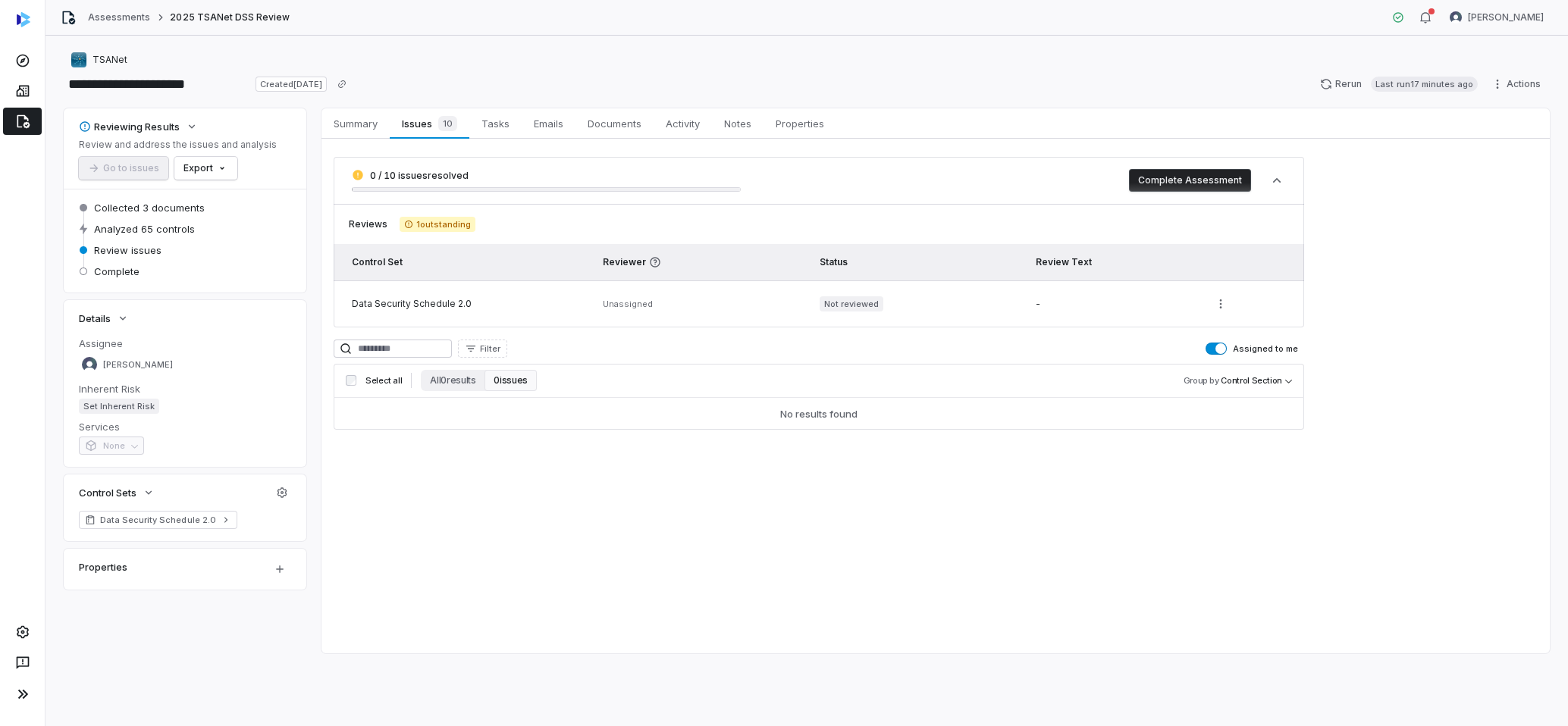
click at [506, 374] on button "0 issues" at bounding box center [510, 381] width 51 height 21
click at [442, 383] on button "All 0 results" at bounding box center [453, 381] width 64 height 21
click at [519, 385] on button "0 issues" at bounding box center [510, 381] width 51 height 21
click at [461, 228] on span "1 outstanding" at bounding box center [437, 224] width 76 height 15
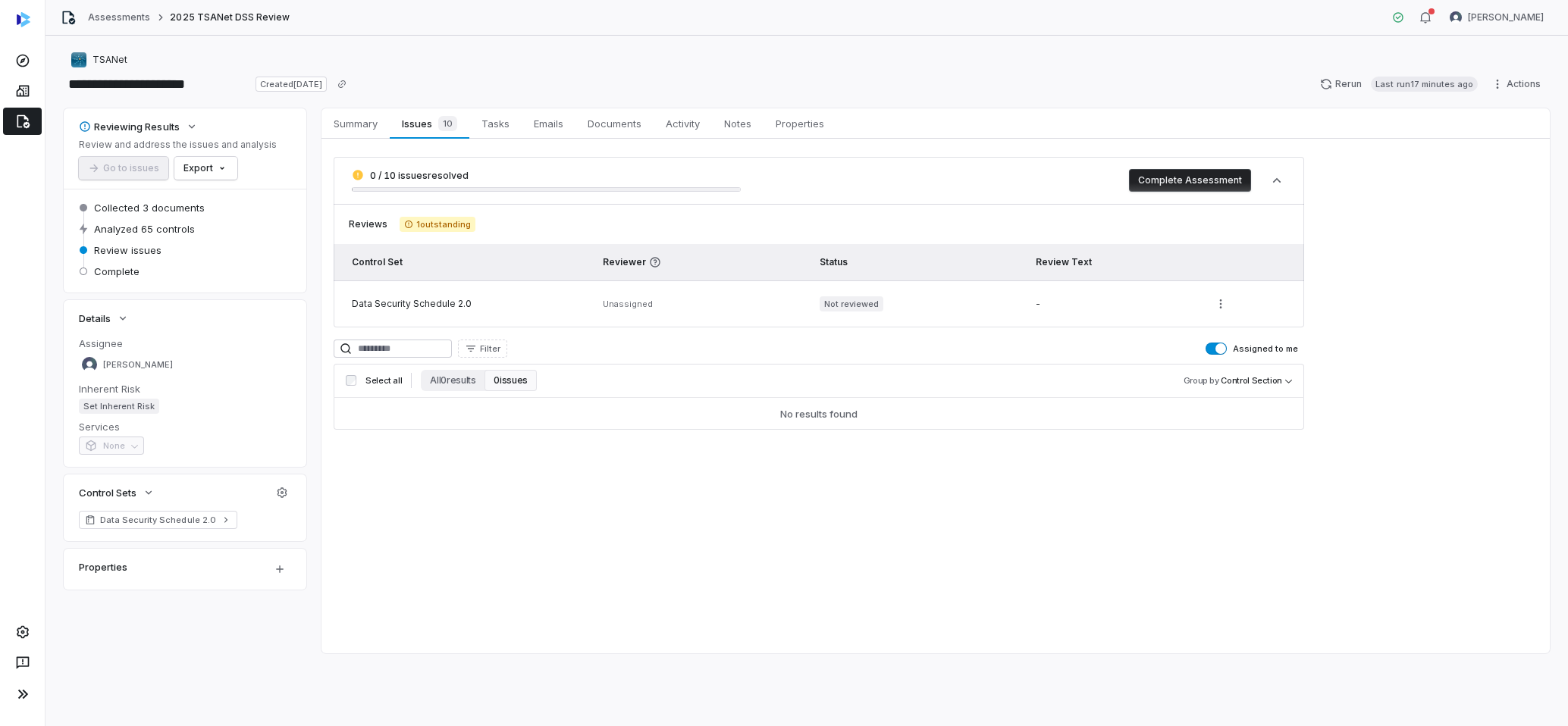
click at [461, 228] on span "1 outstanding" at bounding box center [437, 224] width 76 height 15
click at [407, 225] on icon at bounding box center [408, 224] width 9 height 9
click at [615, 302] on span "Unassigned" at bounding box center [627, 304] width 50 height 11
click at [654, 307] on td "Unassigned" at bounding box center [702, 304] width 217 height 47
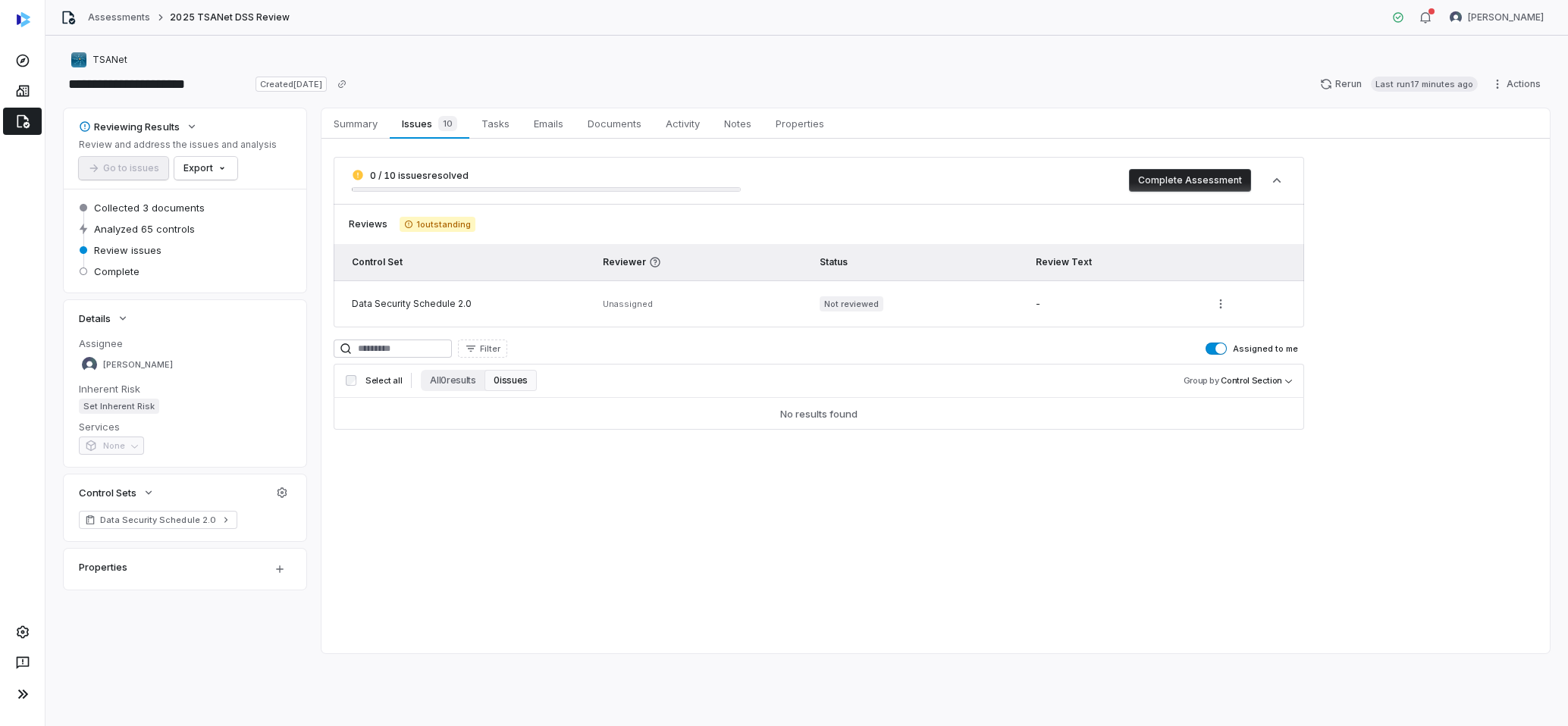
click at [613, 312] on td "Unassigned" at bounding box center [702, 304] width 217 height 47
click at [806, 121] on span "Properties" at bounding box center [799, 124] width 61 height 20
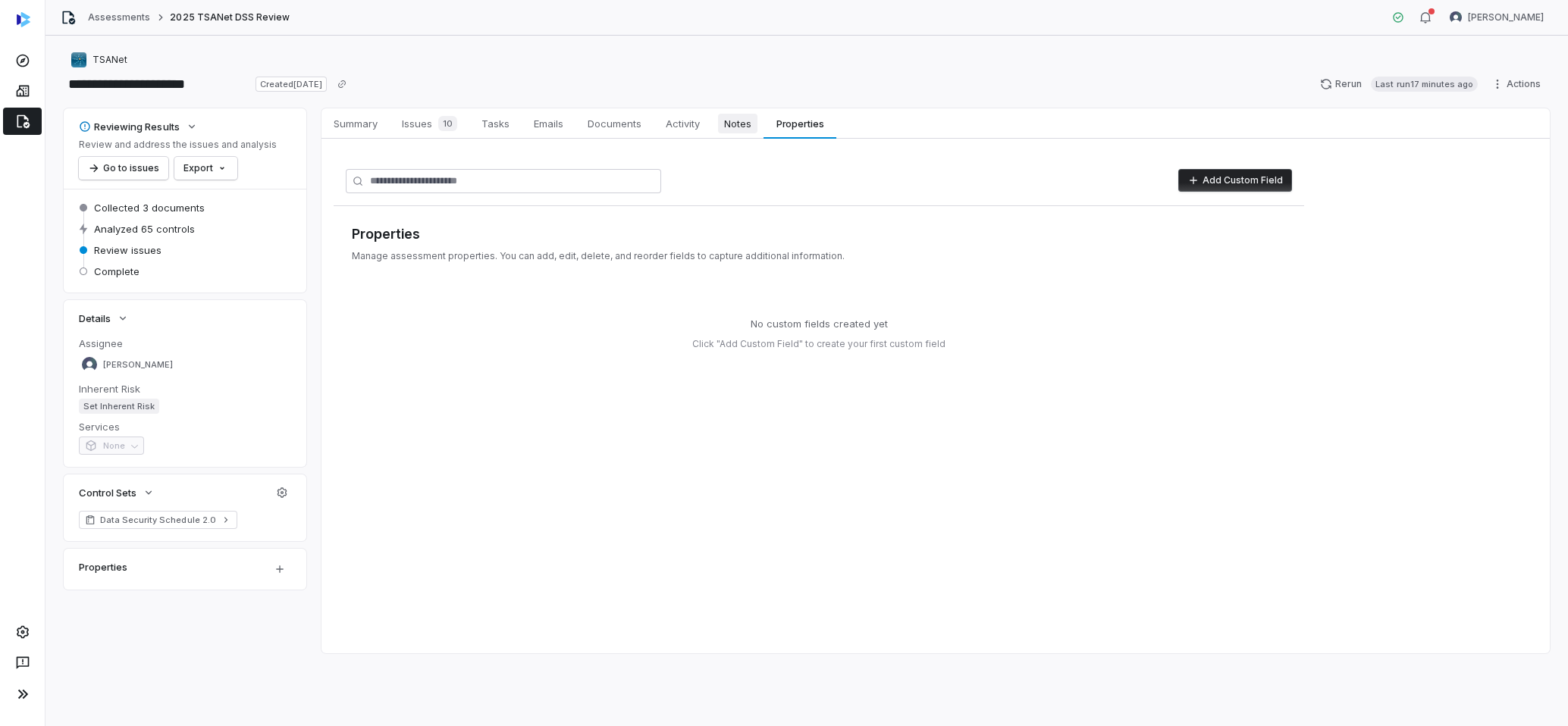
click at [726, 117] on span "Notes" at bounding box center [738, 124] width 39 height 20
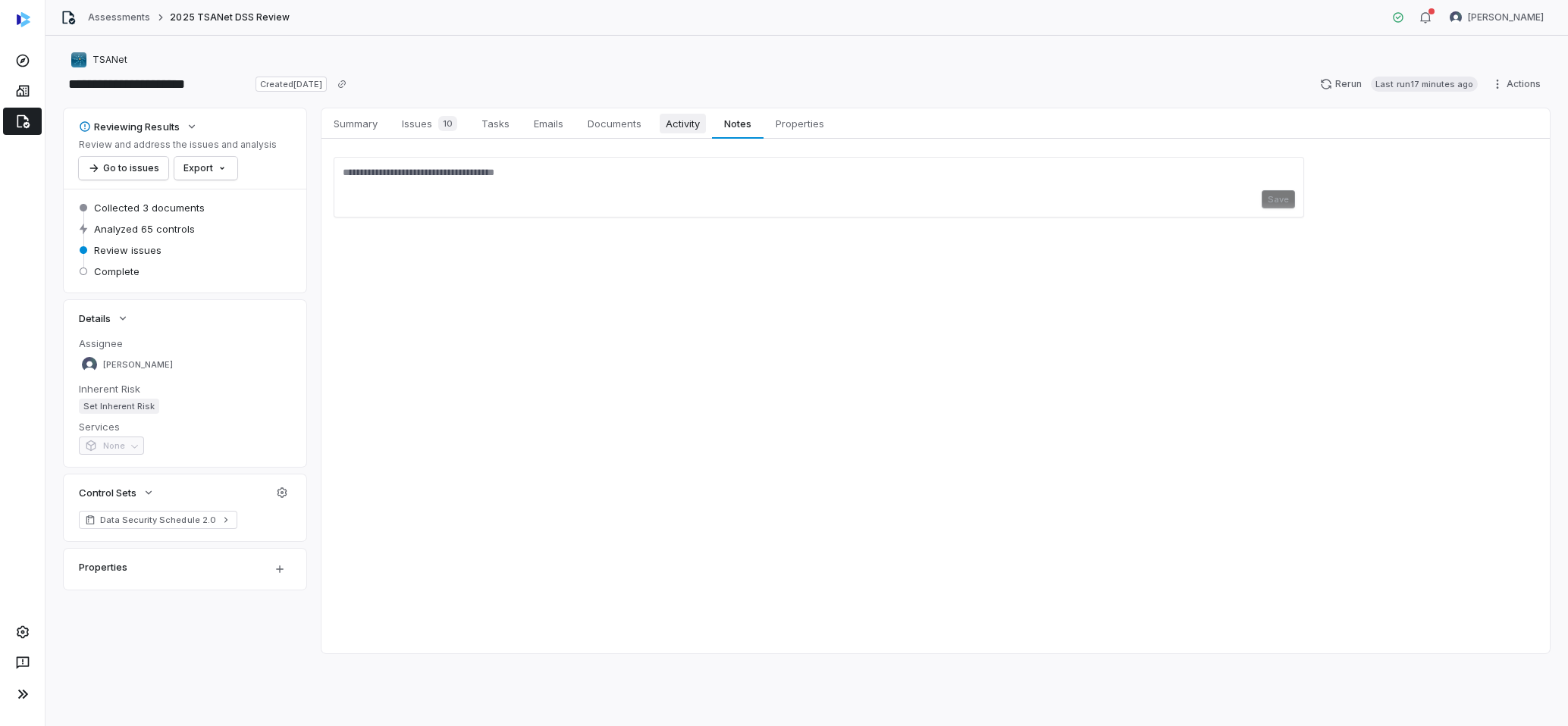
click at [685, 125] on span "Activity" at bounding box center [682, 124] width 46 height 20
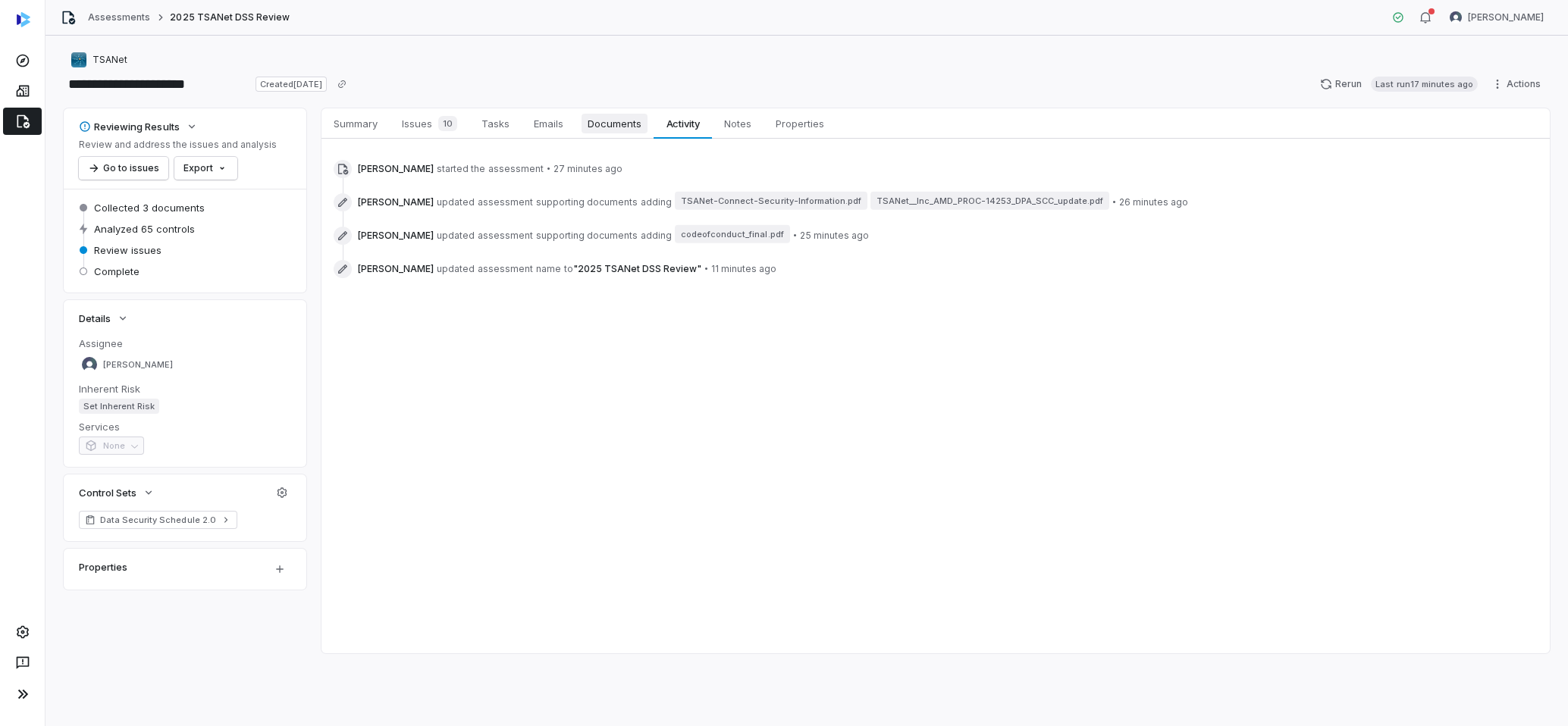
click at [636, 122] on span "Documents" at bounding box center [614, 124] width 66 height 20
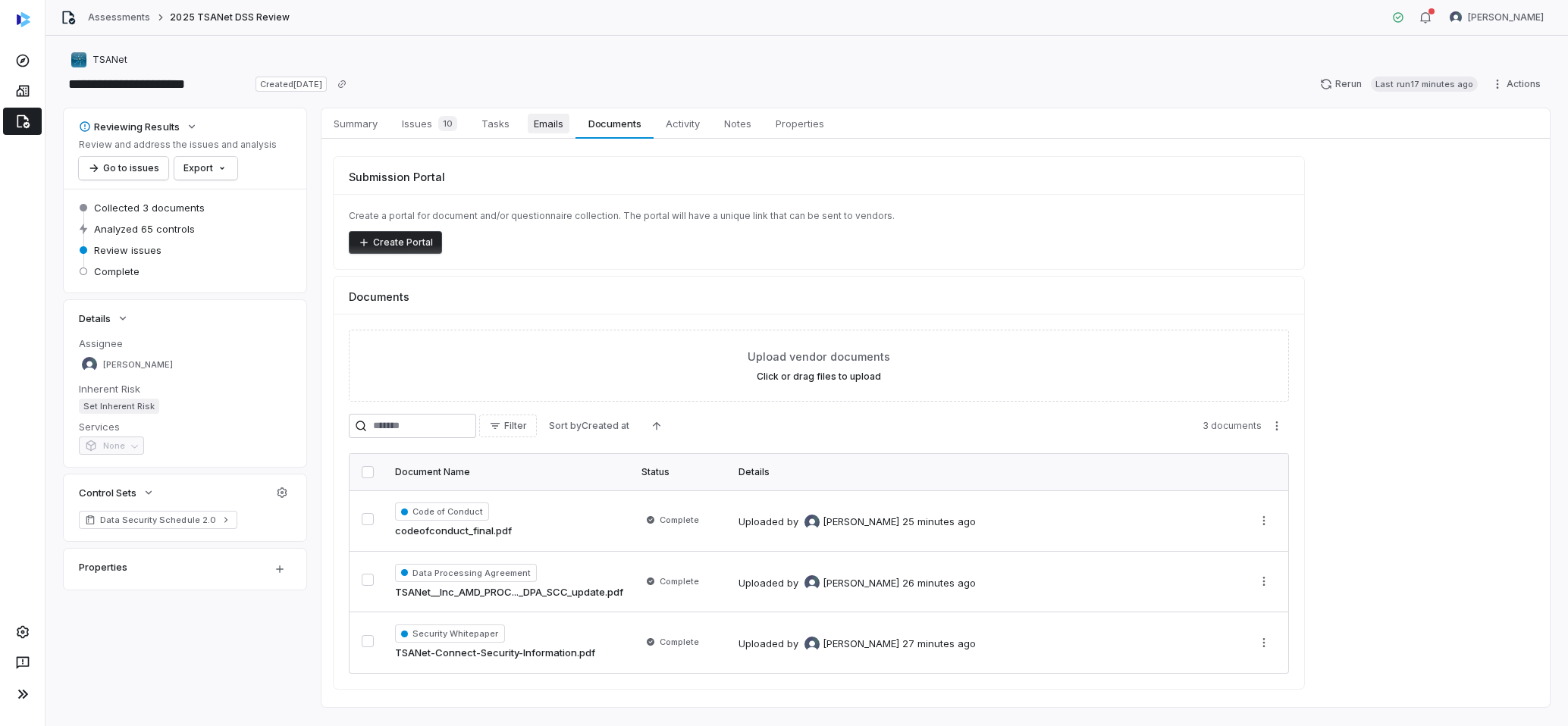
click at [560, 122] on span "Emails" at bounding box center [548, 124] width 42 height 20
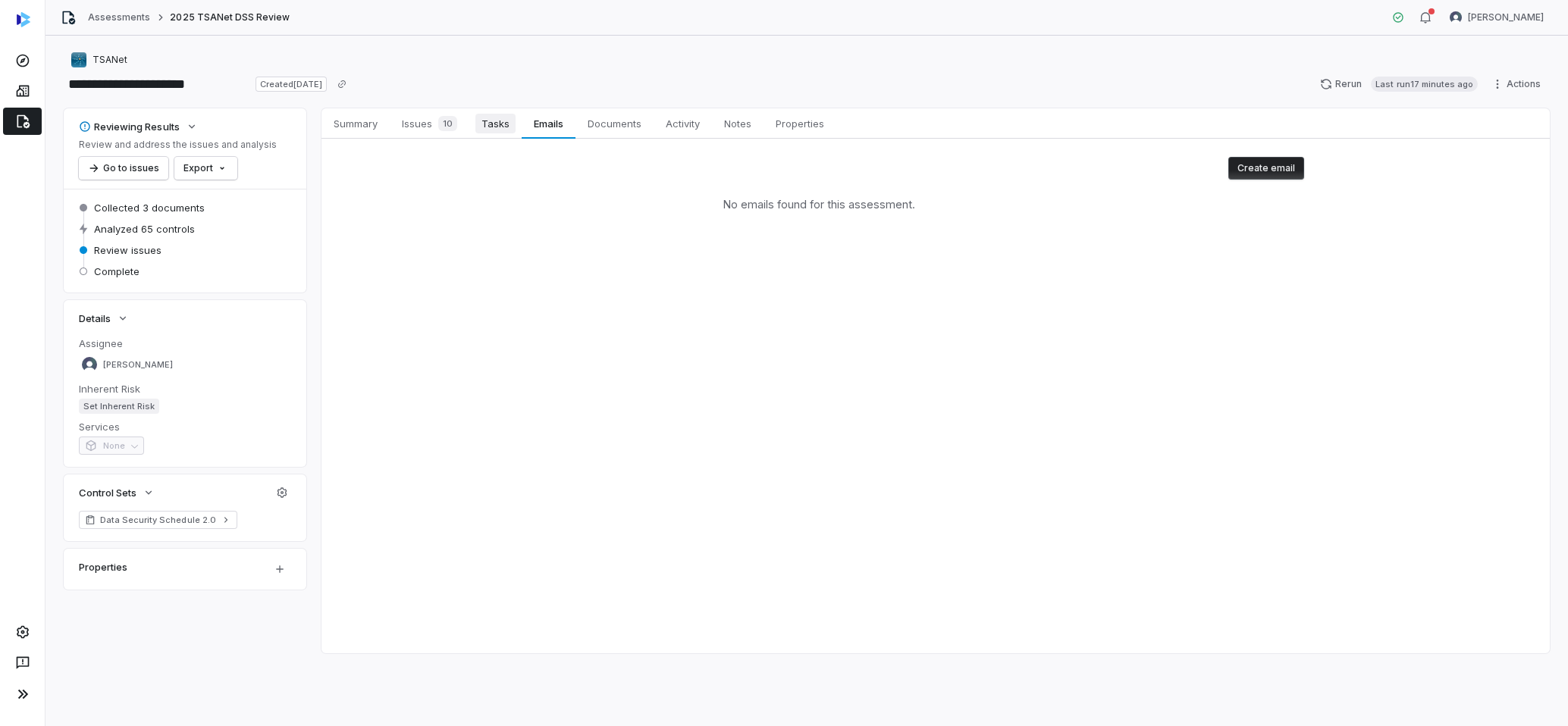
click at [506, 125] on span "Tasks" at bounding box center [495, 124] width 40 height 20
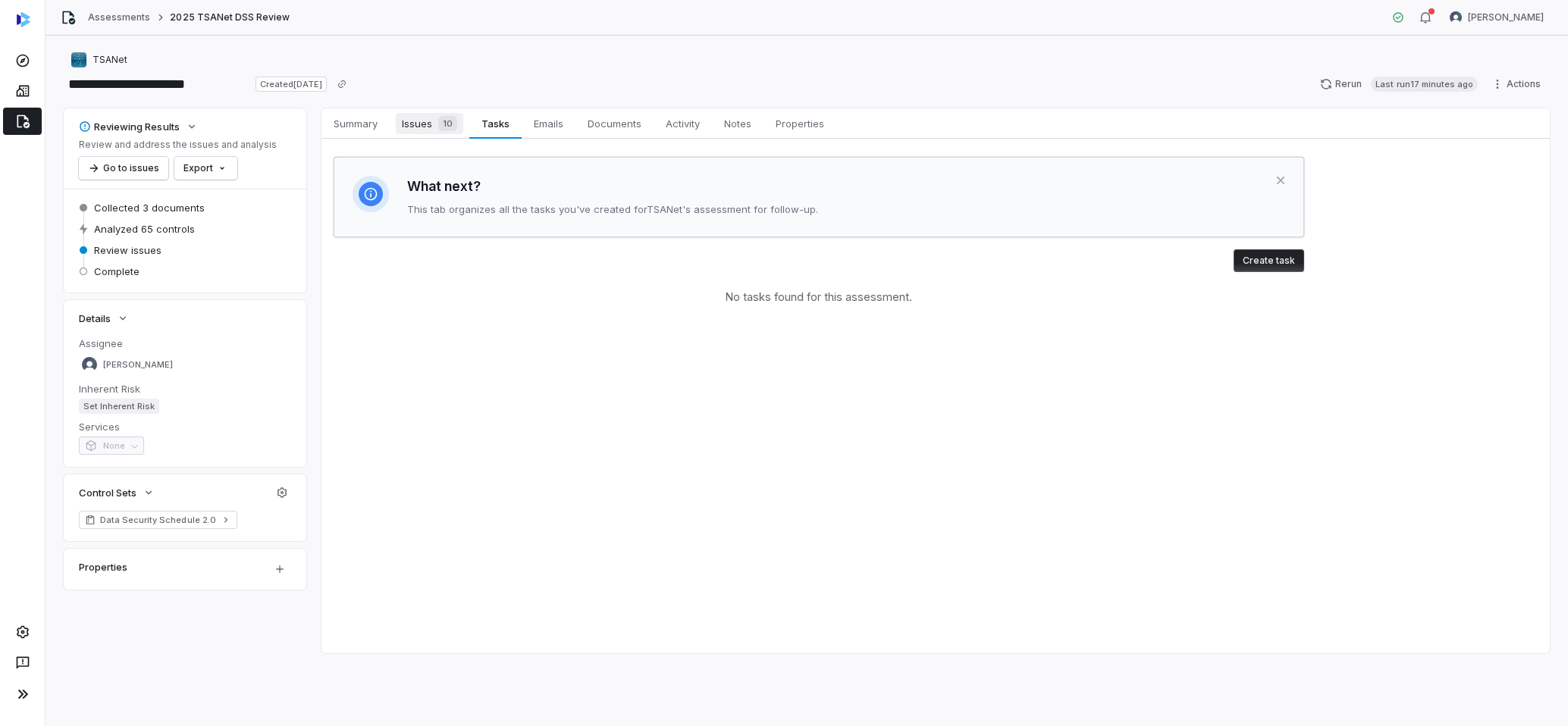
click at [436, 129] on div "10" at bounding box center [445, 124] width 25 height 15
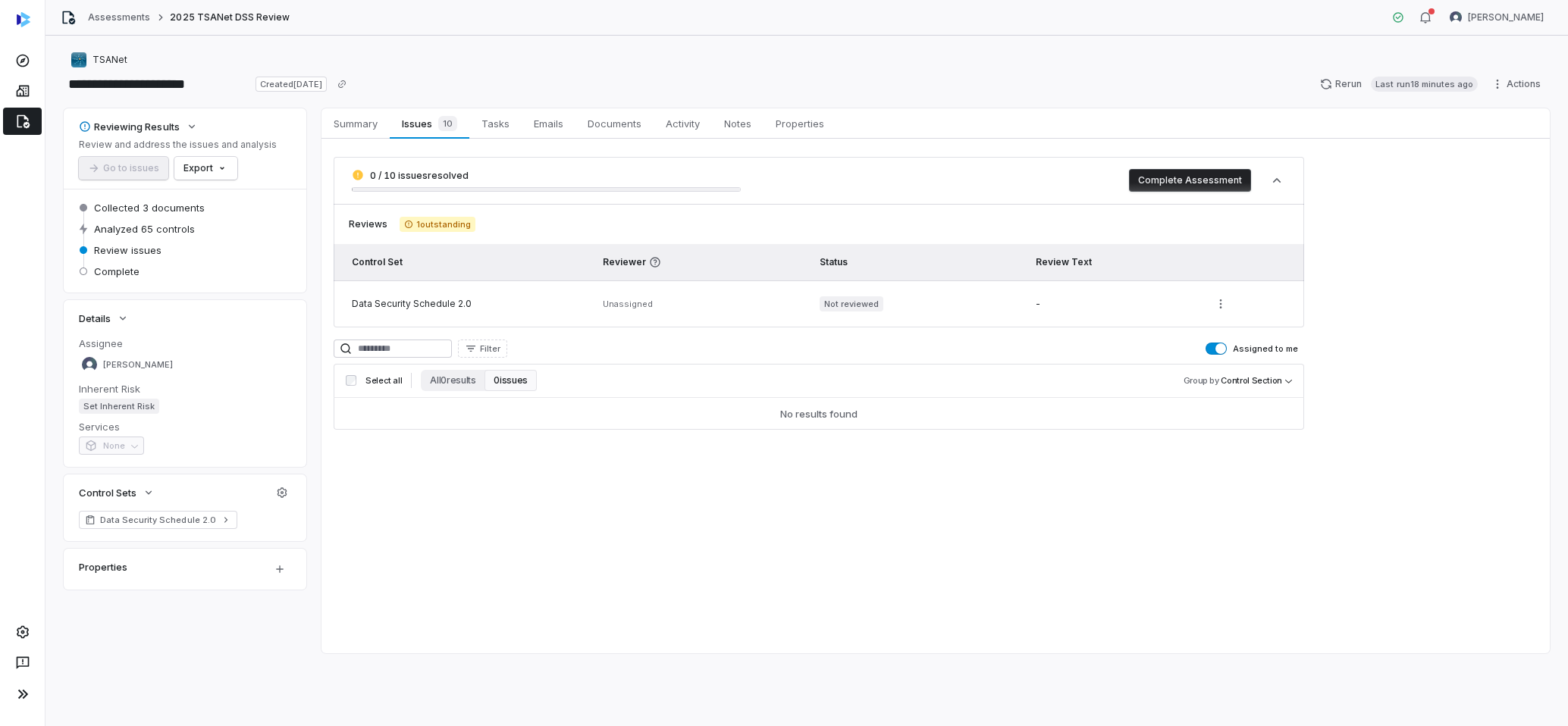
click at [614, 492] on div "Summary Summary Issues 10 Issues 10 Tasks Tasks Emails Emails Documents Documen…" at bounding box center [935, 381] width 1229 height 545
click at [515, 378] on button "0 issues" at bounding box center [510, 381] width 51 height 21
click at [458, 372] on button "All 0 results" at bounding box center [453, 381] width 64 height 21
click at [18, 94] on icon at bounding box center [23, 90] width 15 height 15
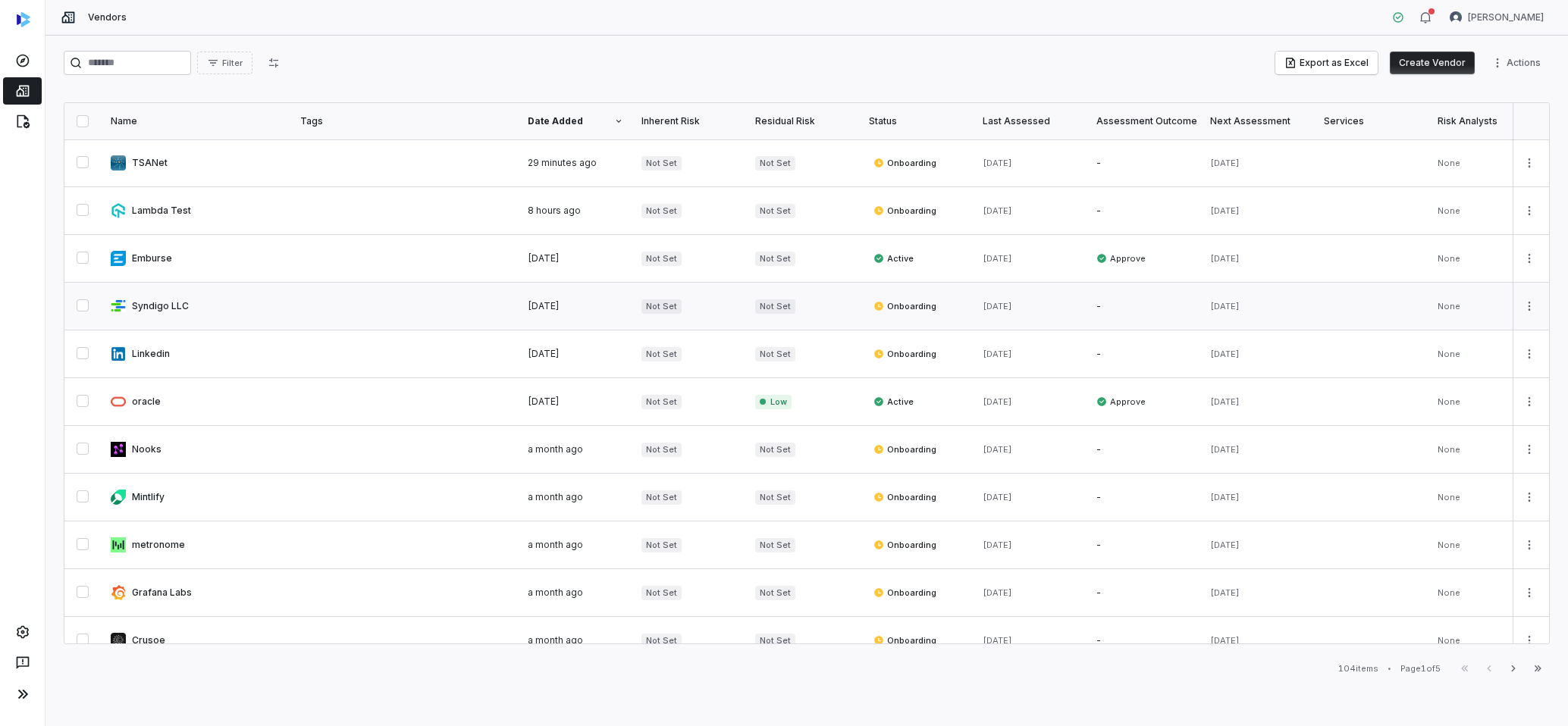
click at [348, 302] on link at bounding box center [405, 306] width 227 height 47
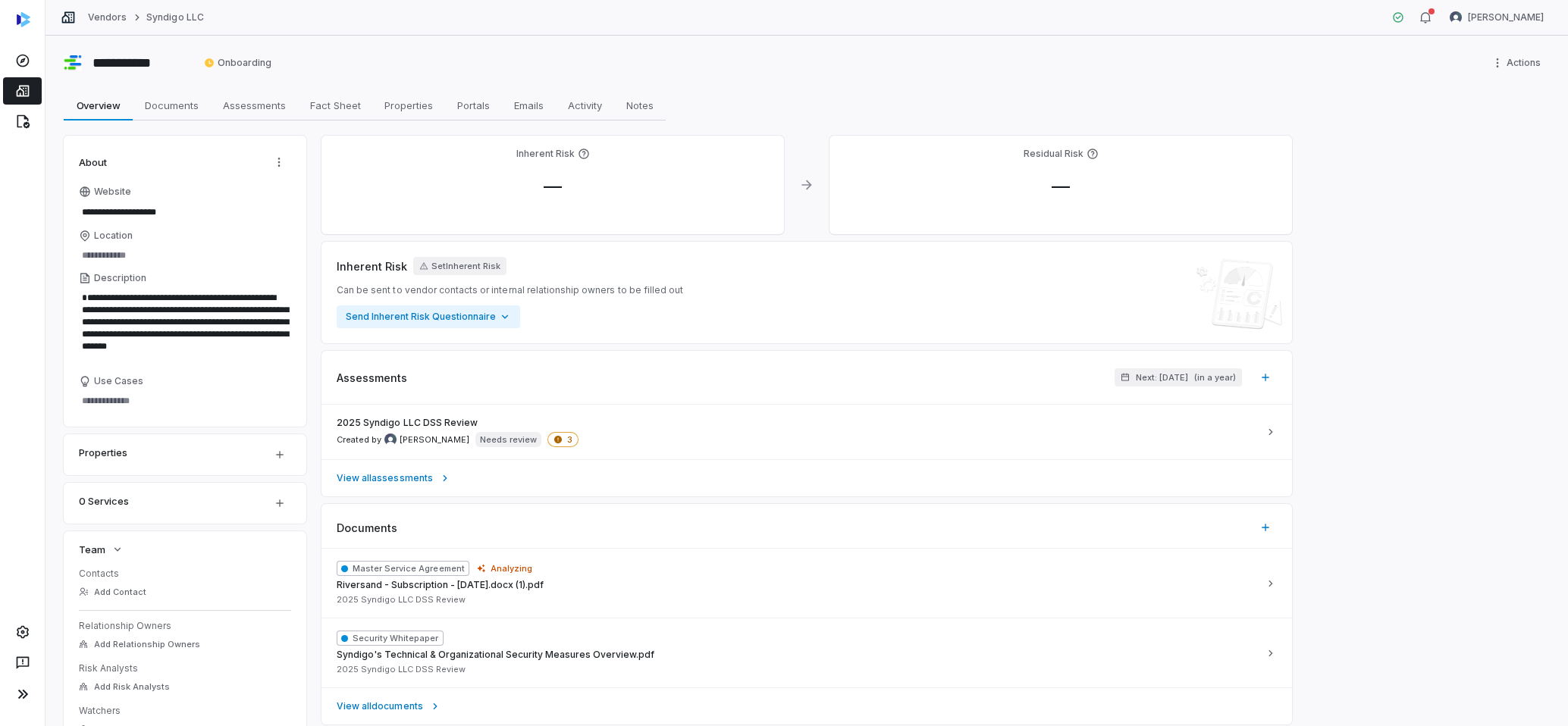
click at [12, 89] on link at bounding box center [23, 91] width 39 height 28
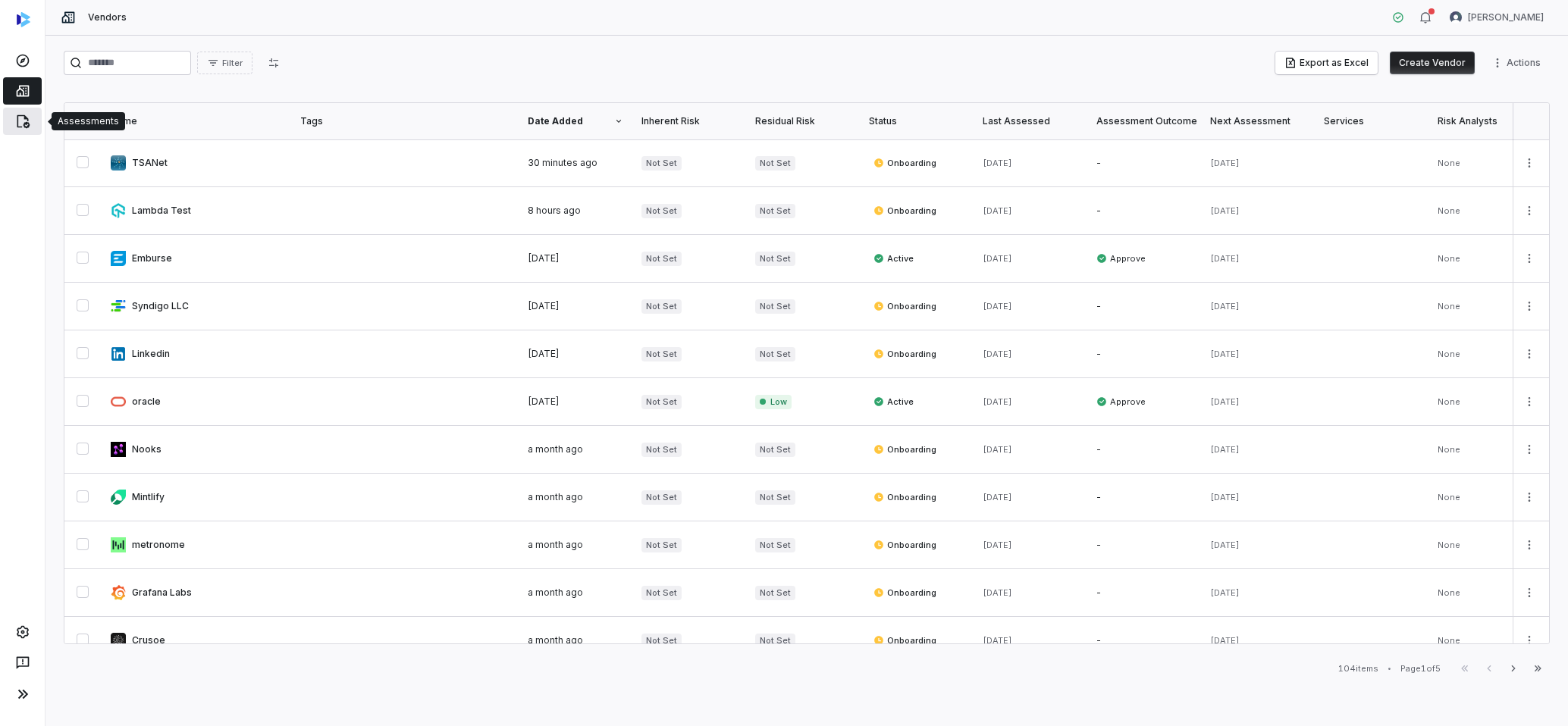
click at [20, 124] on icon at bounding box center [23, 121] width 15 height 15
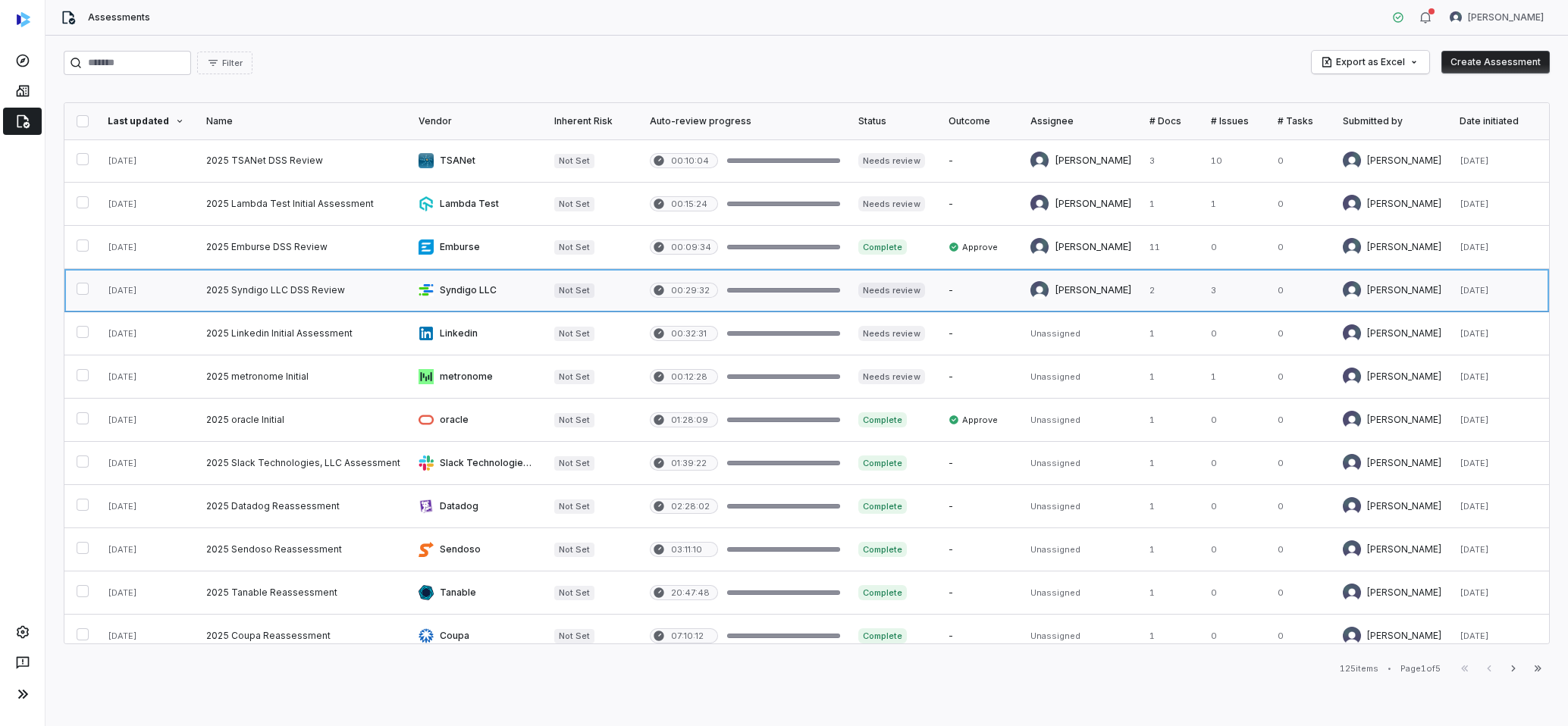
click at [289, 282] on link at bounding box center [303, 291] width 212 height 42
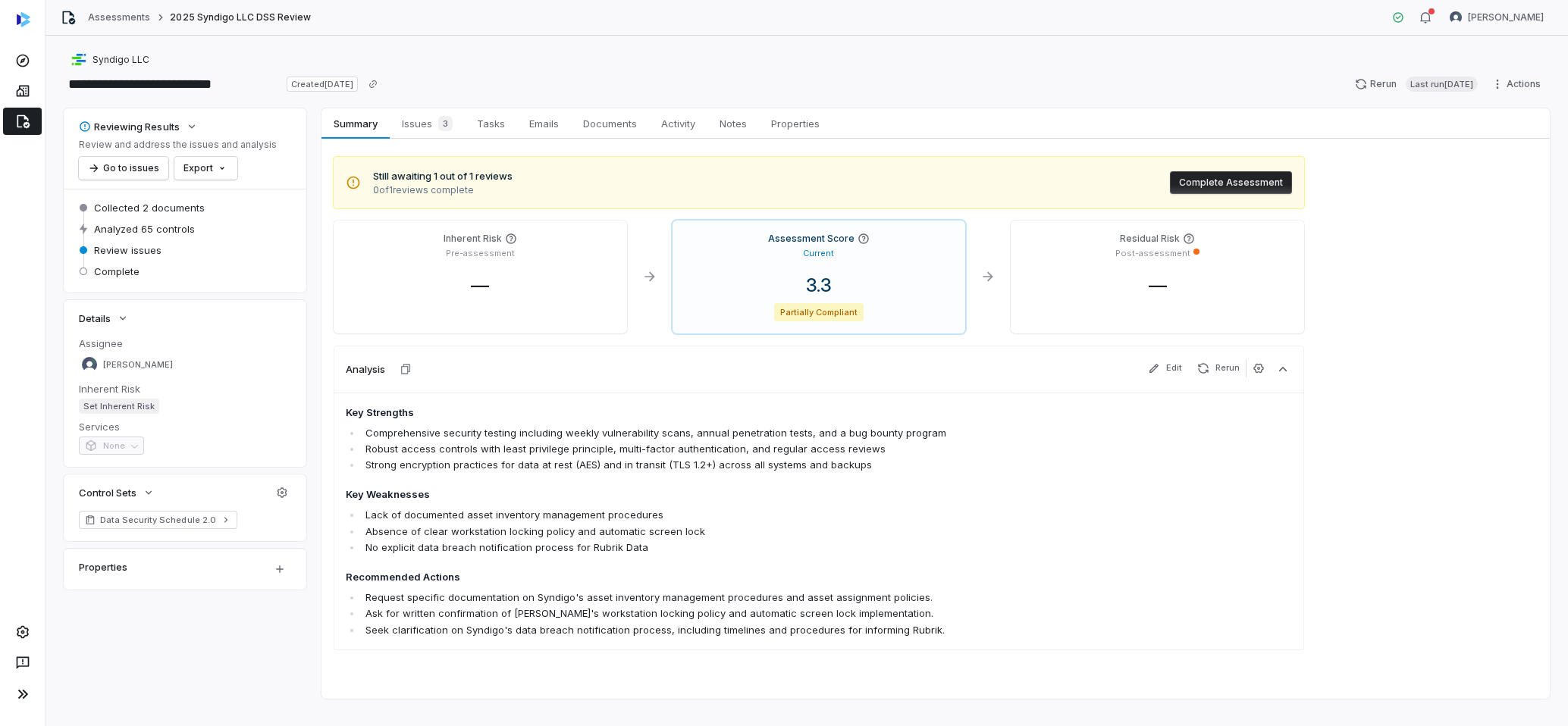
click at [1215, 185] on button "Complete Assessment" at bounding box center [1231, 183] width 122 height 23
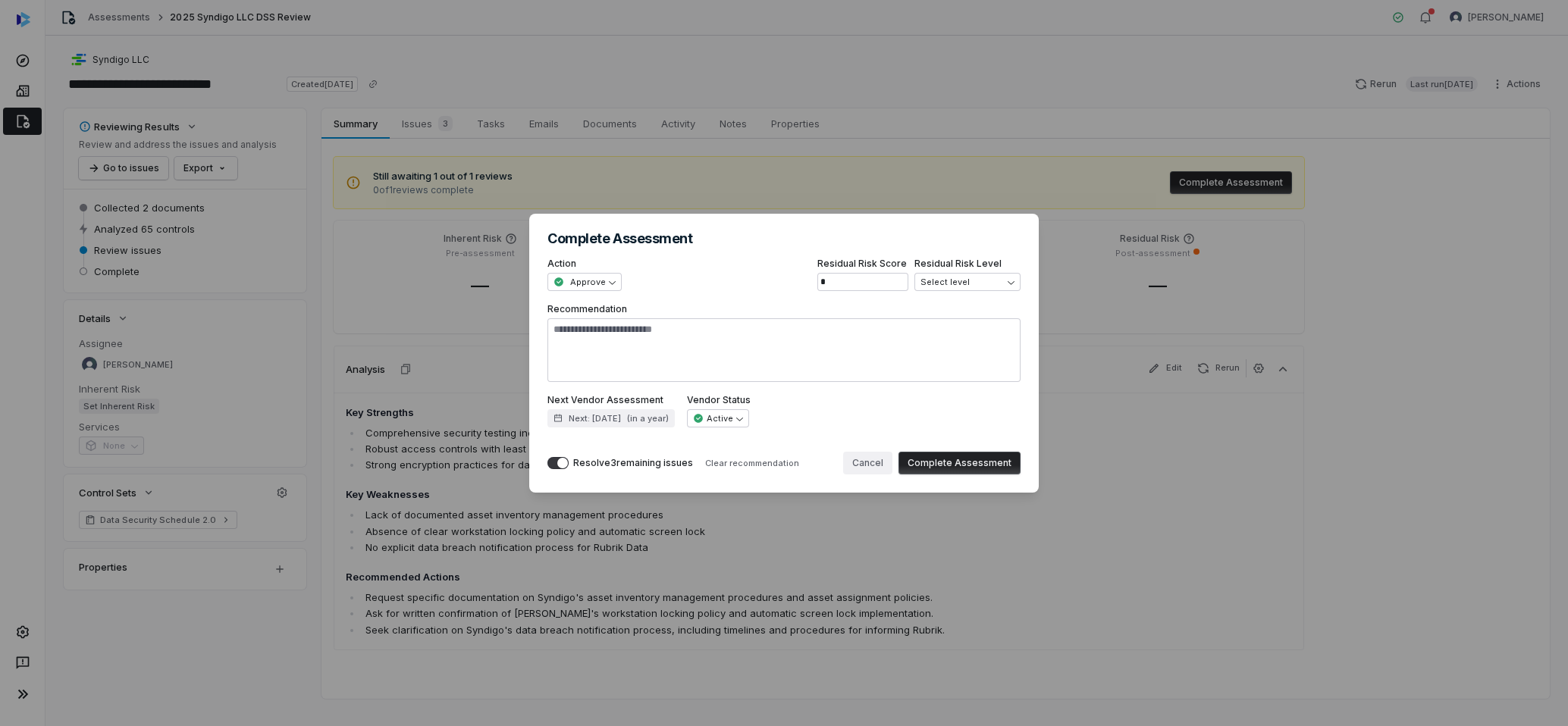
click at [879, 470] on button "Cancel" at bounding box center [868, 463] width 50 height 23
type textarea "*"
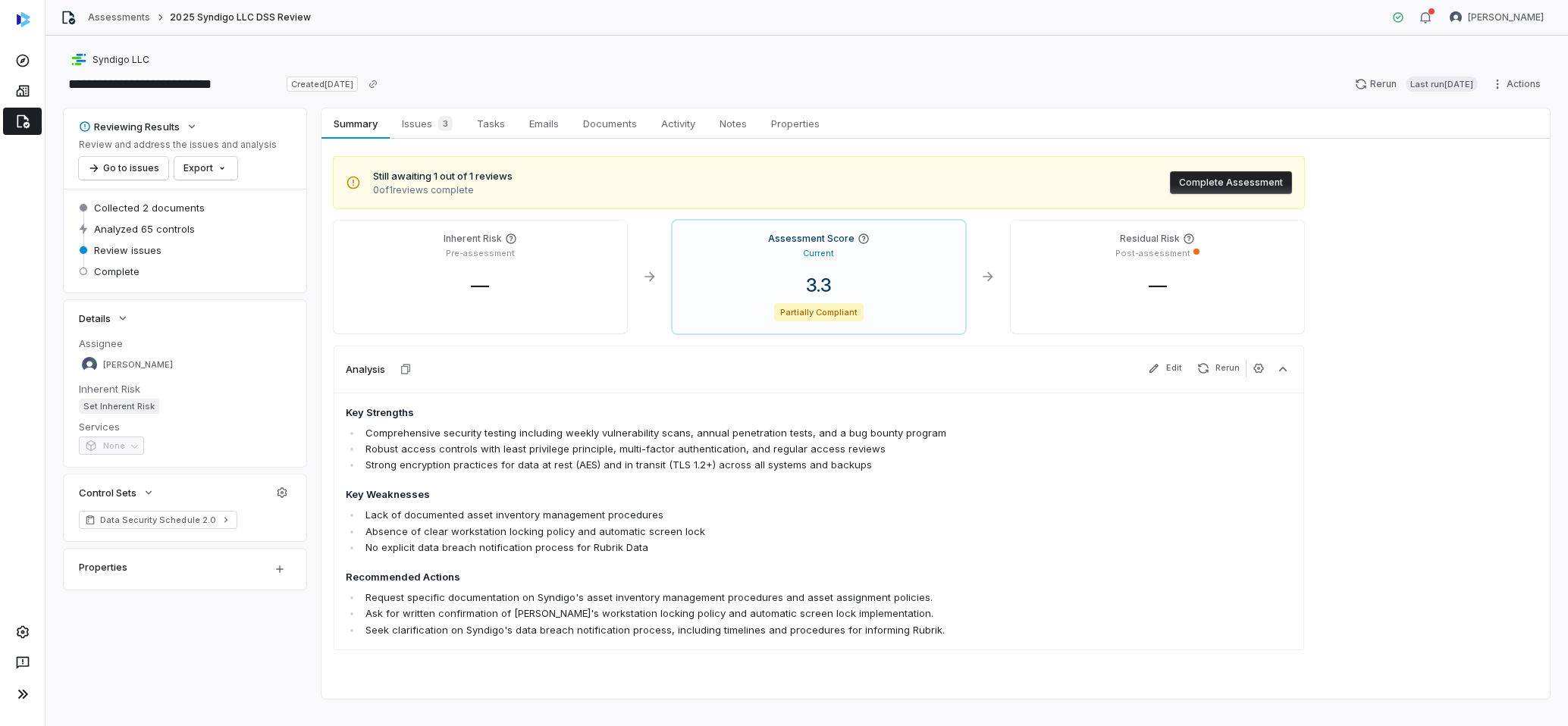
click at [17, 126] on icon at bounding box center [23, 122] width 13 height 14
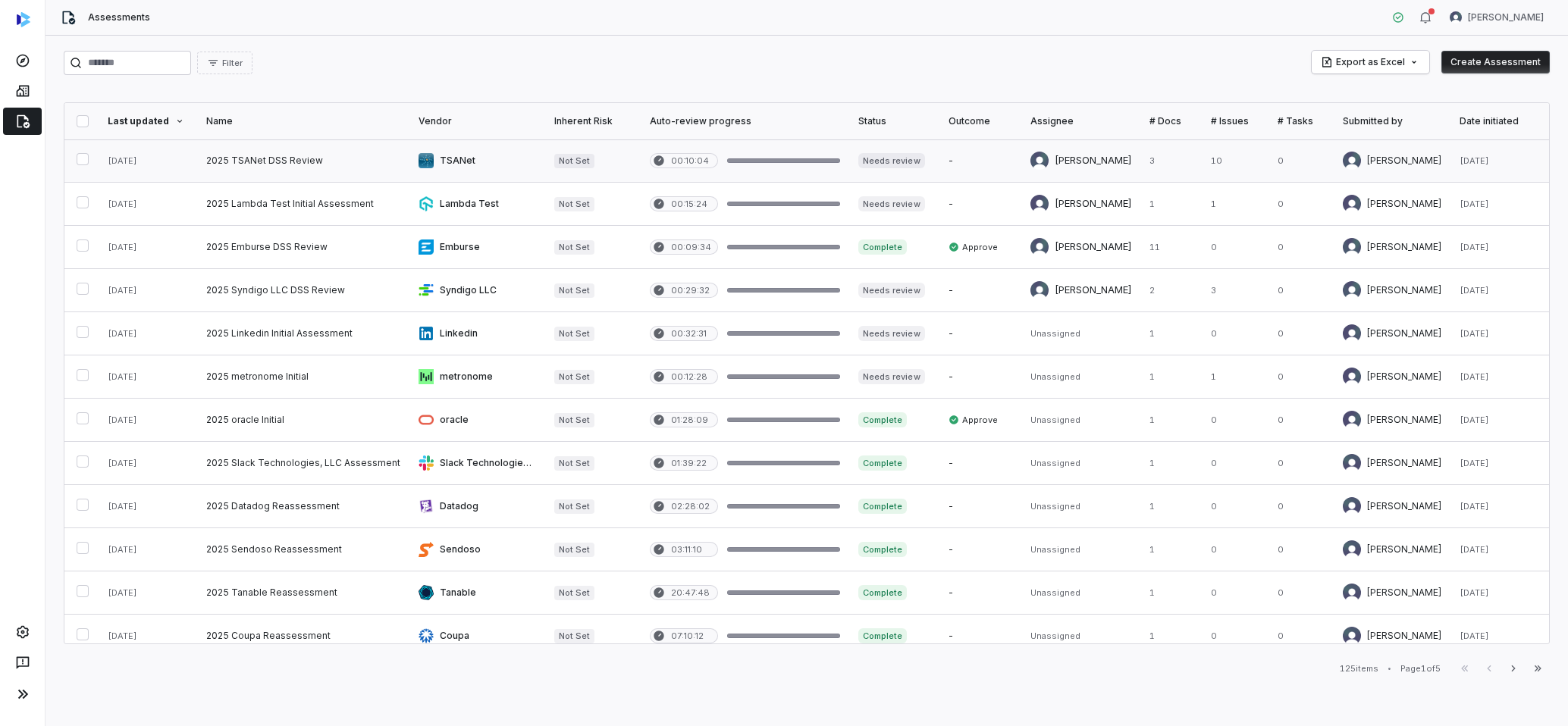
click at [326, 163] on link at bounding box center [303, 160] width 212 height 42
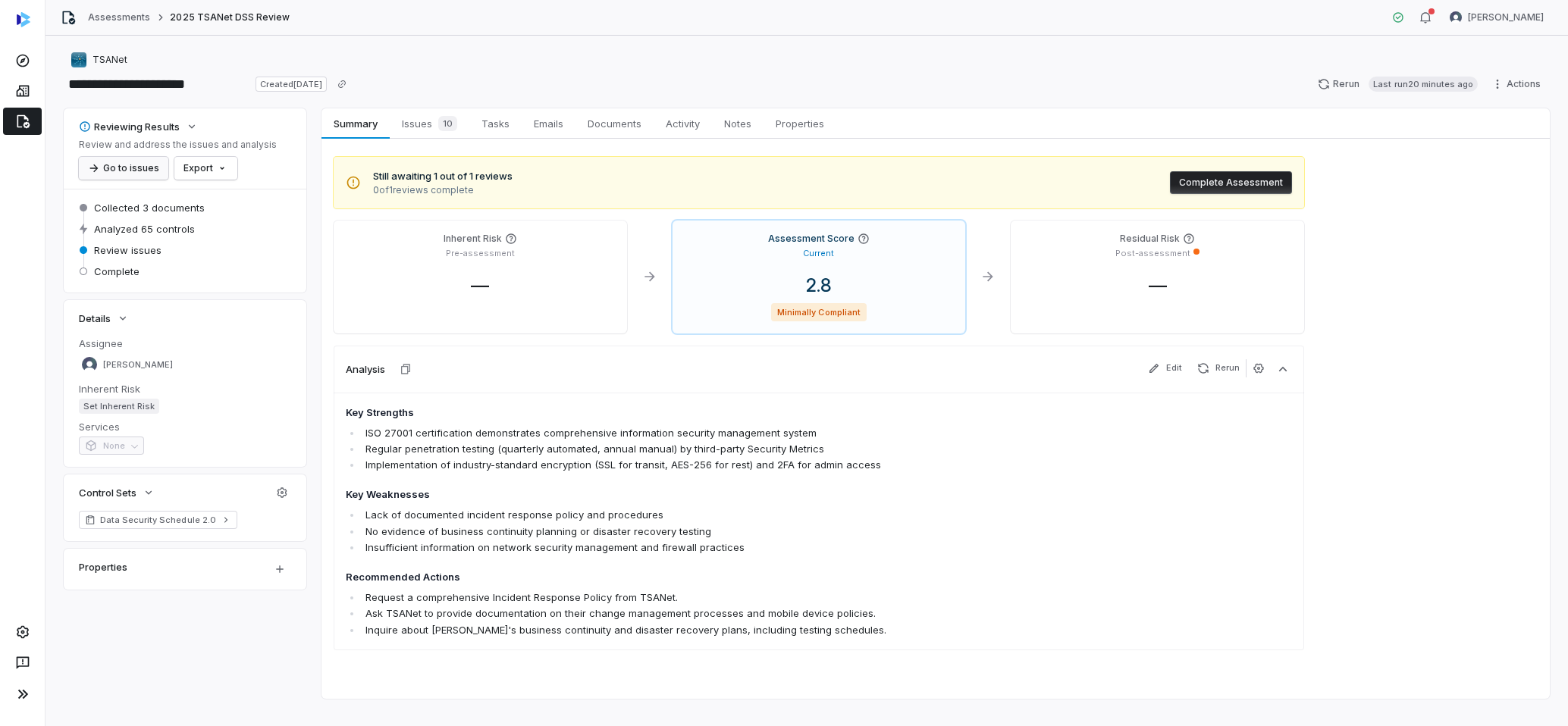
click at [149, 177] on button "Go to issues" at bounding box center [124, 168] width 90 height 23
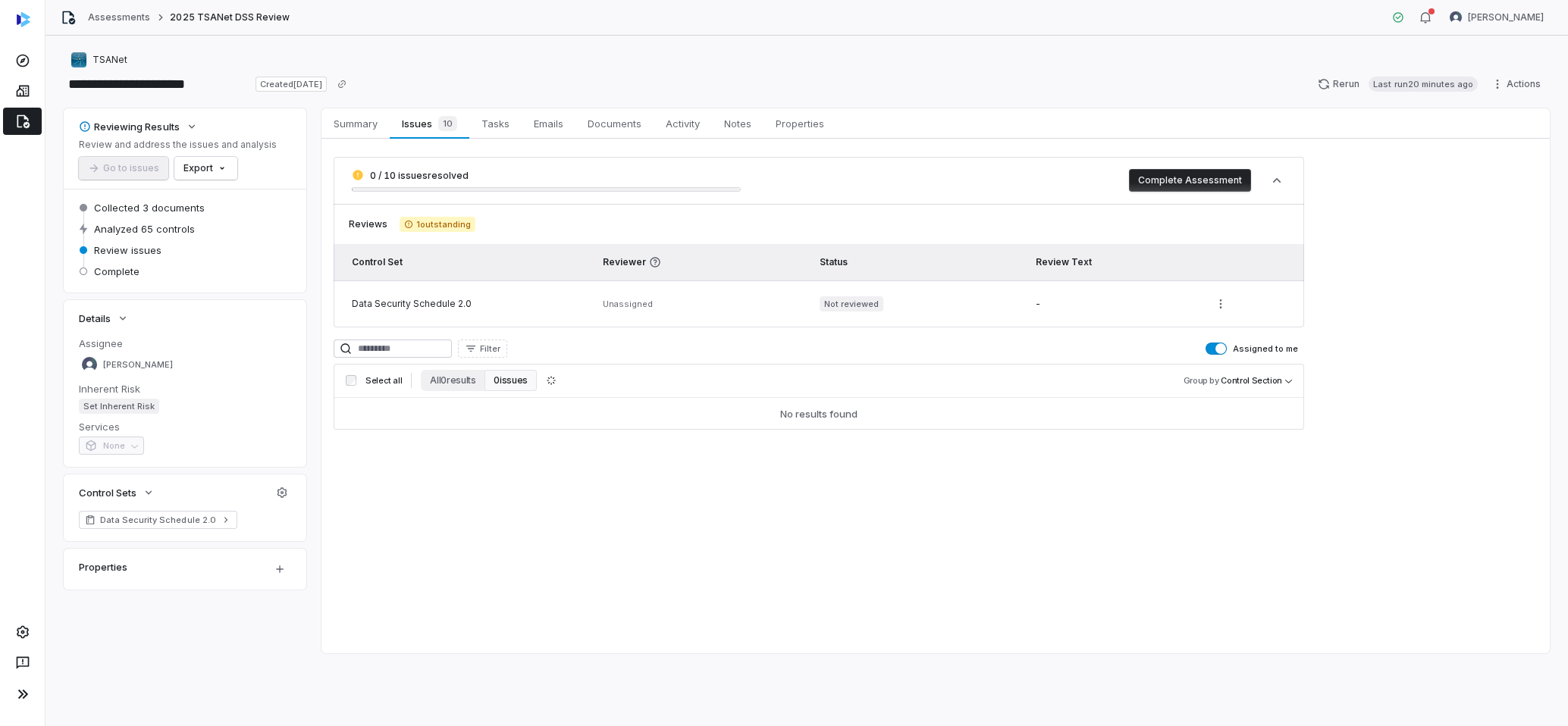
click at [137, 174] on span "Go to issues" at bounding box center [124, 168] width 90 height 23
click at [466, 515] on div "Summary Summary Issues 10 Issues 10 Tasks Tasks Emails Emails Documents Documen…" at bounding box center [935, 381] width 1229 height 545
